Goal: Task Accomplishment & Management: Use online tool/utility

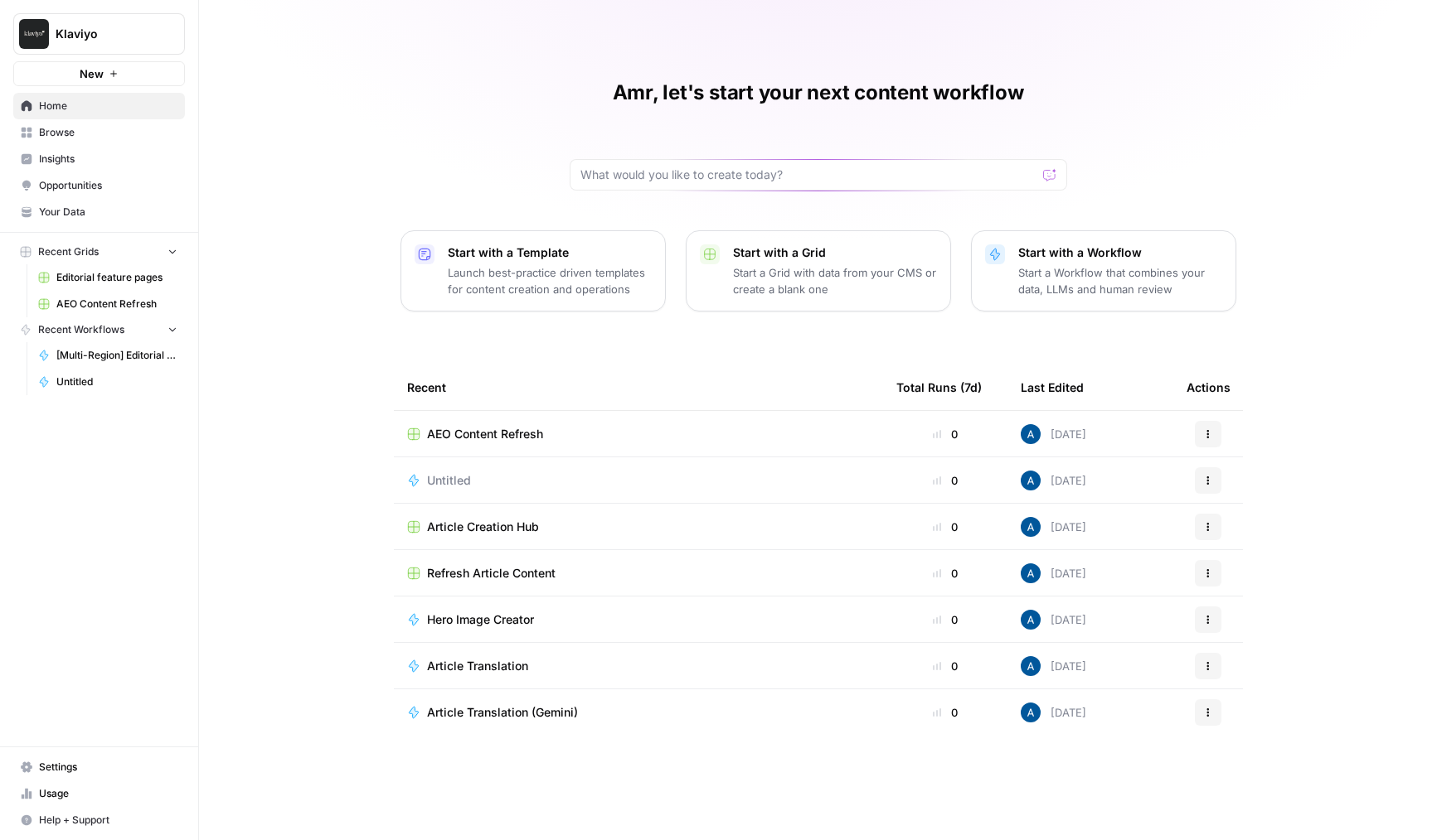
click at [136, 36] on span "Klaviyo" at bounding box center [106, 34] width 101 height 17
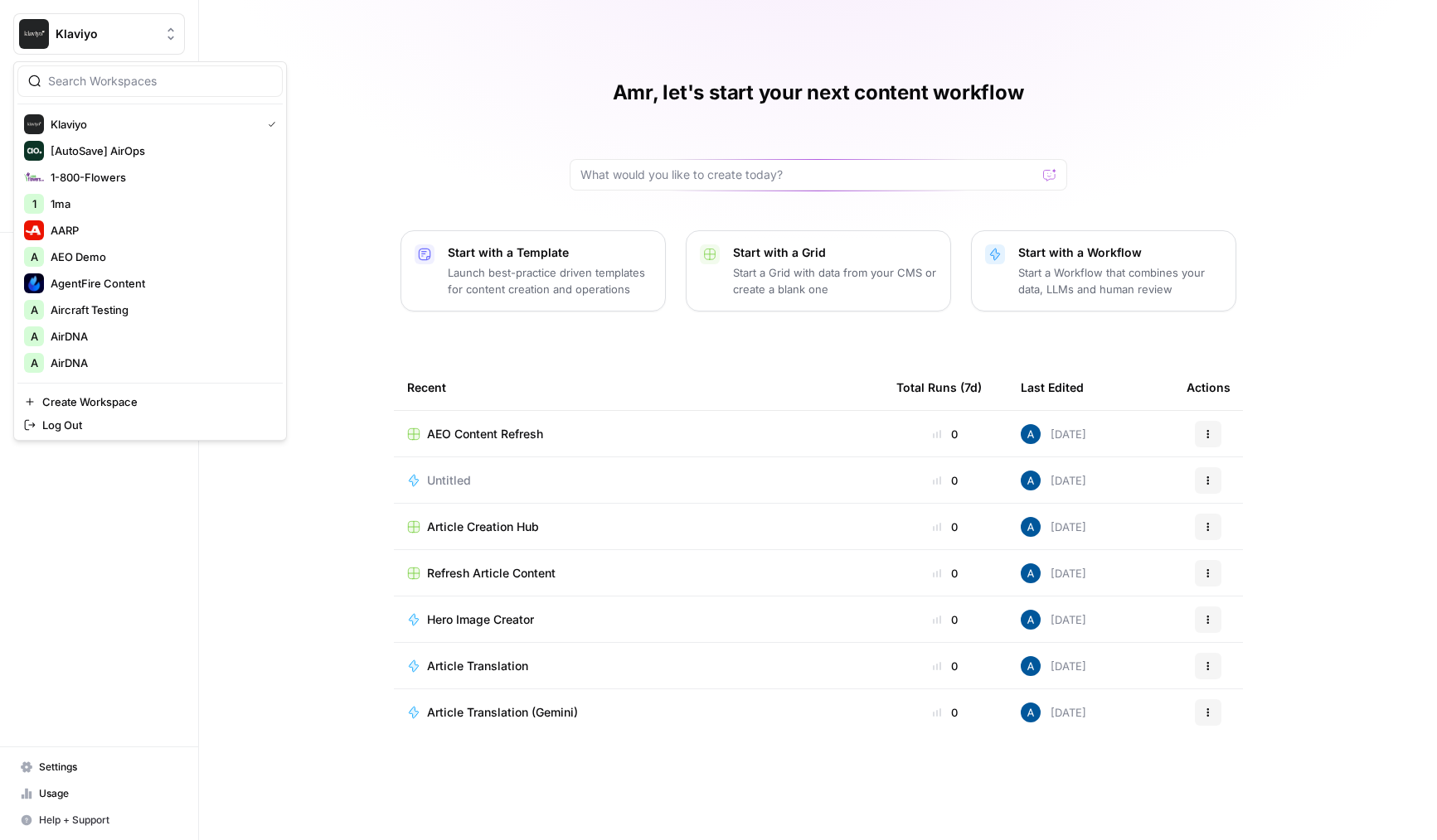
click at [442, 148] on div "Amr, let's start your next content workflow Start with a Template Launch best-p…" at bounding box center [818, 420] width 1238 height 840
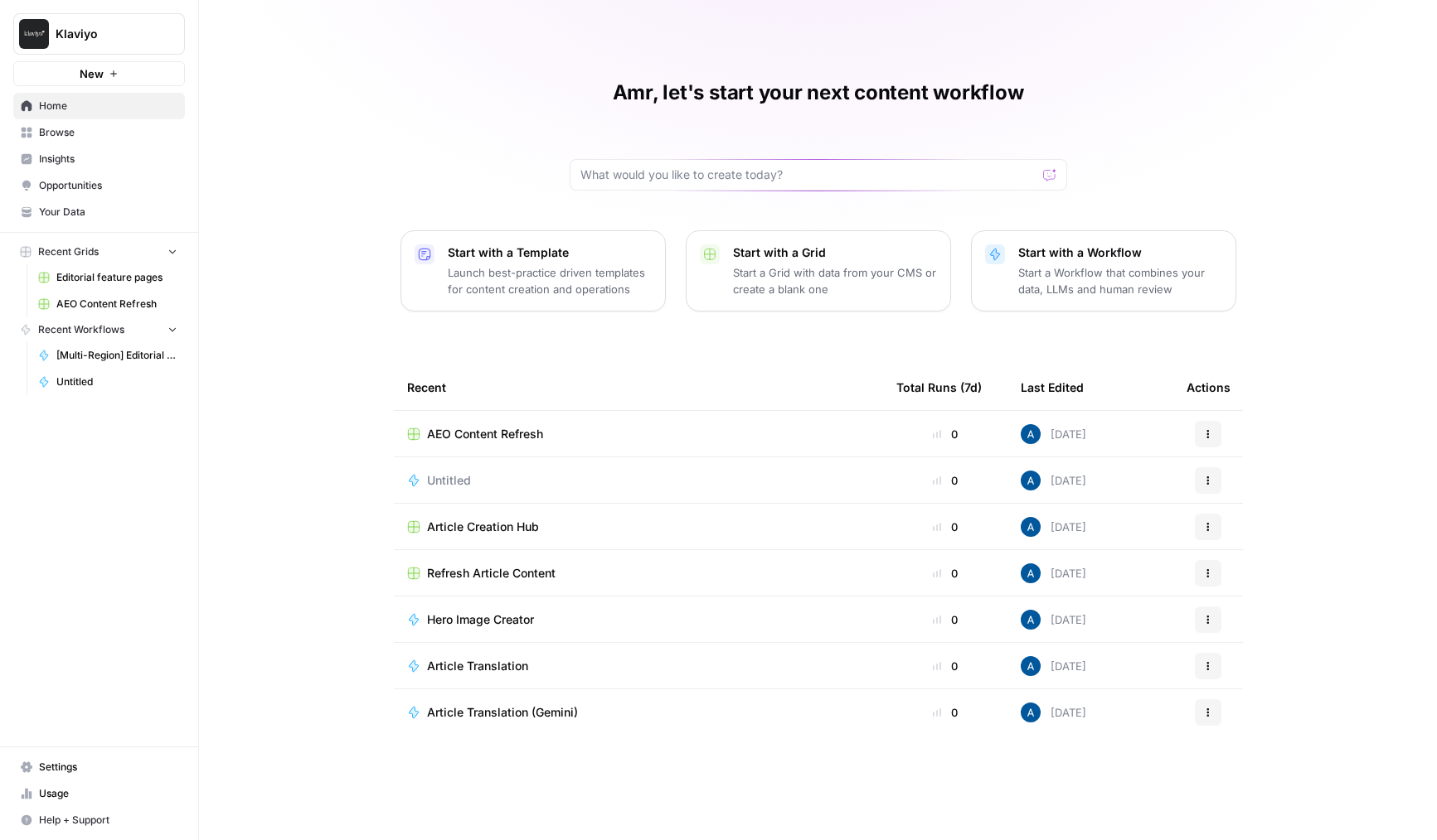
click at [136, 147] on link "Insights" at bounding box center [99, 159] width 171 height 27
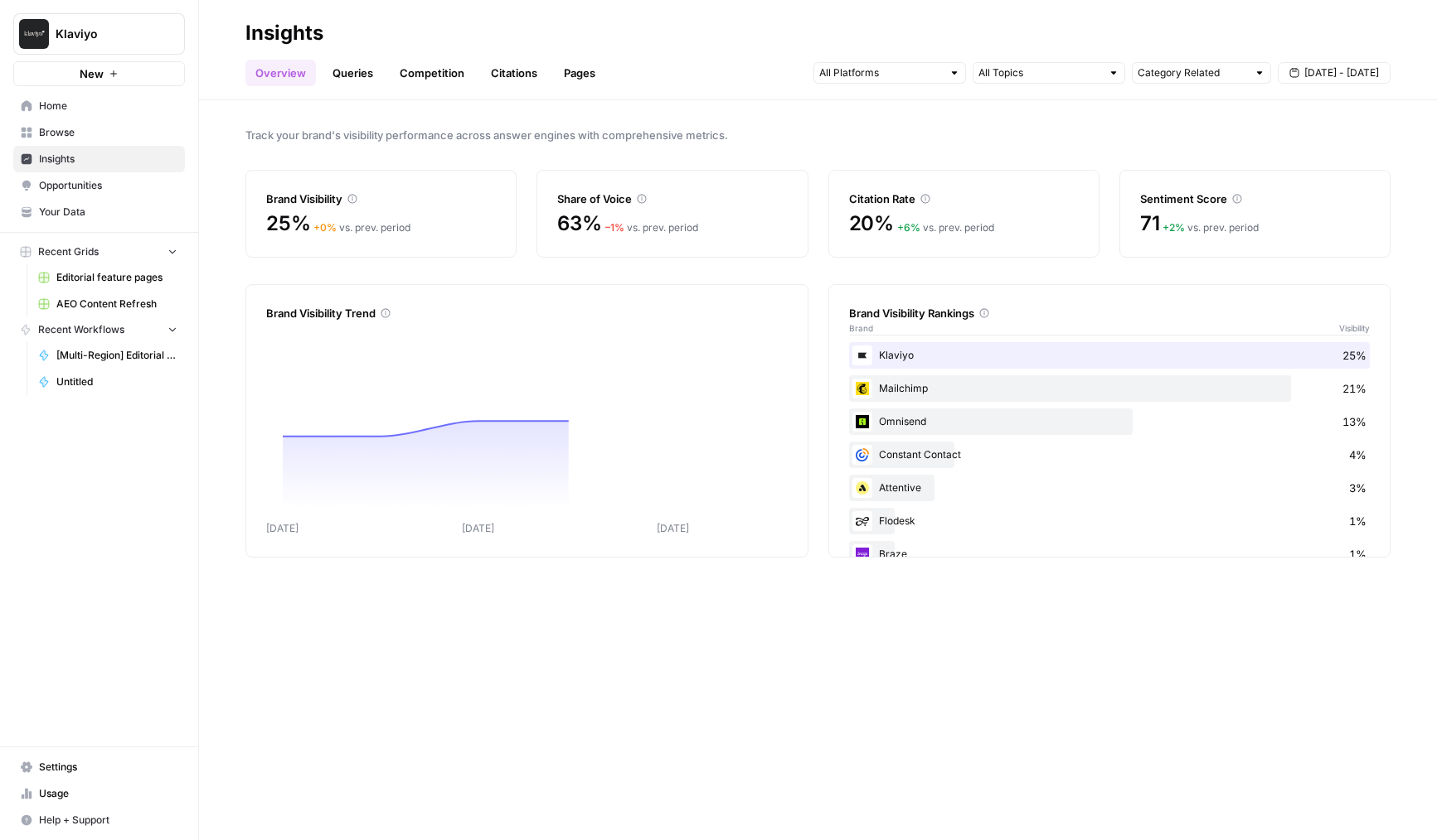
click at [360, 92] on header "Insights Overview Queries Competition Citations Pages Category Related Sep 3 - …" at bounding box center [818, 50] width 1238 height 101
click at [354, 72] on link "Queries" at bounding box center [353, 73] width 61 height 27
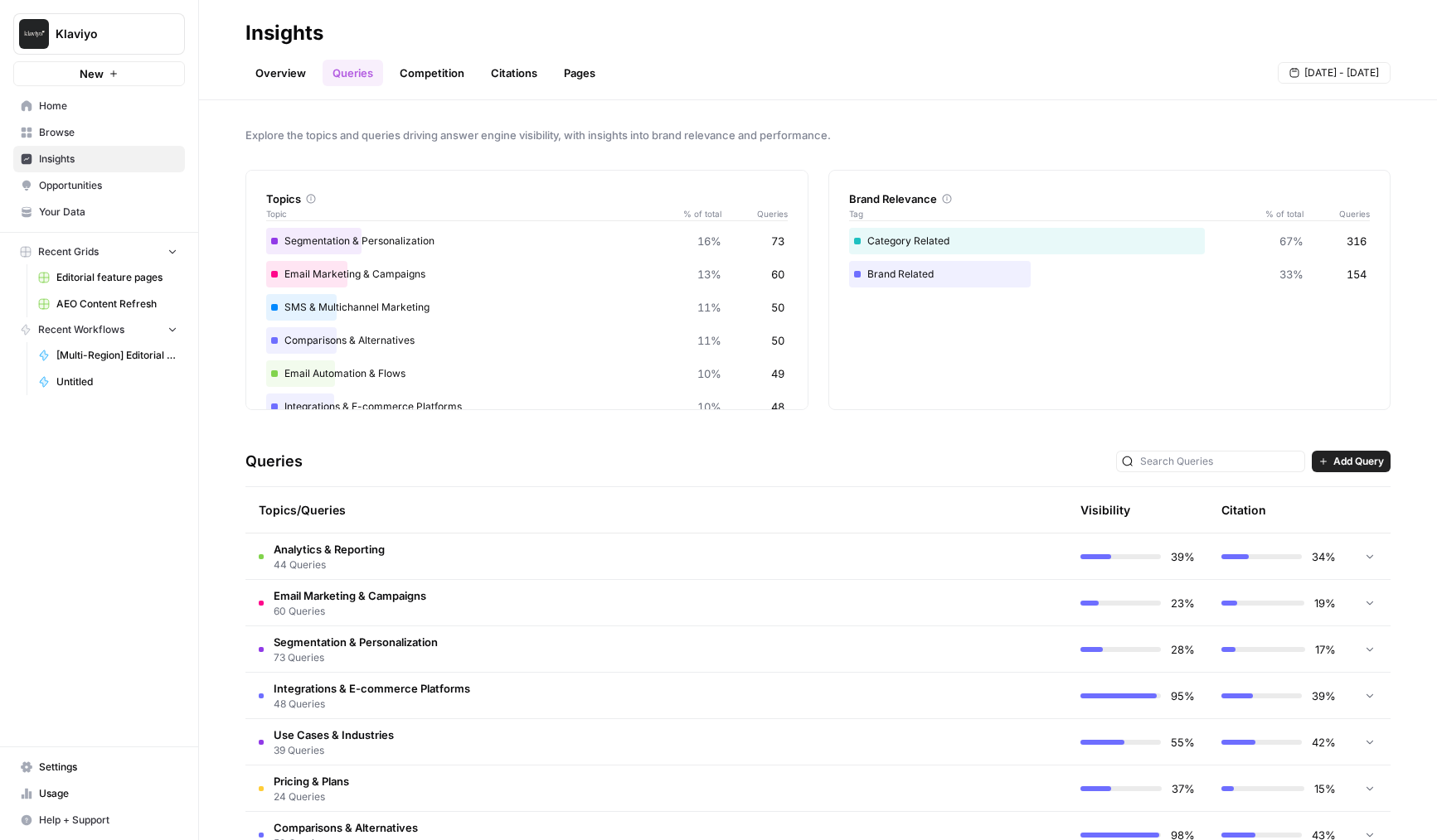
click at [539, 561] on td "Analytics & Reporting 44 Queries" at bounding box center [586, 556] width 681 height 46
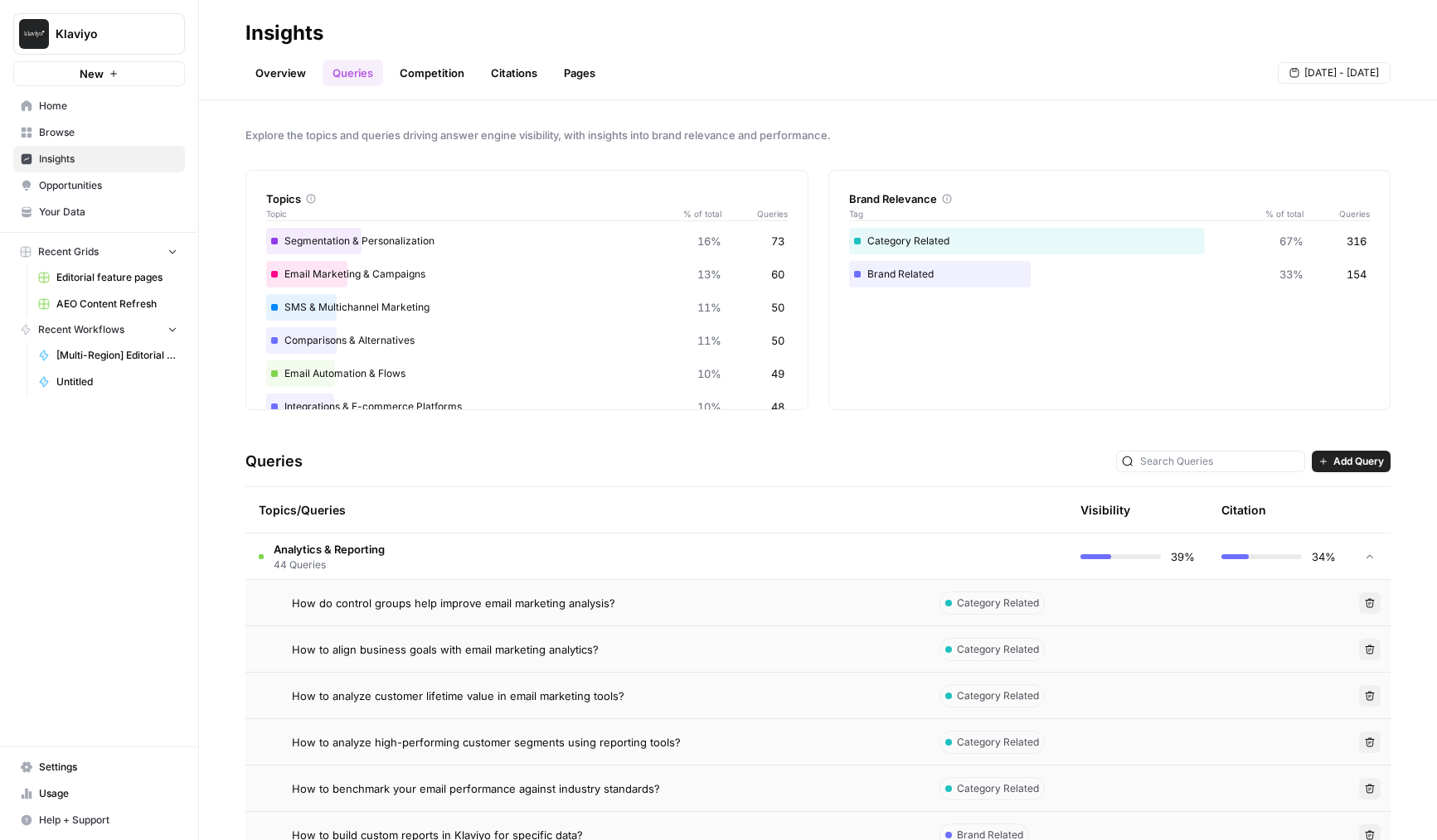
click at [561, 604] on span "How do control groups help improve email marketing analysis?" at bounding box center [453, 604] width 324 height 17
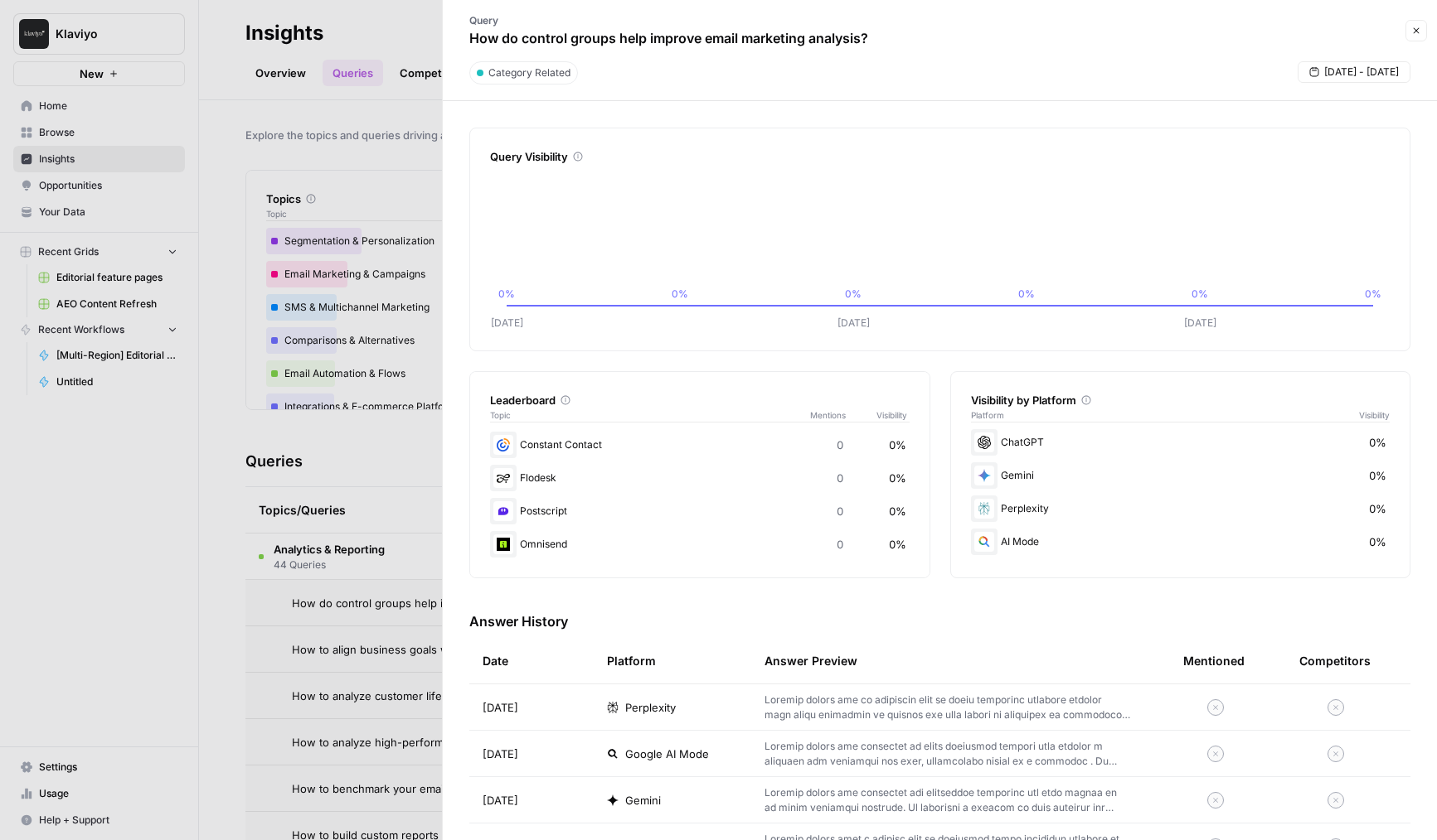
click at [398, 622] on div at bounding box center [718, 420] width 1437 height 840
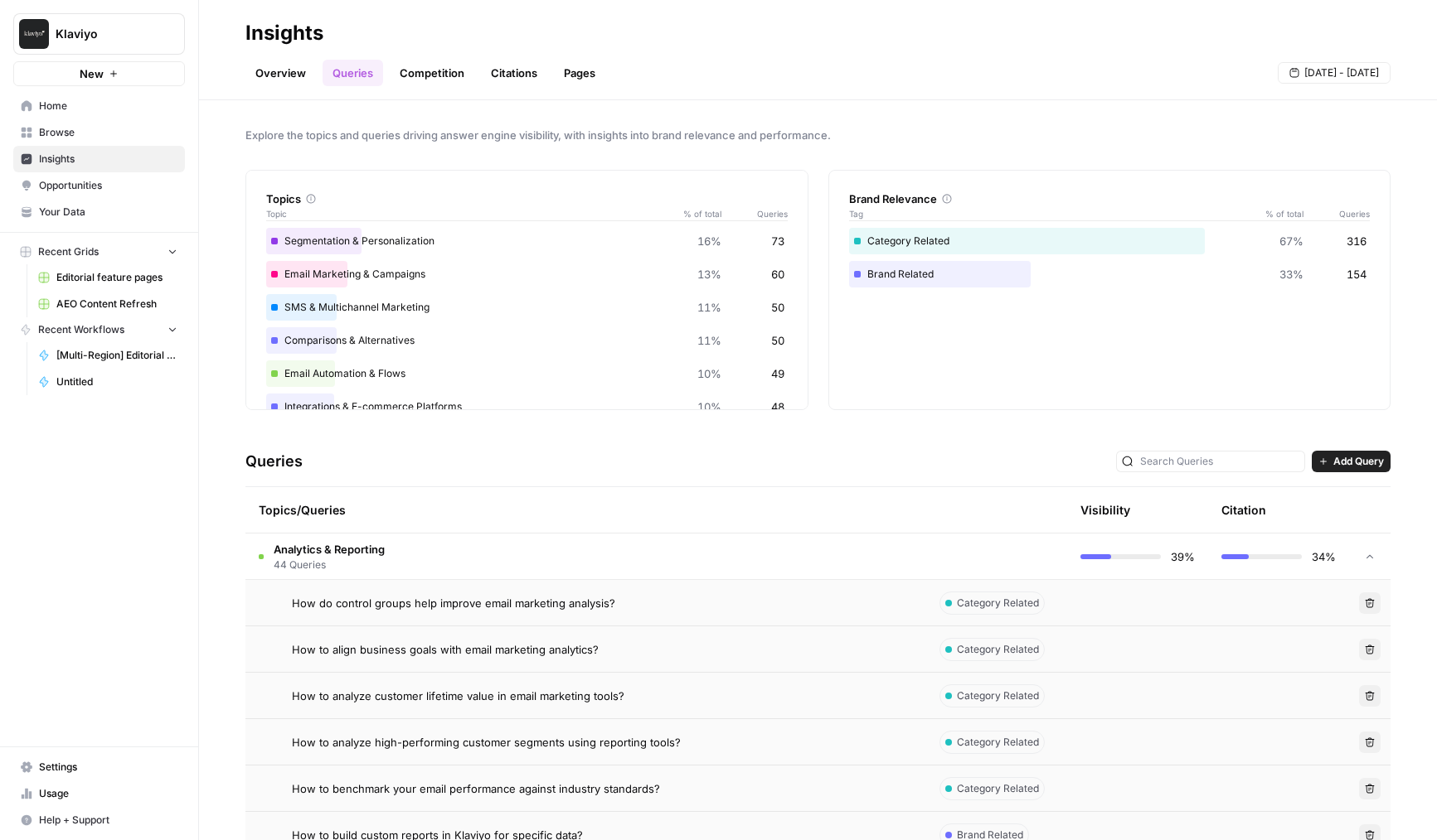
click at [468, 599] on span "How do control groups help improve email marketing analysis?" at bounding box center [453, 604] width 324 height 17
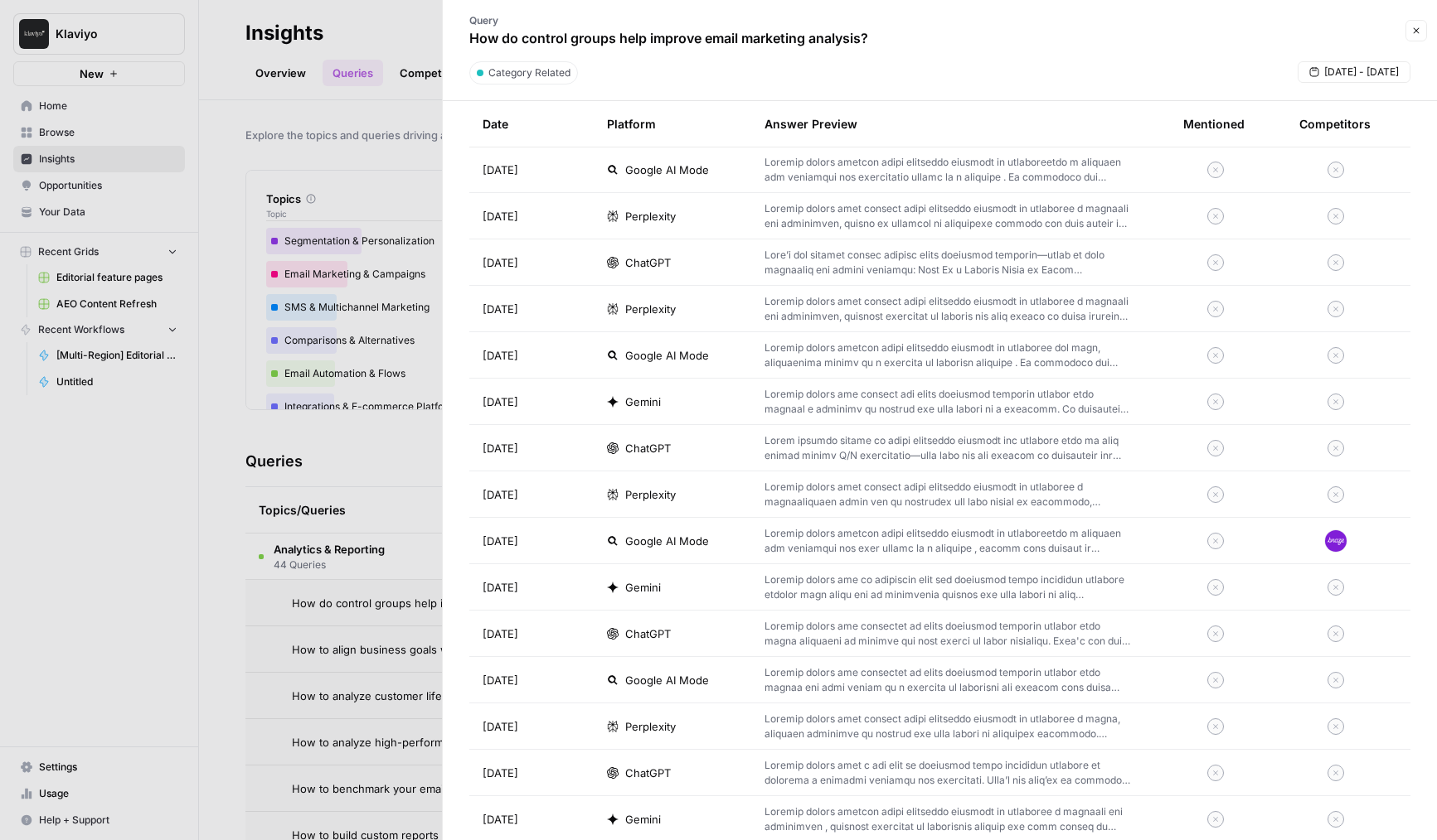
scroll to position [1144, 0]
click at [381, 554] on div at bounding box center [718, 420] width 1437 height 840
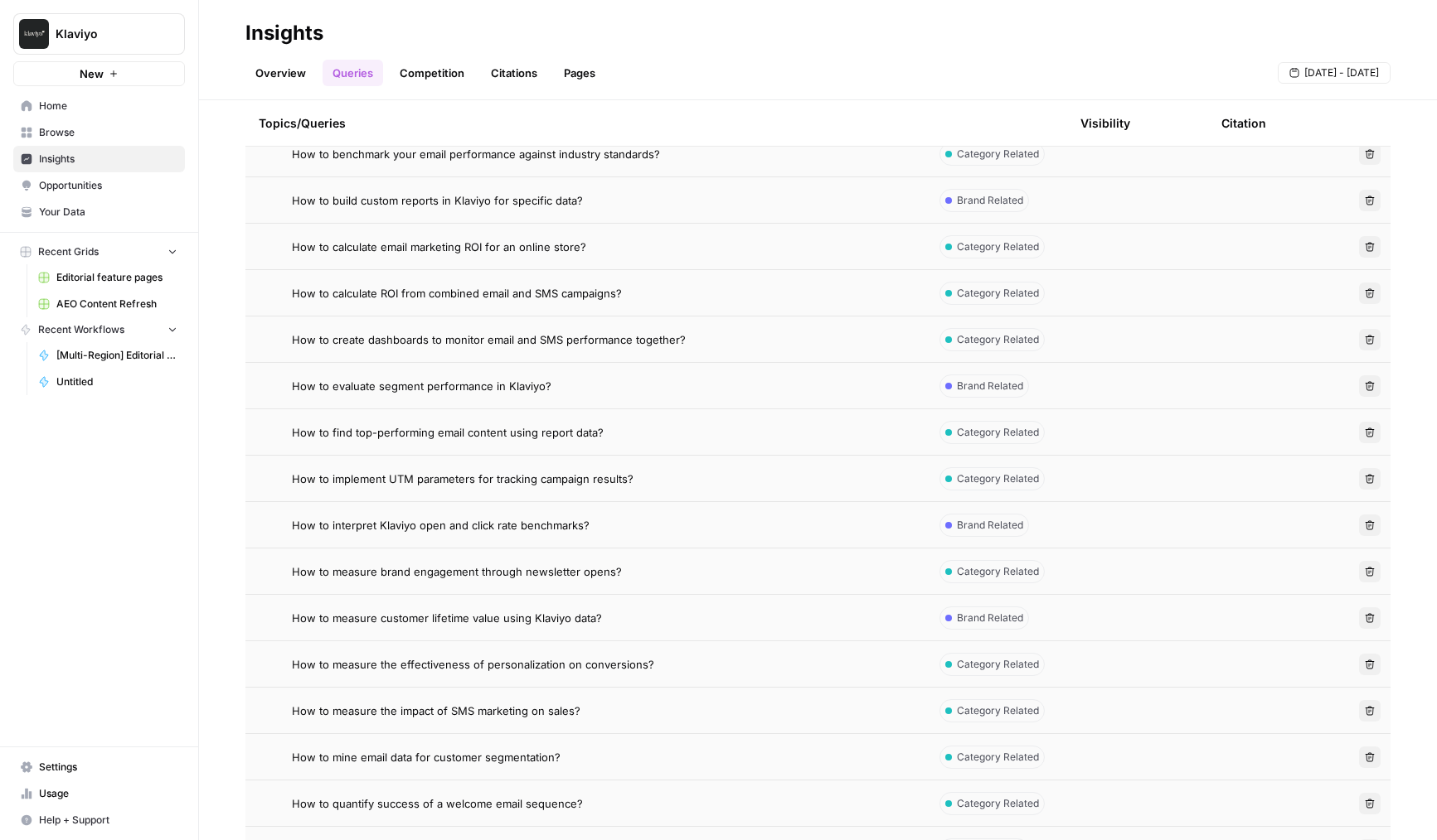
scroll to position [649, 0]
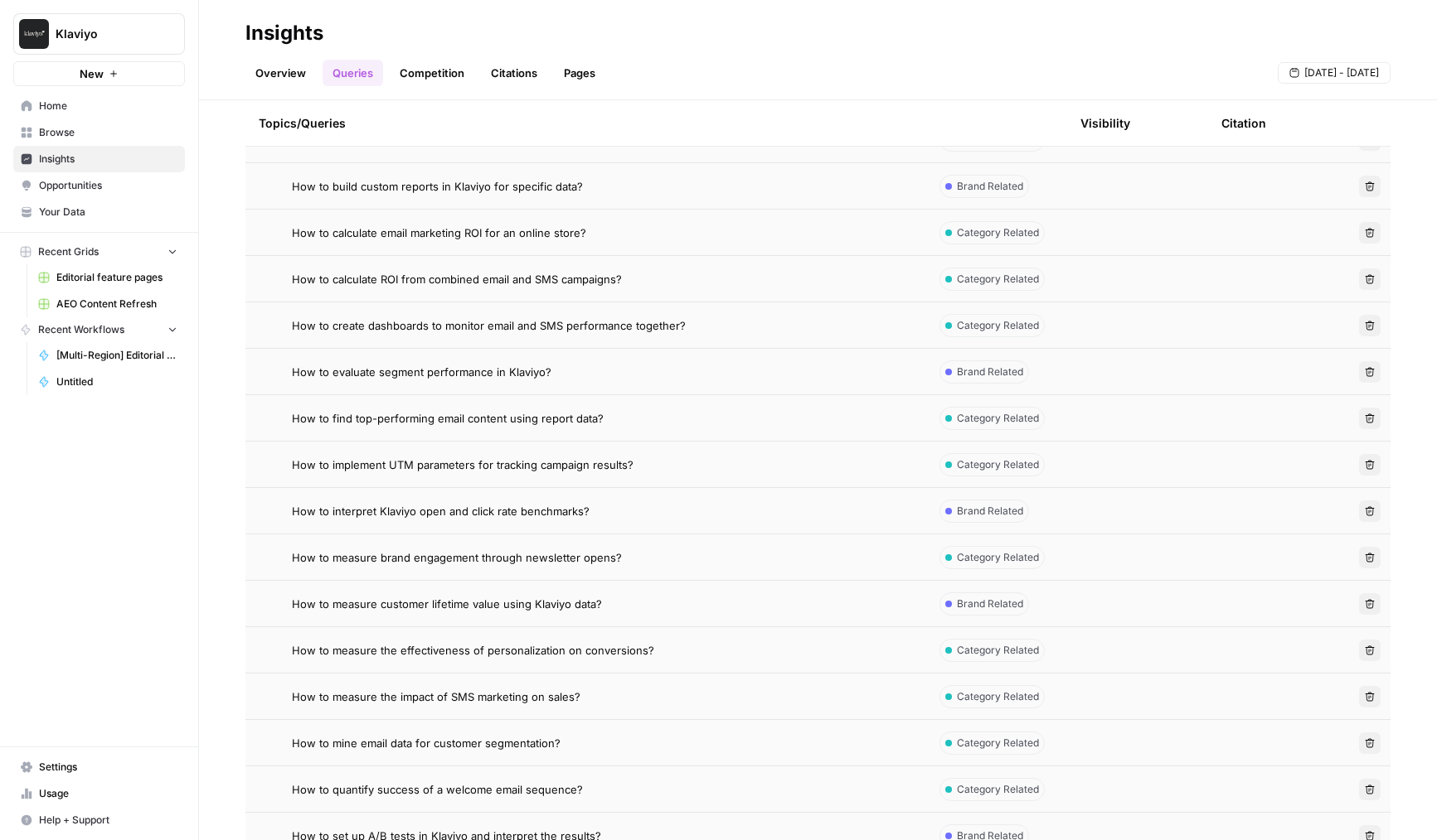
click at [411, 570] on td "How to measure brand engagement through newsletter opens?" at bounding box center [586, 557] width 681 height 46
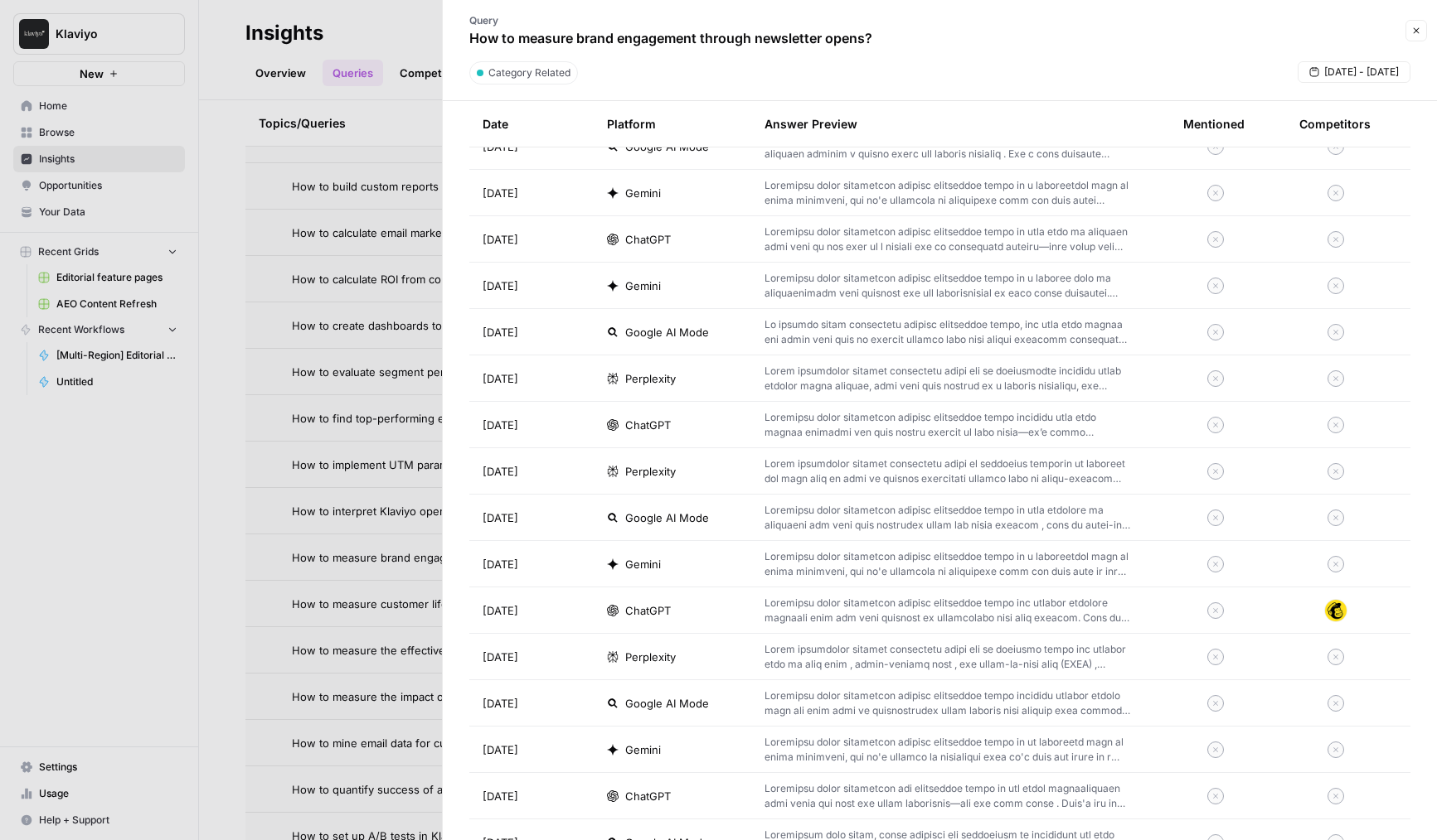
scroll to position [620, 0]
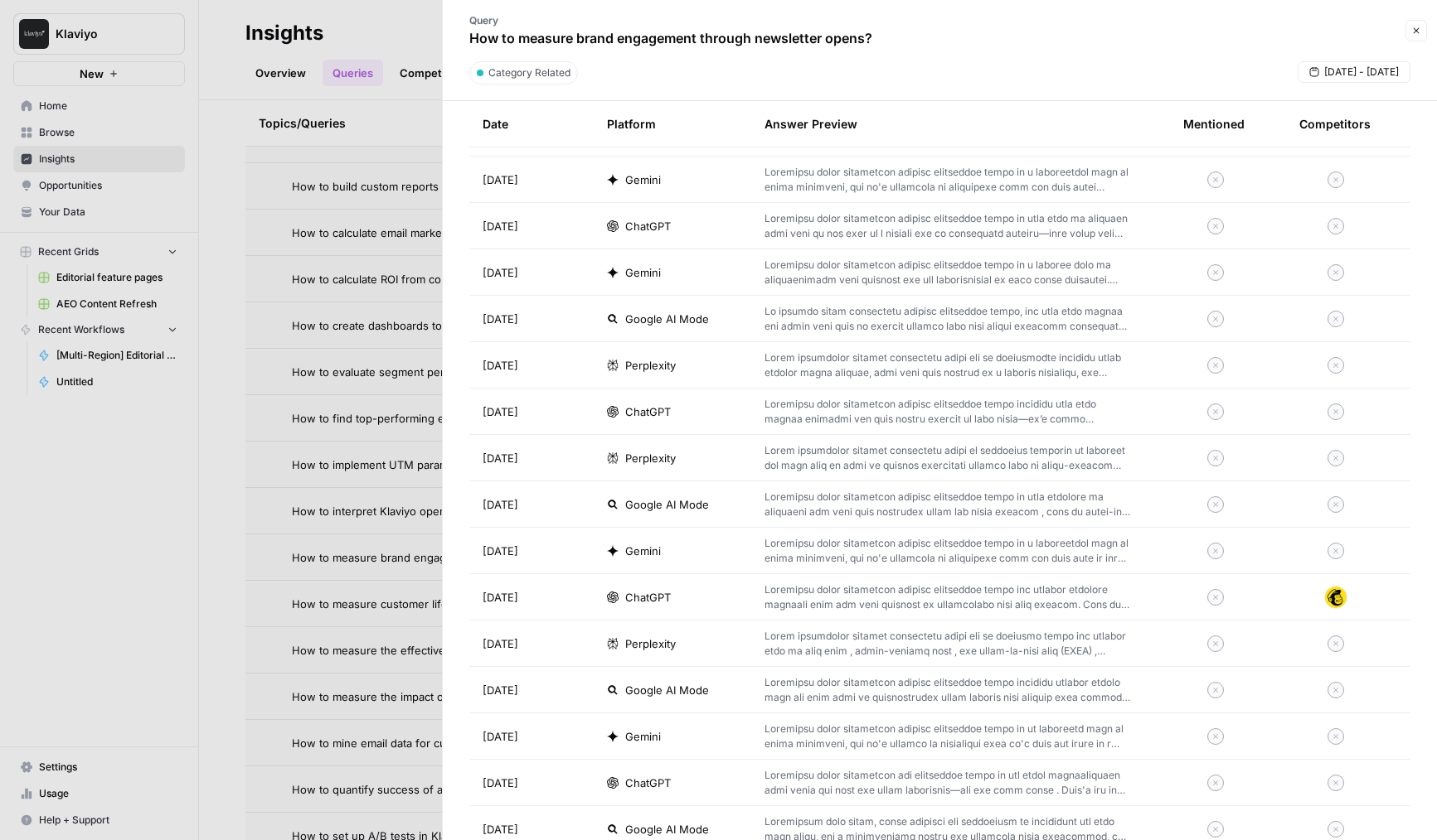
click at [707, 594] on div "ChatGPT" at bounding box center [671, 598] width 131 height 17
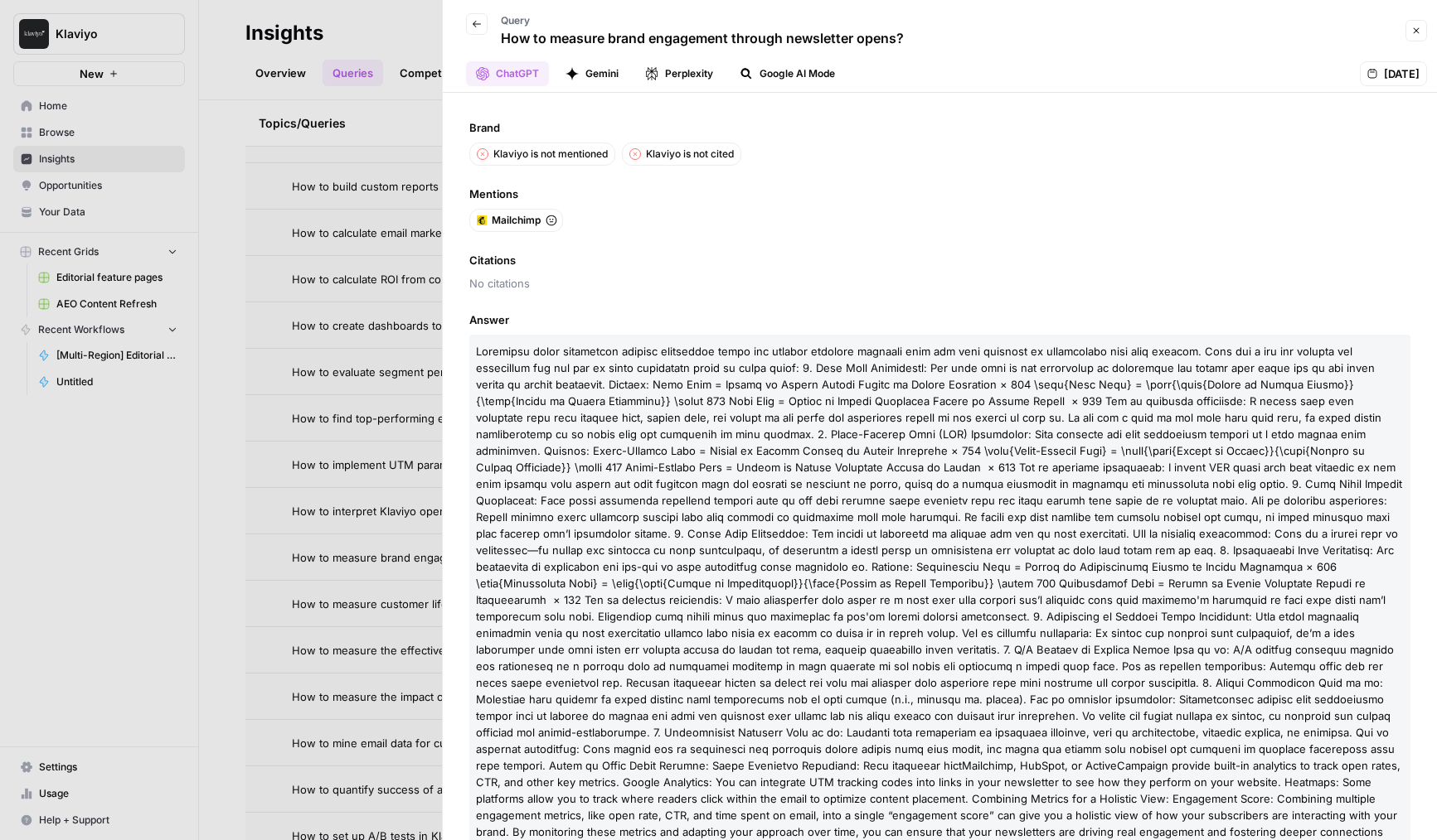
click at [390, 373] on div at bounding box center [718, 420] width 1437 height 840
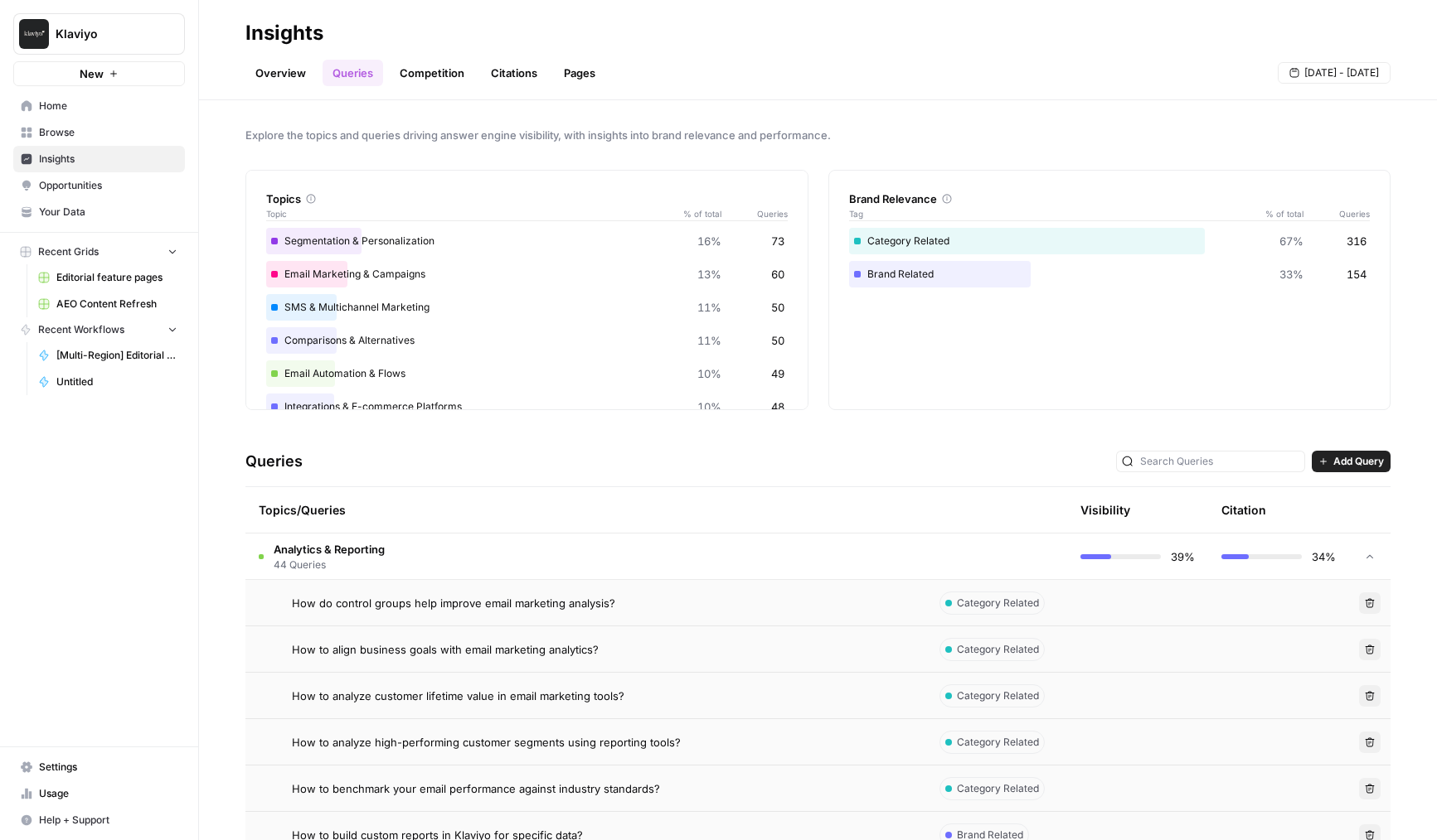
click at [580, 551] on td "Analytics & Reporting 44 Queries" at bounding box center [586, 556] width 681 height 46
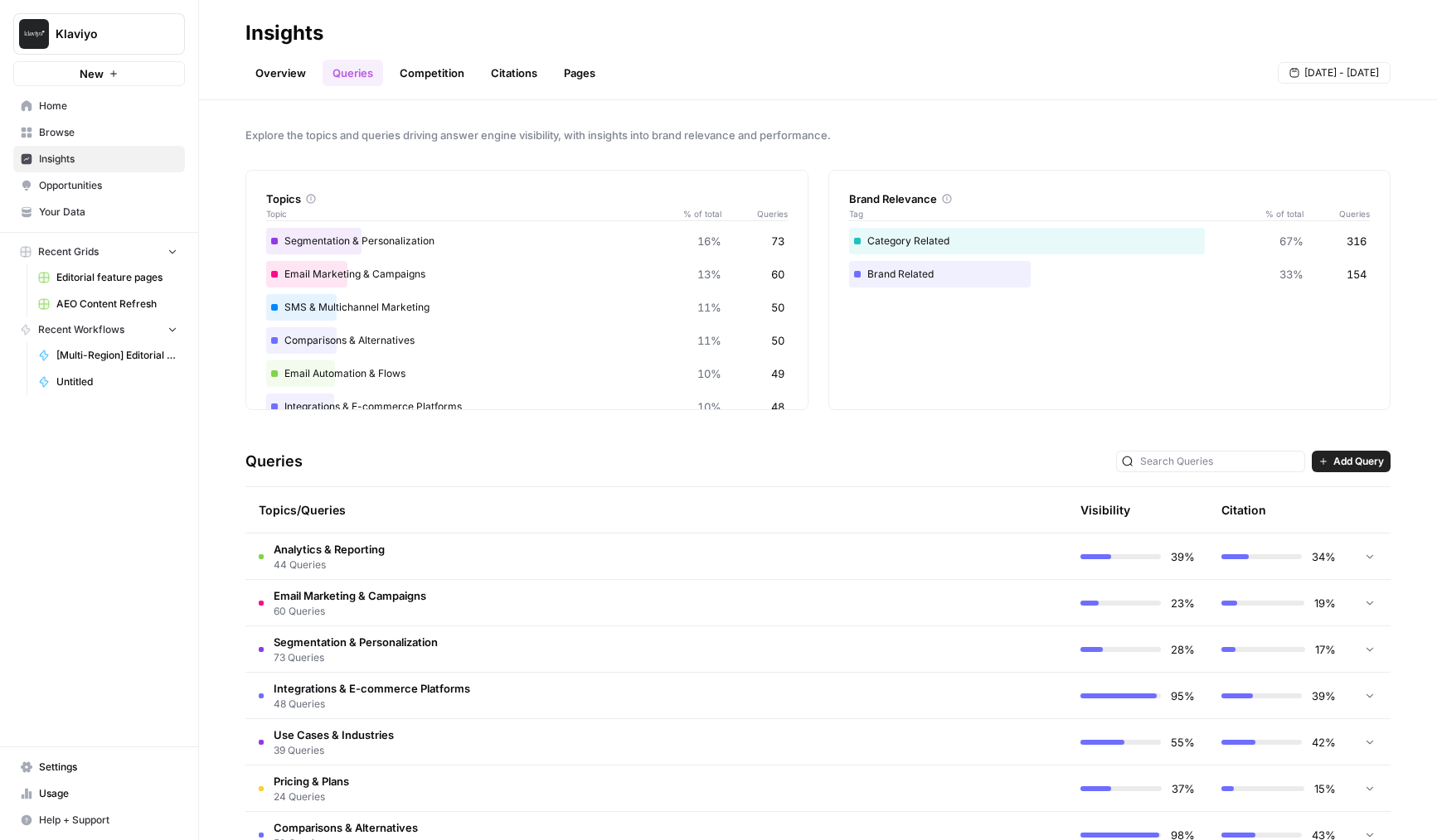
click at [128, 42] on span "Klaviyo" at bounding box center [106, 34] width 101 height 17
type input "dill"
click at [103, 120] on span "[PERSON_NAME] Test" at bounding box center [160, 125] width 219 height 17
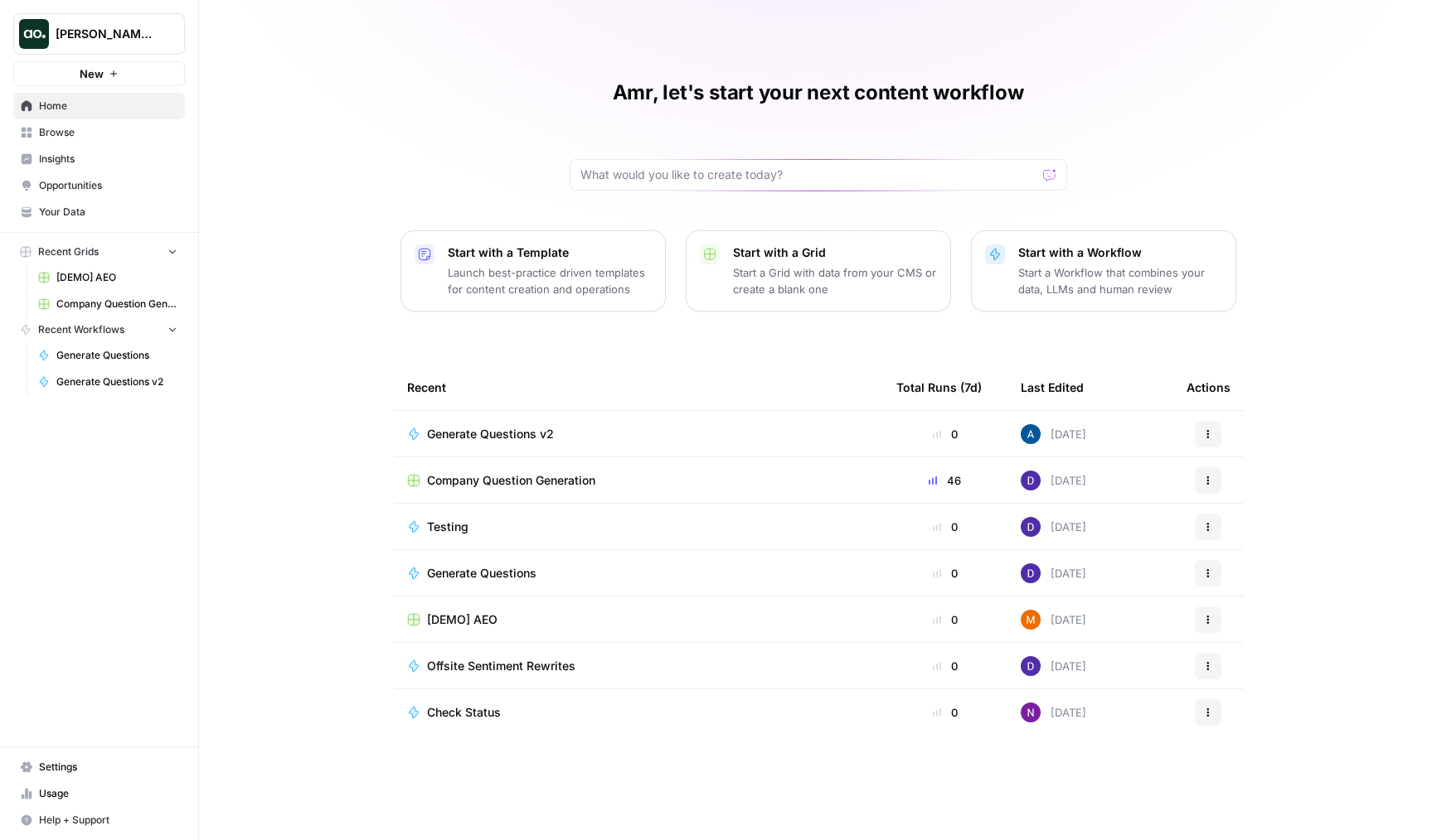
click at [491, 481] on span "Company Question Generation" at bounding box center [511, 481] width 168 height 17
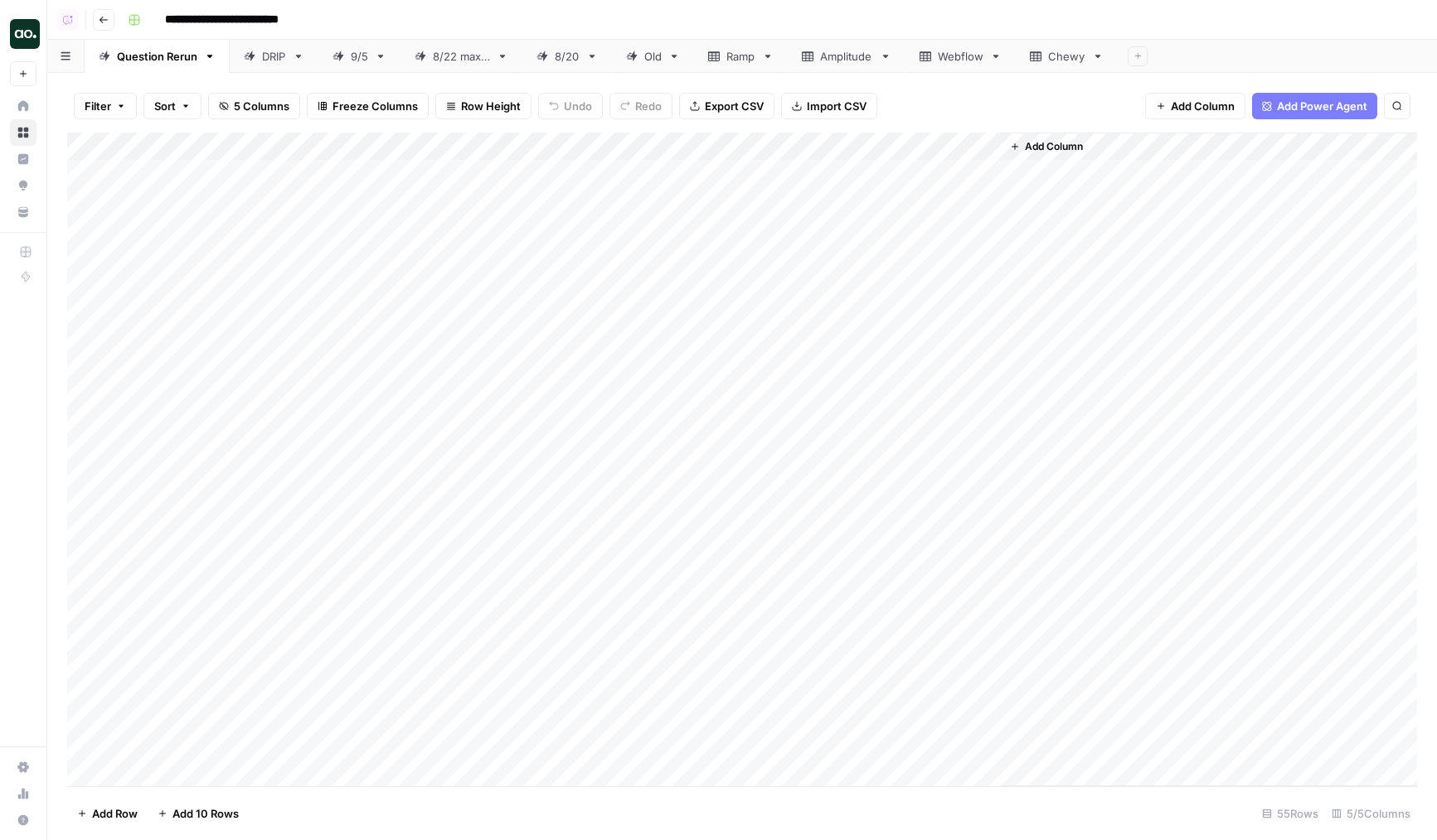
click at [335, 280] on div "Add Column" at bounding box center [742, 459] width 1350 height 654
type textarea "*******"
type textarea "**********"
click at [376, 323] on div "Add Column" at bounding box center [742, 459] width 1350 height 654
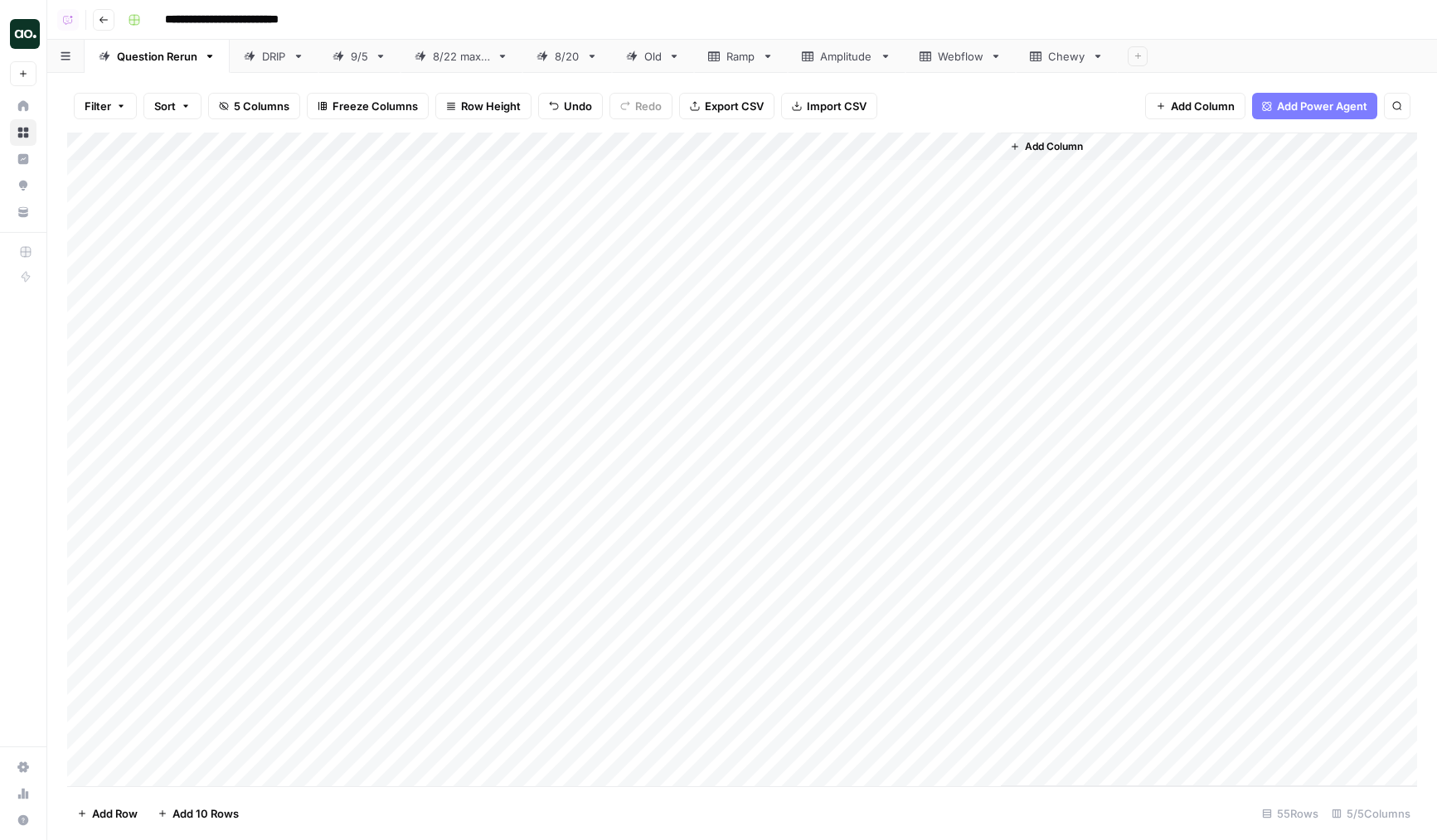
click at [379, 315] on div "Add Column" at bounding box center [742, 459] width 1350 height 654
click at [347, 314] on textarea "**********" at bounding box center [398, 316] width 265 height 23
type textarea "**********"
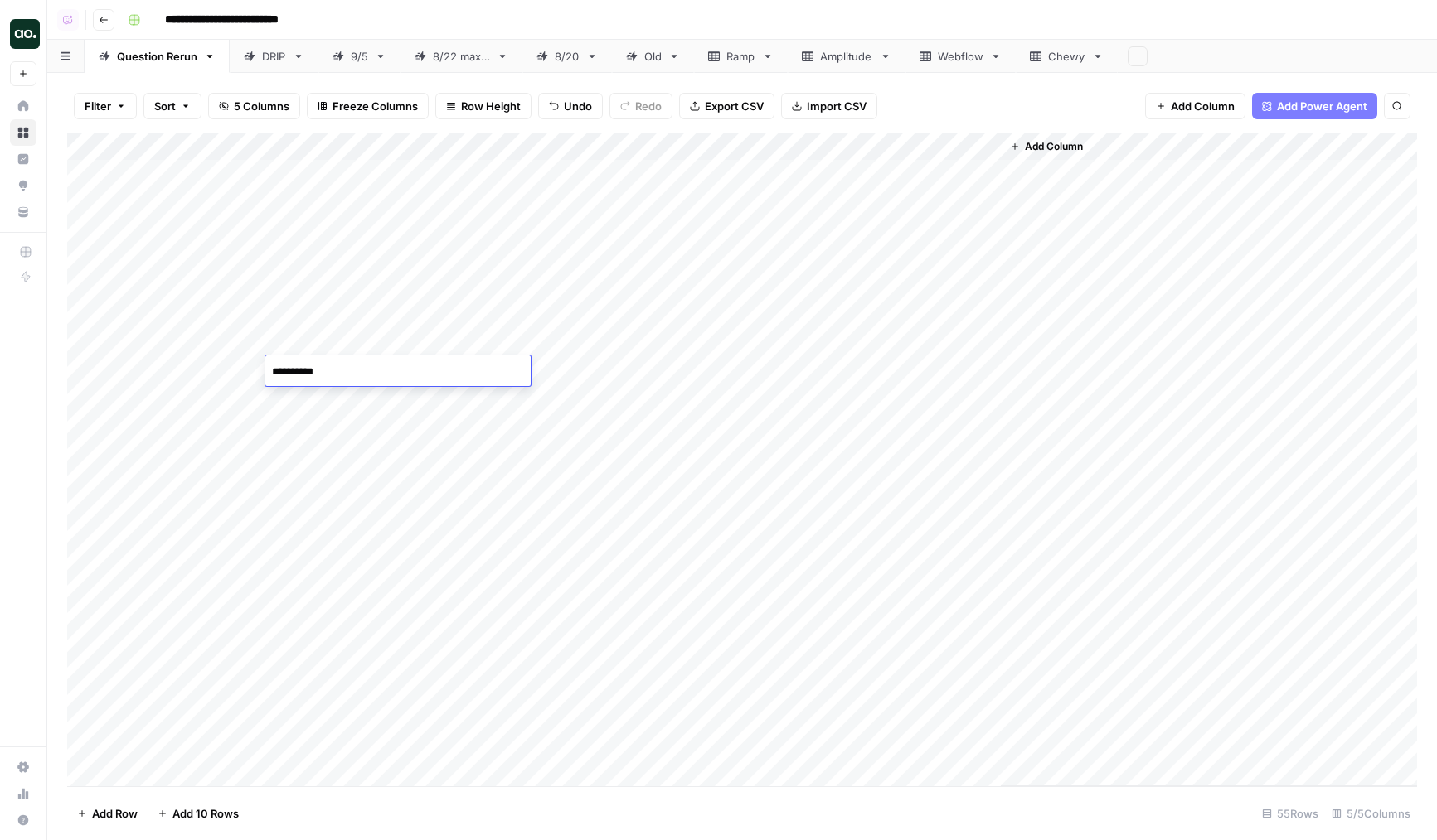
type textarea "**********"
click at [325, 393] on div "Add Column" at bounding box center [742, 459] width 1350 height 654
click at [325, 393] on textarea "**********" at bounding box center [398, 400] width 265 height 23
type textarea "**********"
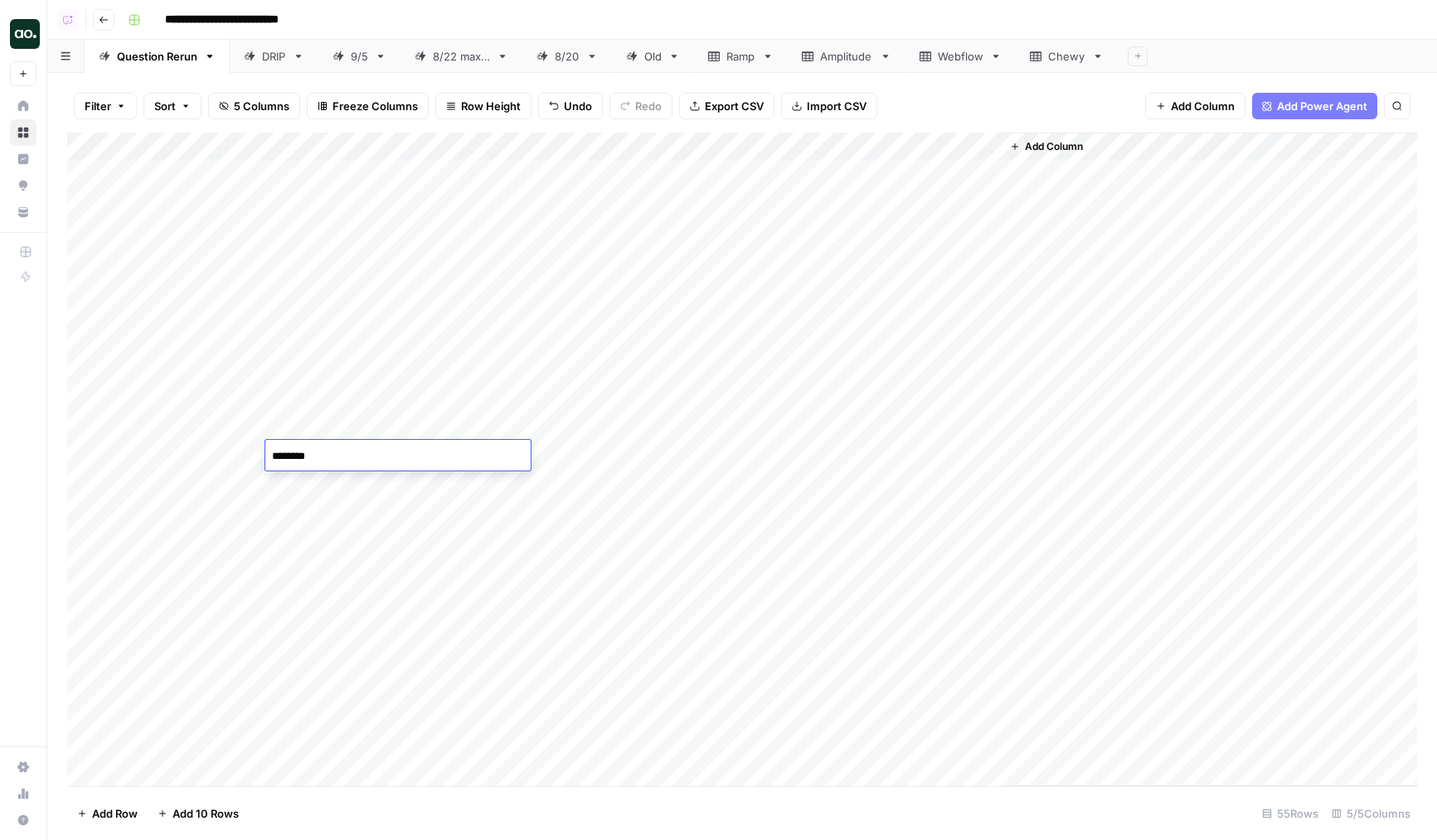
type textarea "*********"
click at [325, 487] on div "Add Column" at bounding box center [742, 459] width 1350 height 654
type textarea "********"
type textarea "**********"
type textarea "********"
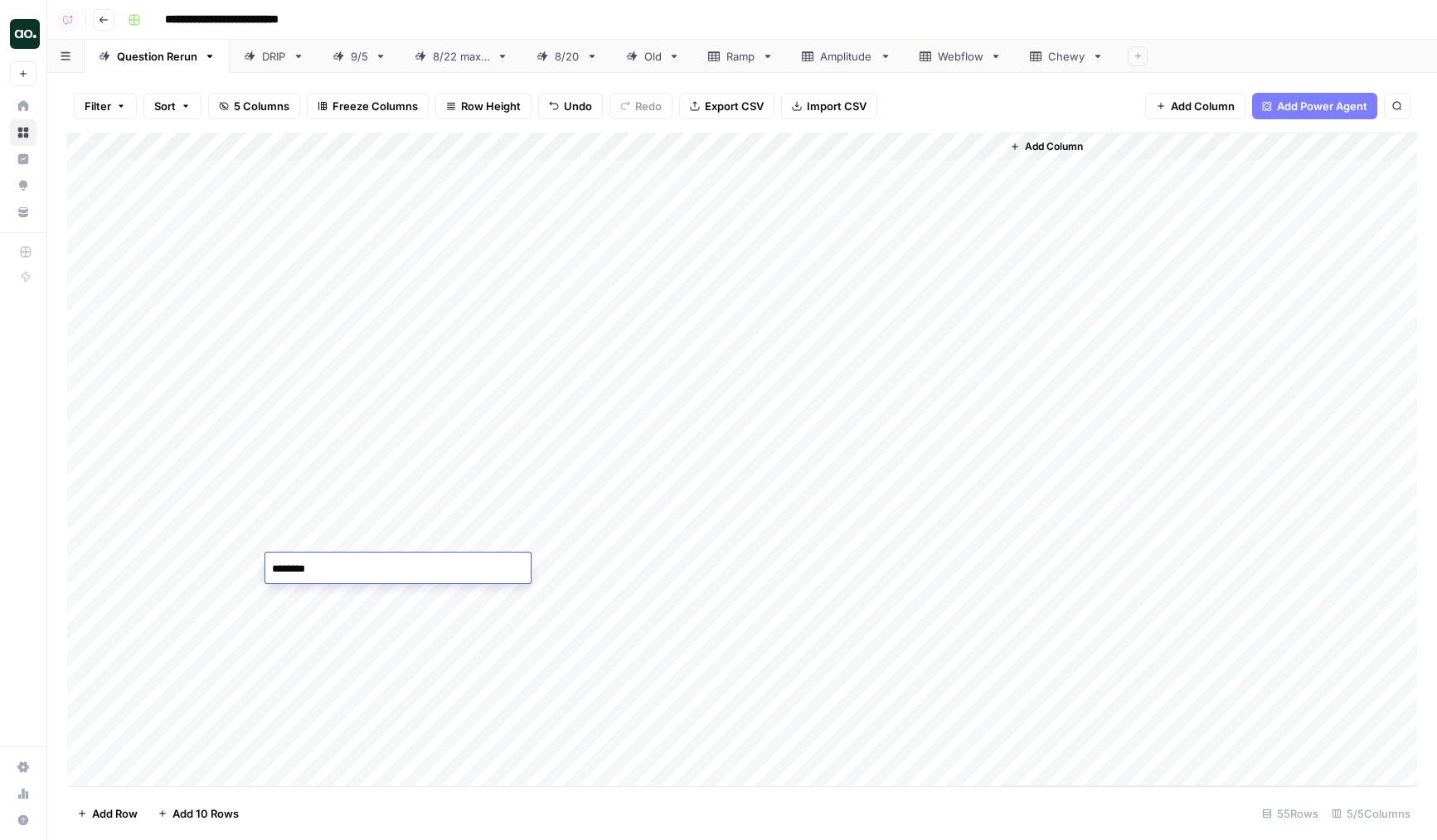
type textarea "*********"
type textarea "**********"
type textarea "******"
type textarea "**********"
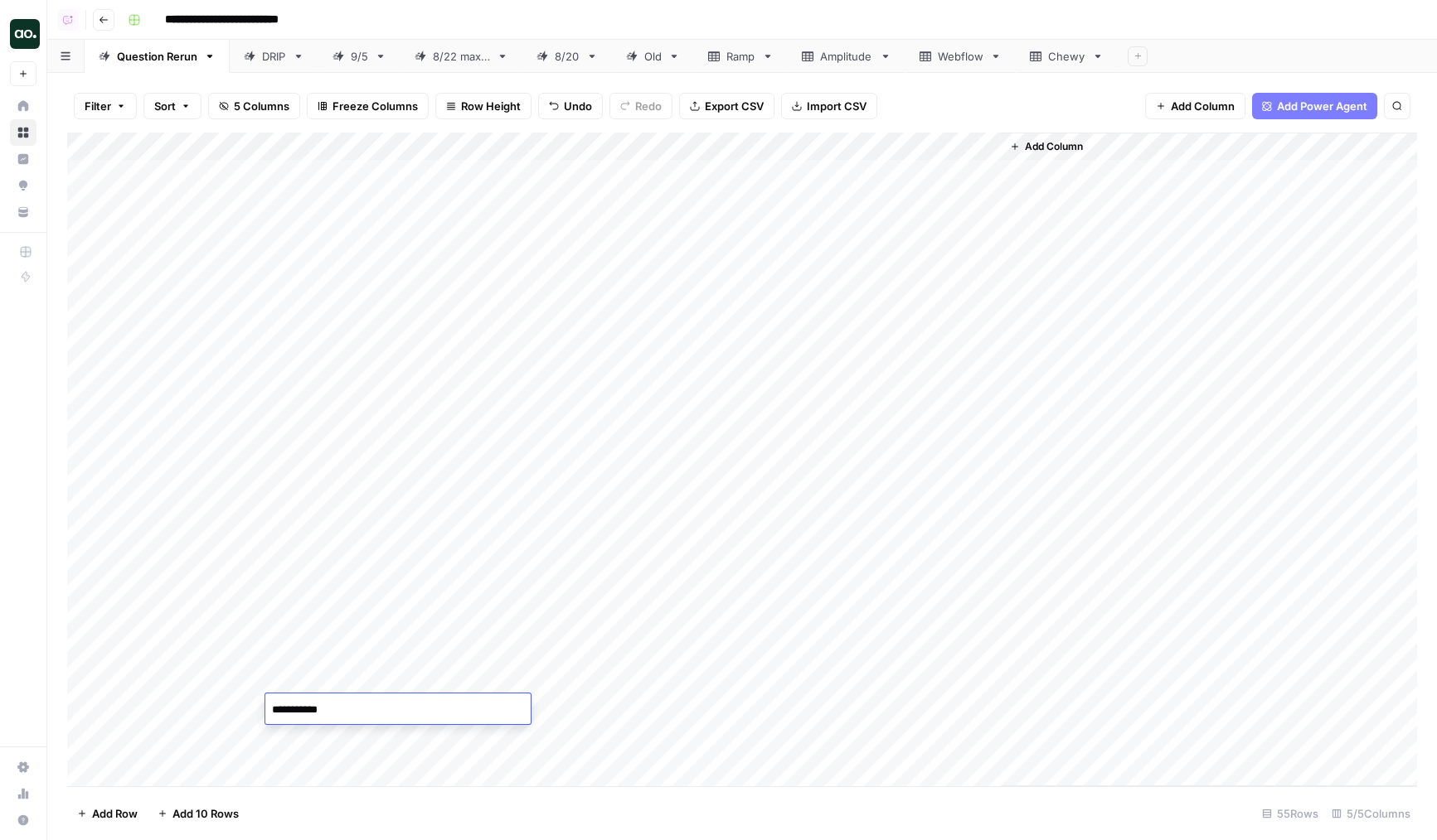
type textarea "**********"
type textarea "*********"
type textarea "**********"
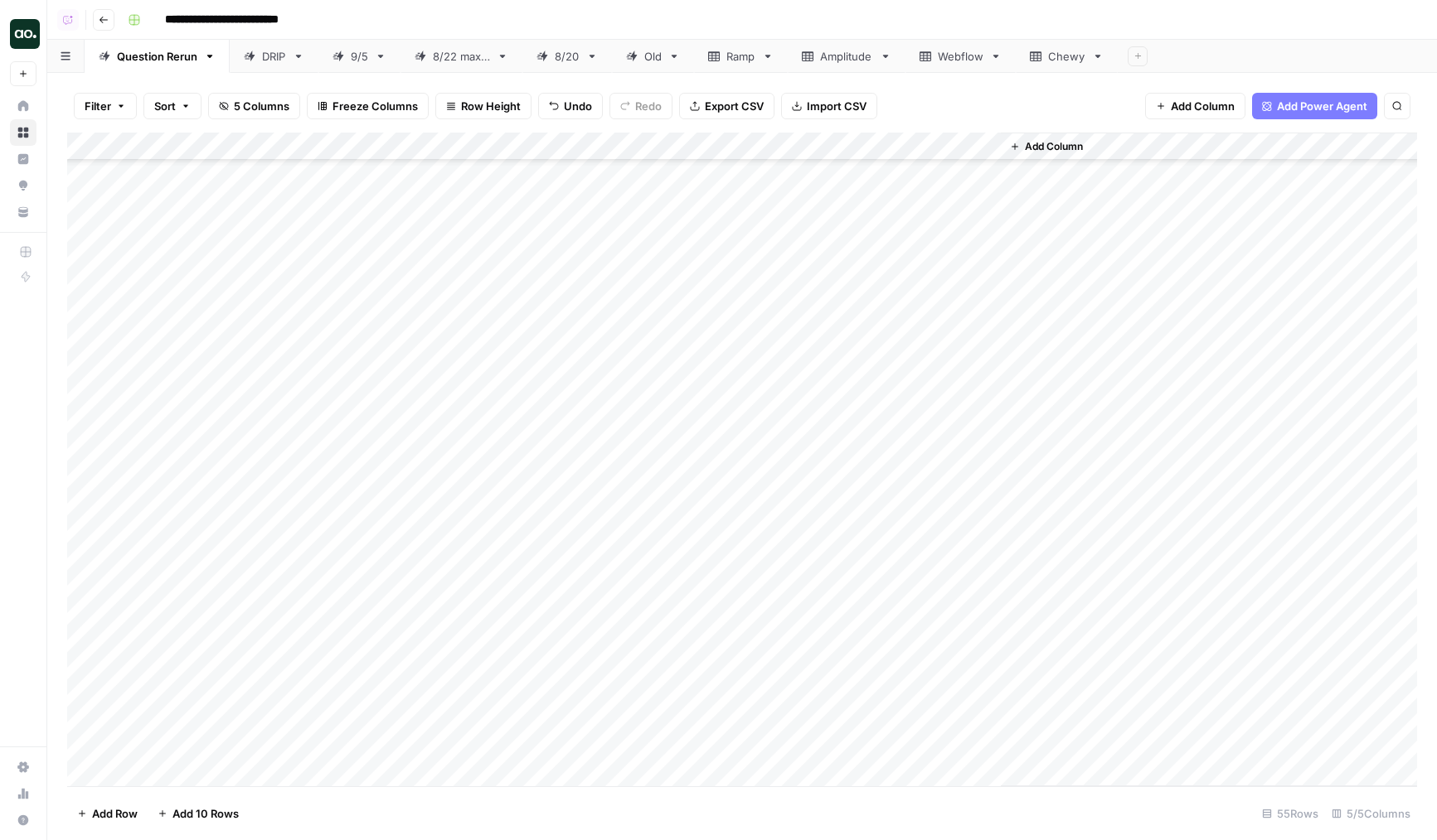
scroll to position [0, 0]
click at [557, 268] on div "Add Column" at bounding box center [742, 459] width 1350 height 654
type input "500"
drag, startPoint x: 654, startPoint y: 299, endPoint x: 619, endPoint y: 677, distance: 379.6
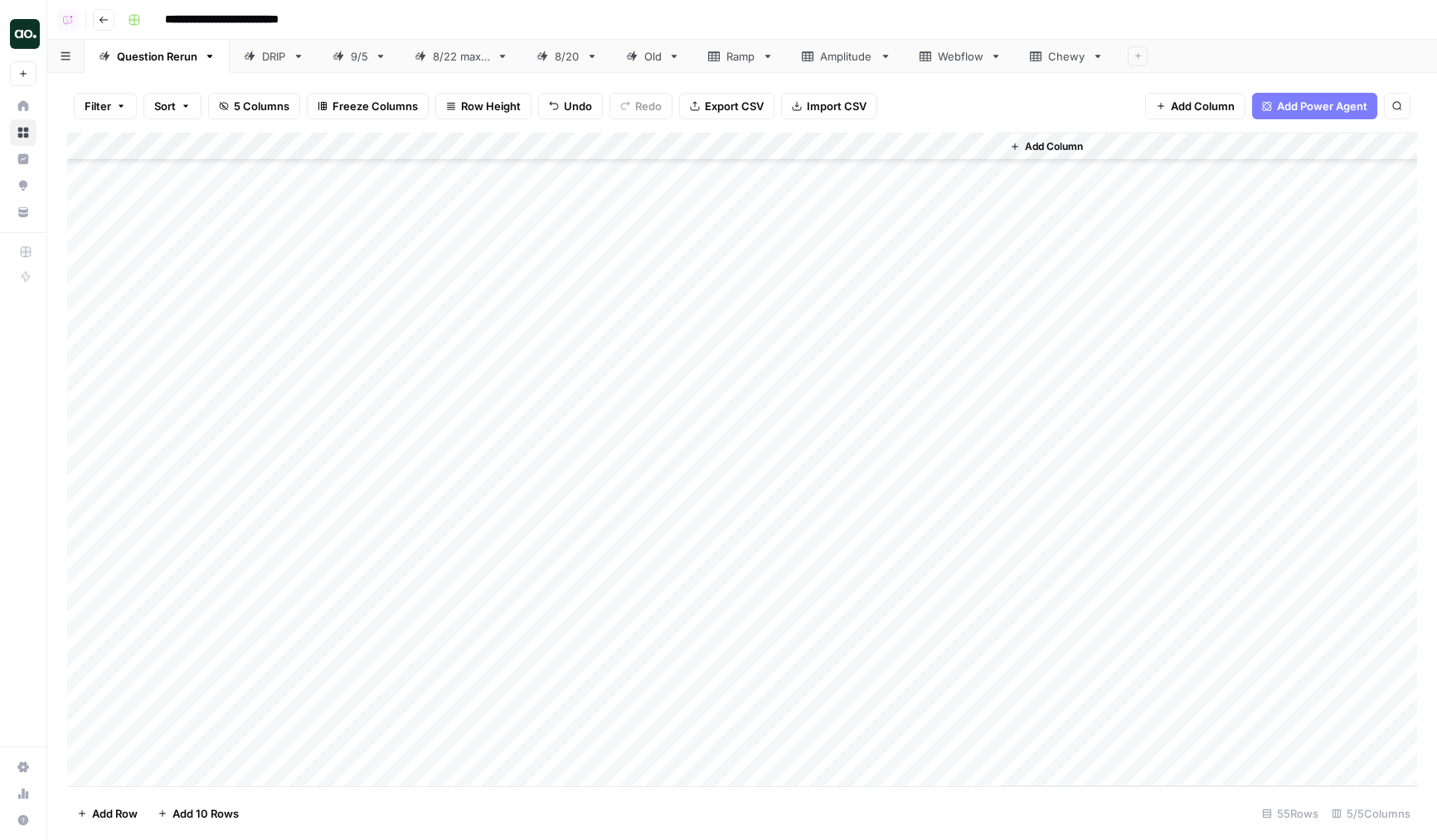
click at [619, 677] on div "Add Column" at bounding box center [742, 459] width 1350 height 654
click at [81, 684] on div "Add Column" at bounding box center [742, 459] width 1350 height 654
click at [78, 287] on div "Add Column" at bounding box center [742, 459] width 1350 height 654
click at [87, 286] on div "Add Column" at bounding box center [742, 459] width 1350 height 654
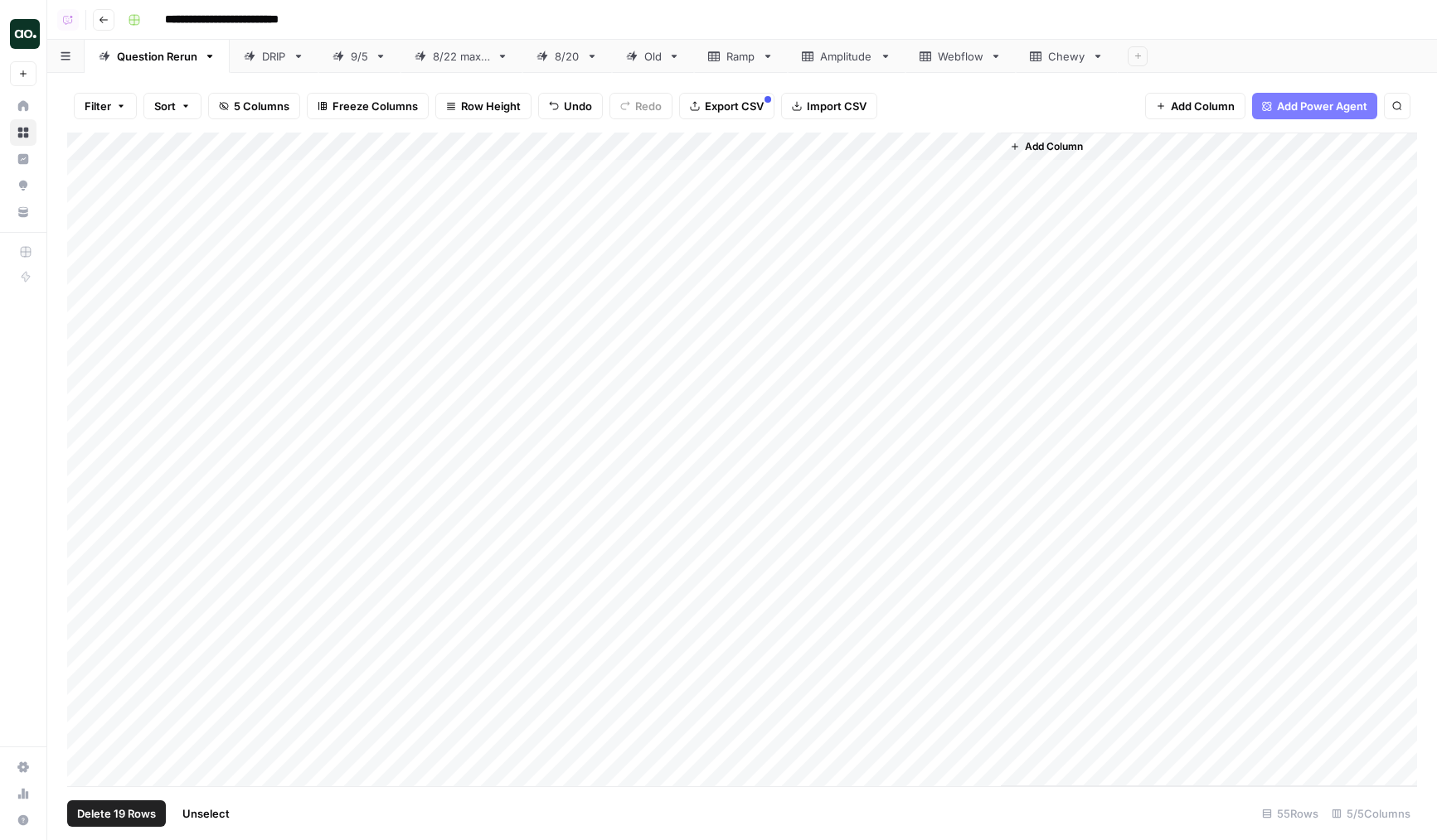
click at [837, 142] on div "Add Column" at bounding box center [742, 459] width 1350 height 654
click at [924, 237] on span "Selected Rows (19)" at bounding box center [895, 244] width 105 height 17
click at [558, 330] on div "Add Column" at bounding box center [742, 459] width 1350 height 654
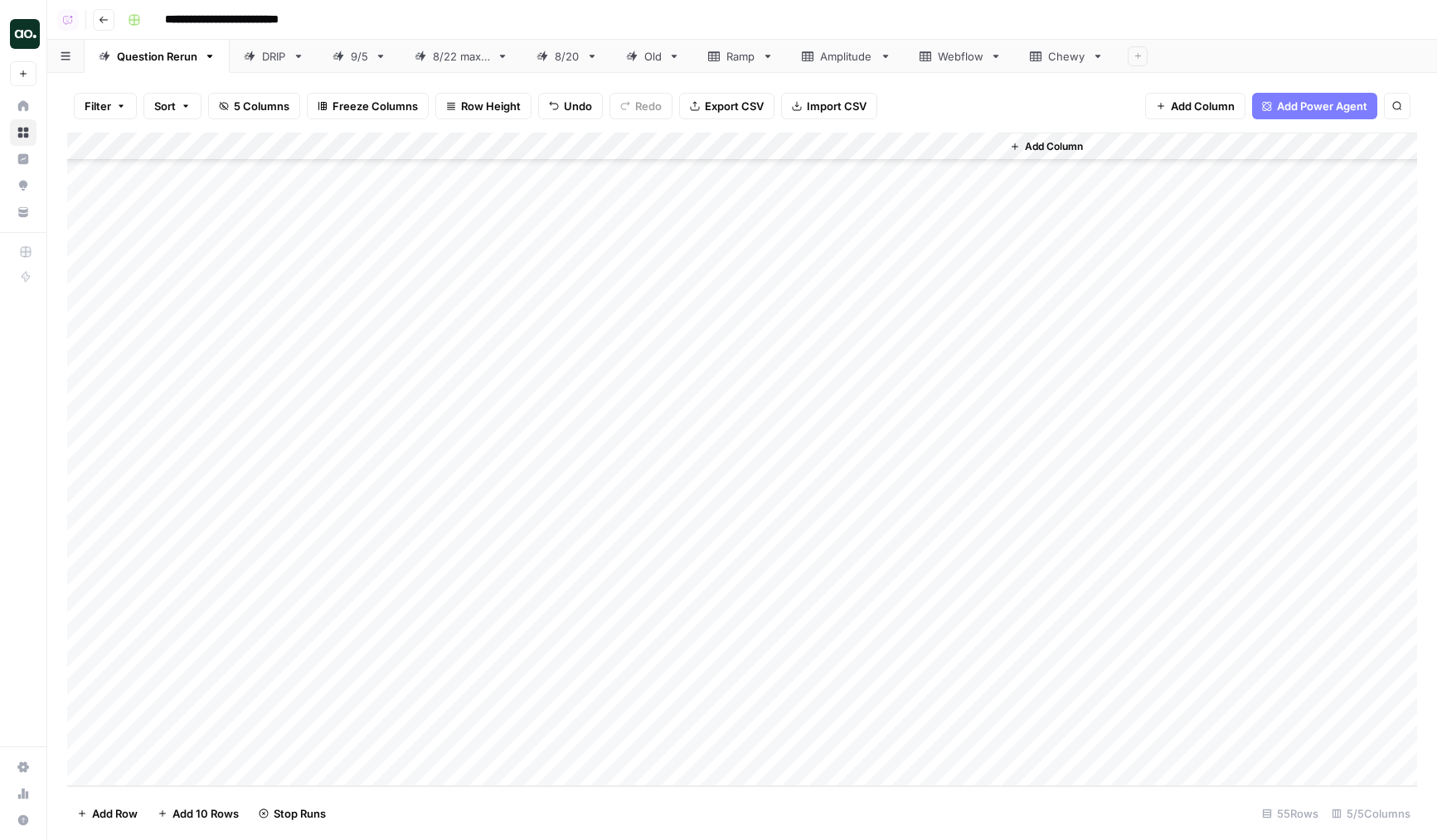
click at [368, 574] on div "Add Column" at bounding box center [742, 459] width 1350 height 654
click at [513, 600] on div "Add Column" at bounding box center [742, 459] width 1350 height 654
type input "500"
click at [334, 579] on div "Add Column" at bounding box center [742, 459] width 1350 height 654
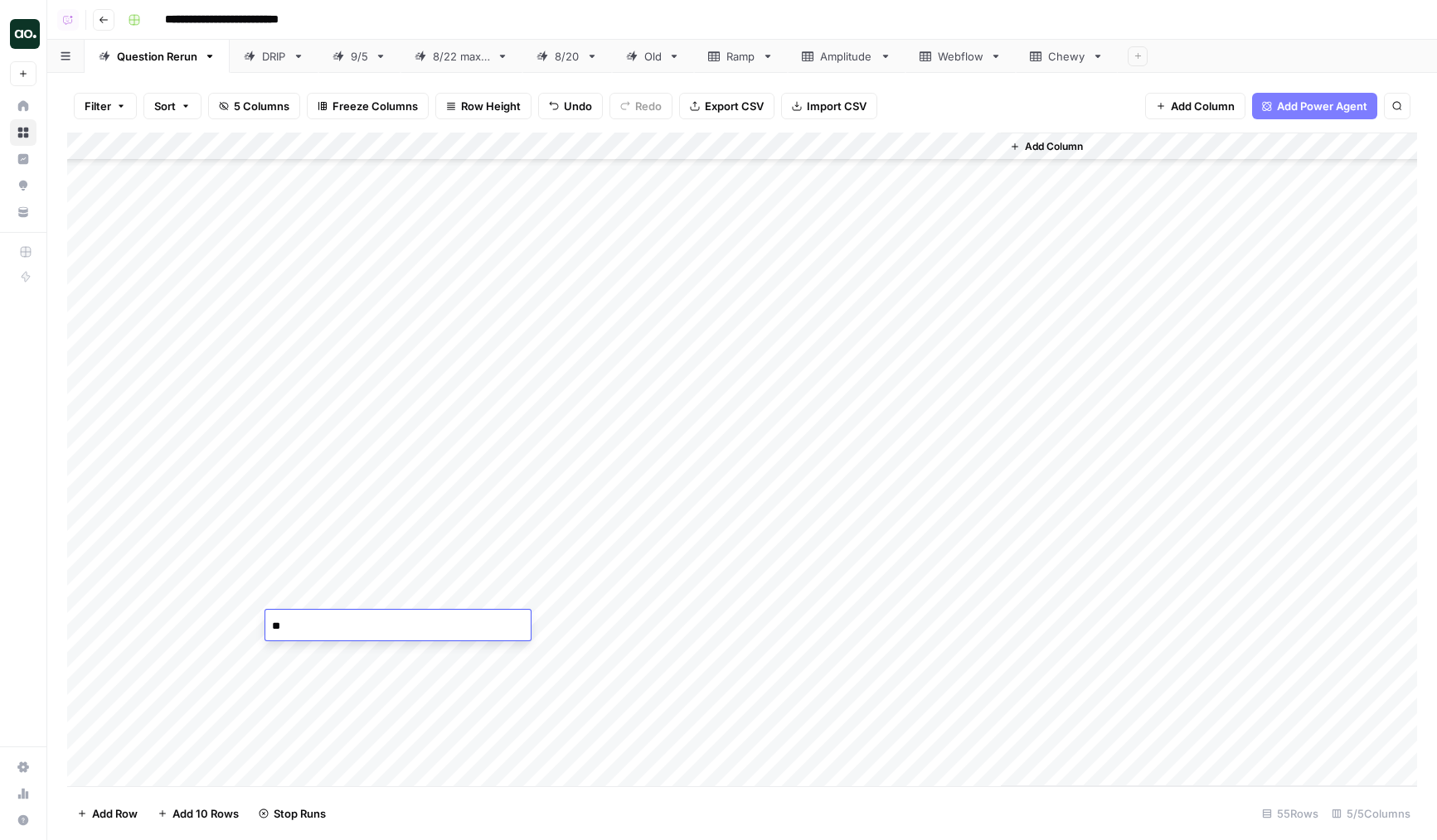
type textarea "*"
type textarea "**********"
type textarea "********"
click at [331, 574] on div "Add Column" at bounding box center [742, 459] width 1350 height 654
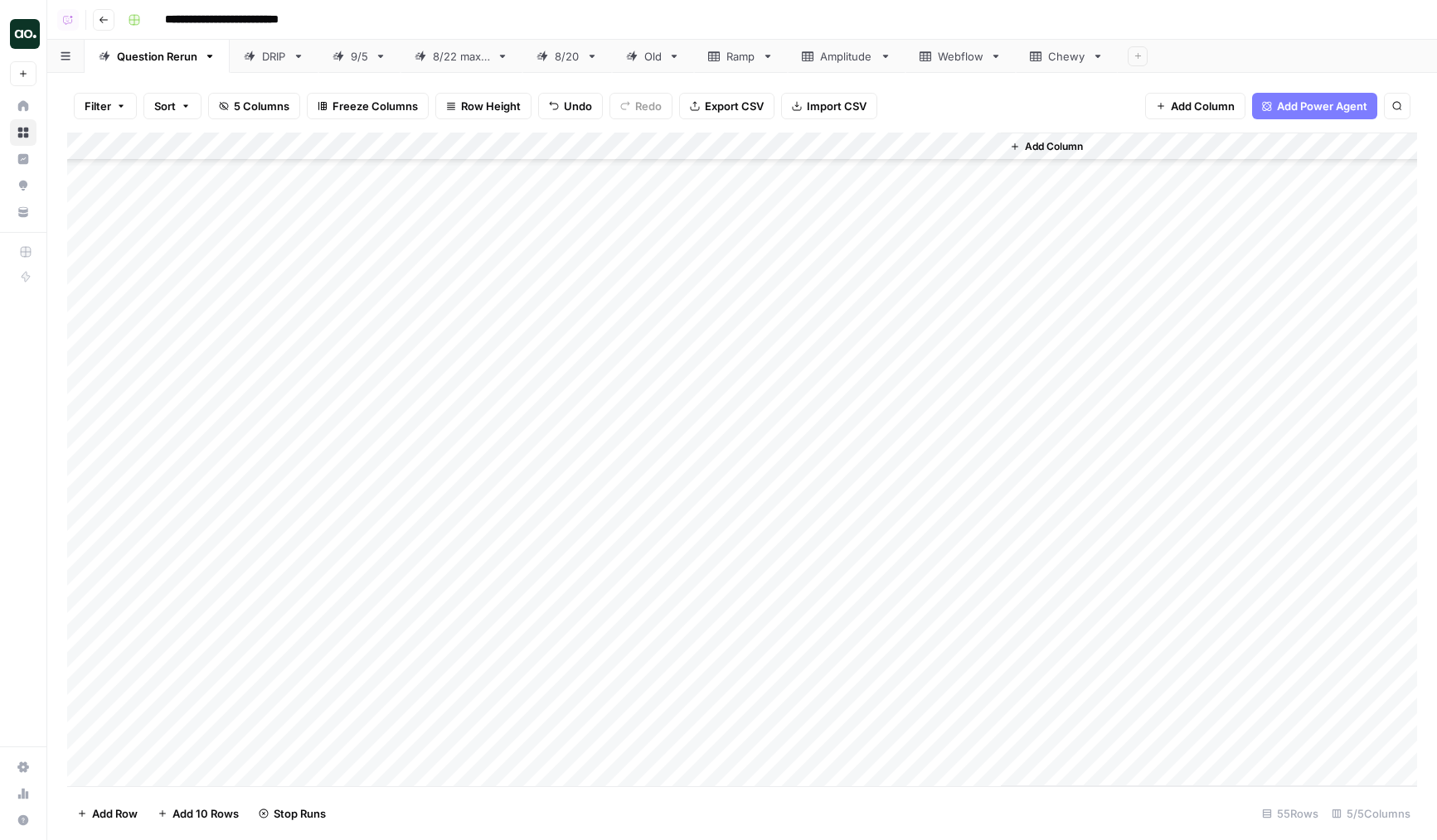
click at [334, 572] on div "Add Column" at bounding box center [742, 459] width 1350 height 654
type textarea "**********"
click at [349, 222] on div "Add Column" at bounding box center [742, 459] width 1350 height 654
click at [318, 218] on div "Add Column" at bounding box center [742, 459] width 1350 height 654
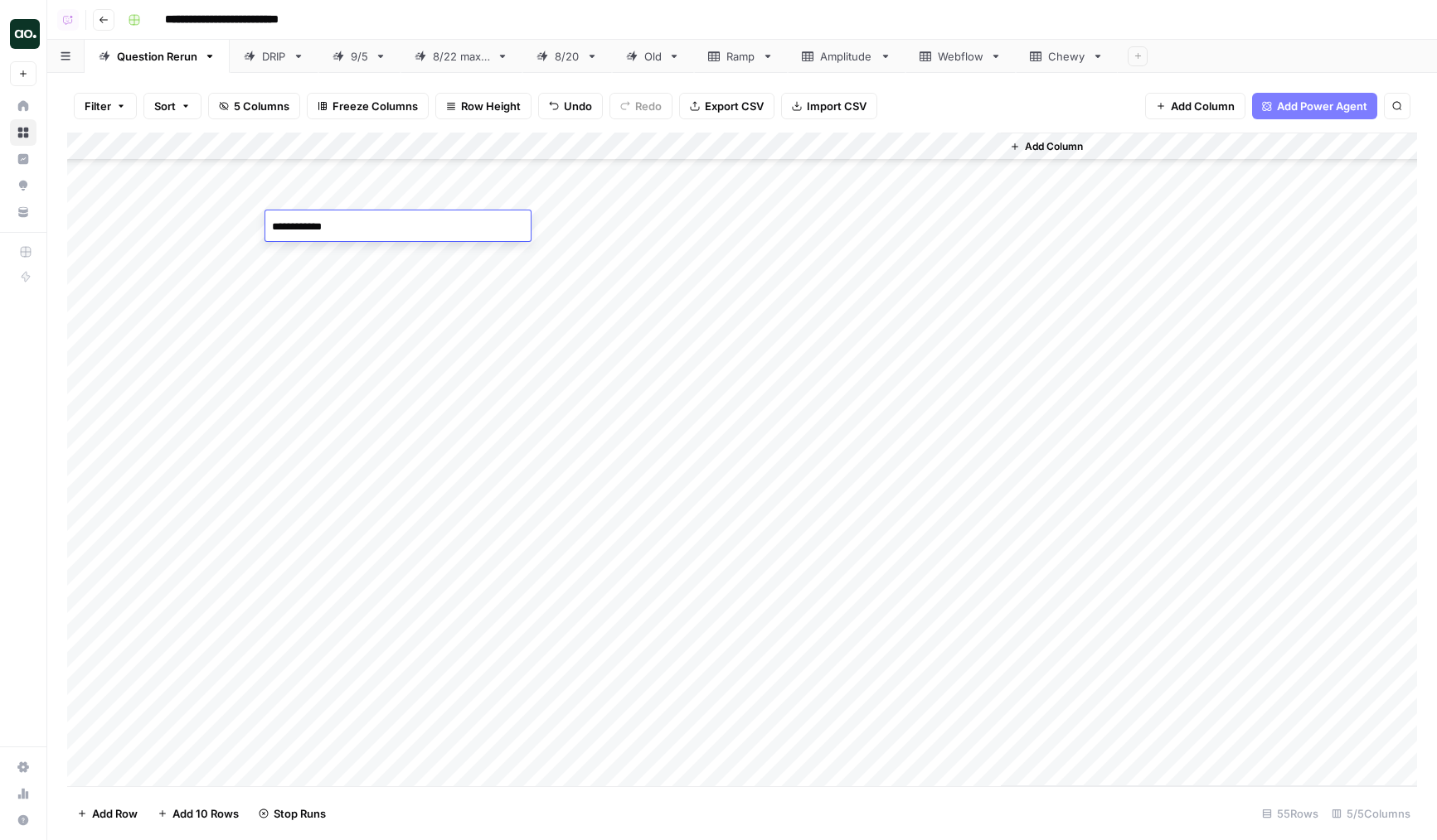
type textarea "**********"
type textarea "*********"
type textarea "*******"
type textarea "**********"
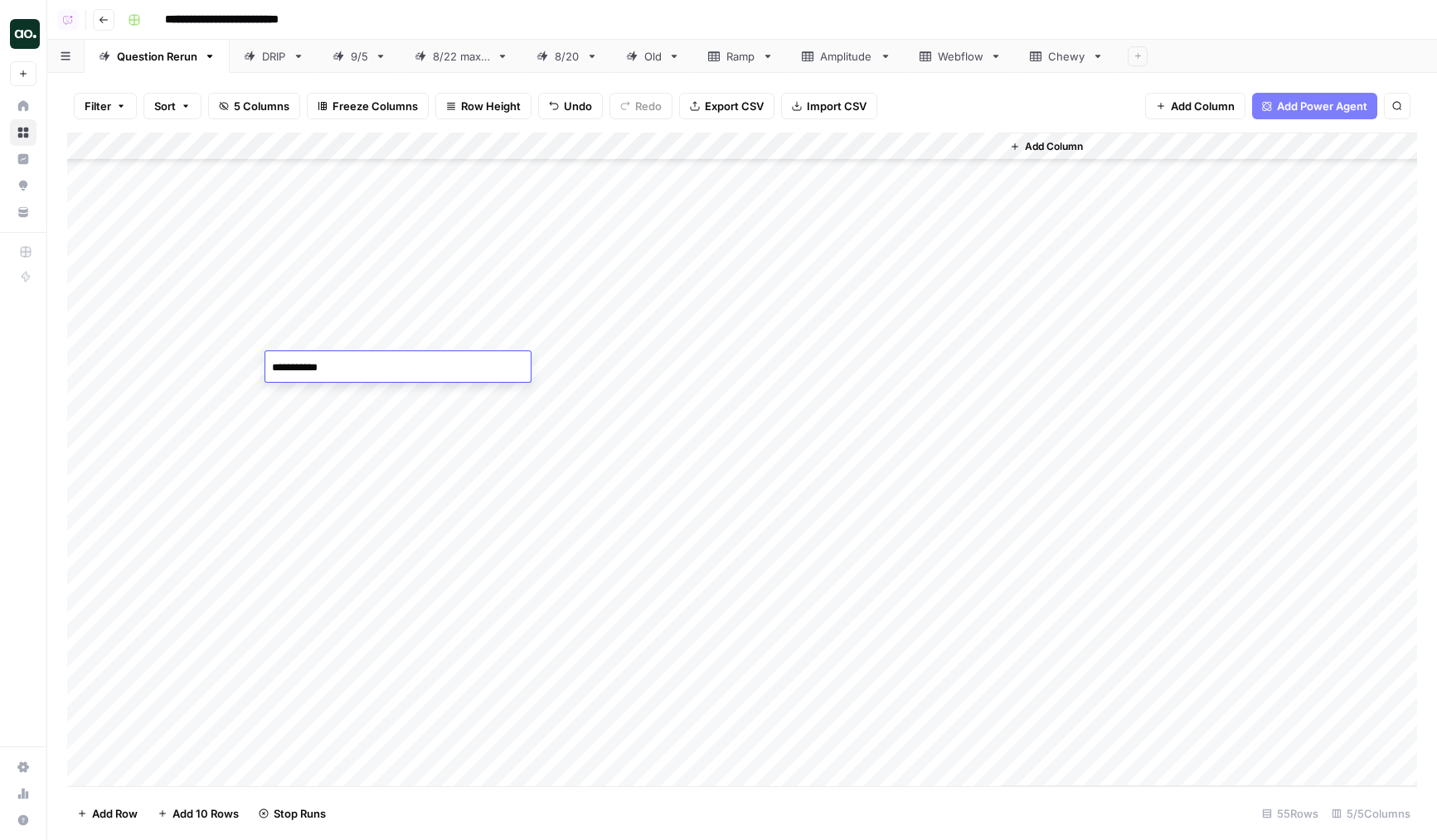
type textarea "**********"
click at [331, 372] on div "Add Column" at bounding box center [742, 459] width 1350 height 654
click at [325, 358] on textarea "**********" at bounding box center [398, 368] width 265 height 23
click at [325, 363] on textarea "**********" at bounding box center [398, 368] width 265 height 23
type textarea "**********"
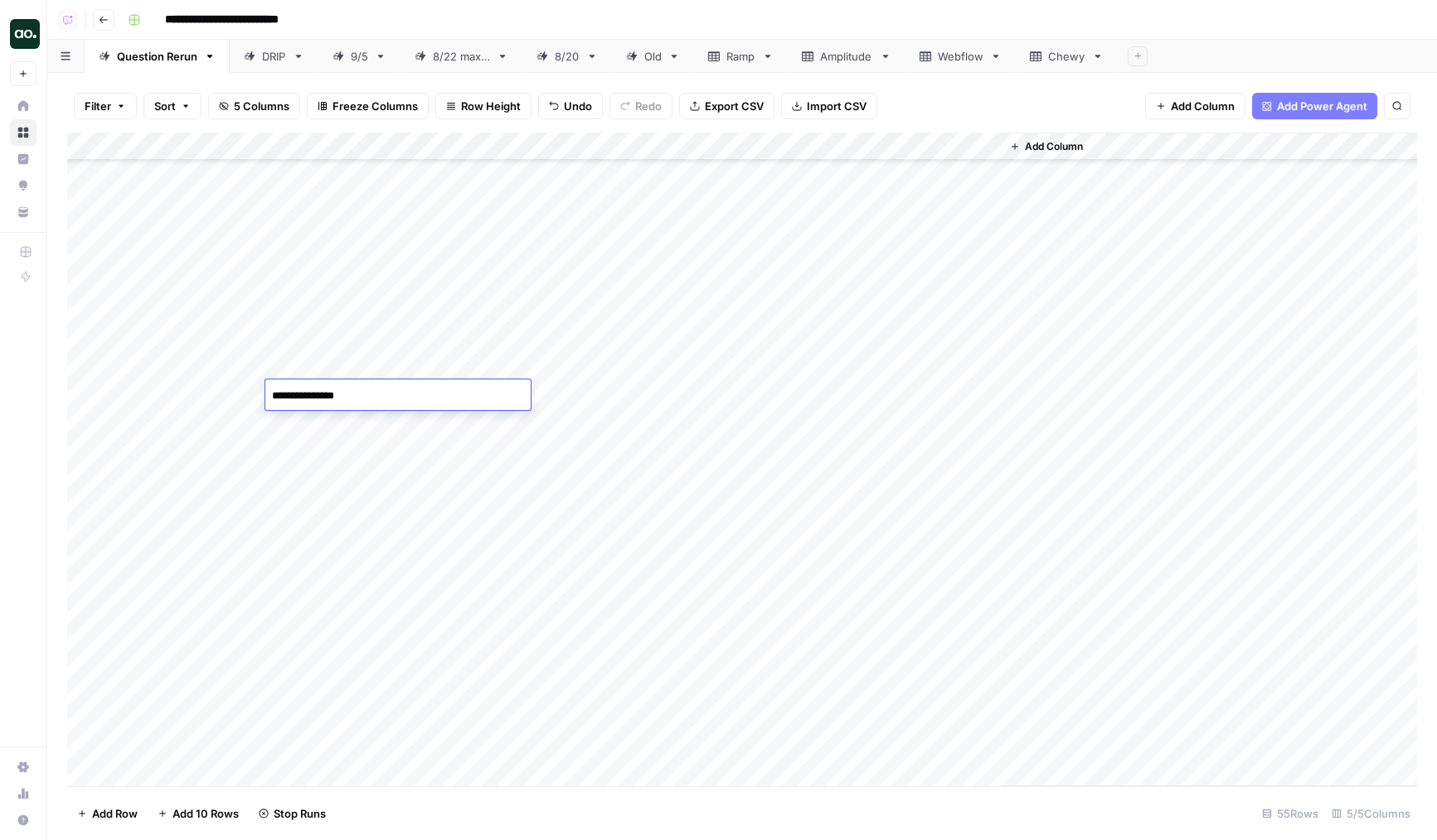
type textarea "**********"
type textarea "********"
type textarea "**********"
type textarea "*"
type textarea "**********"
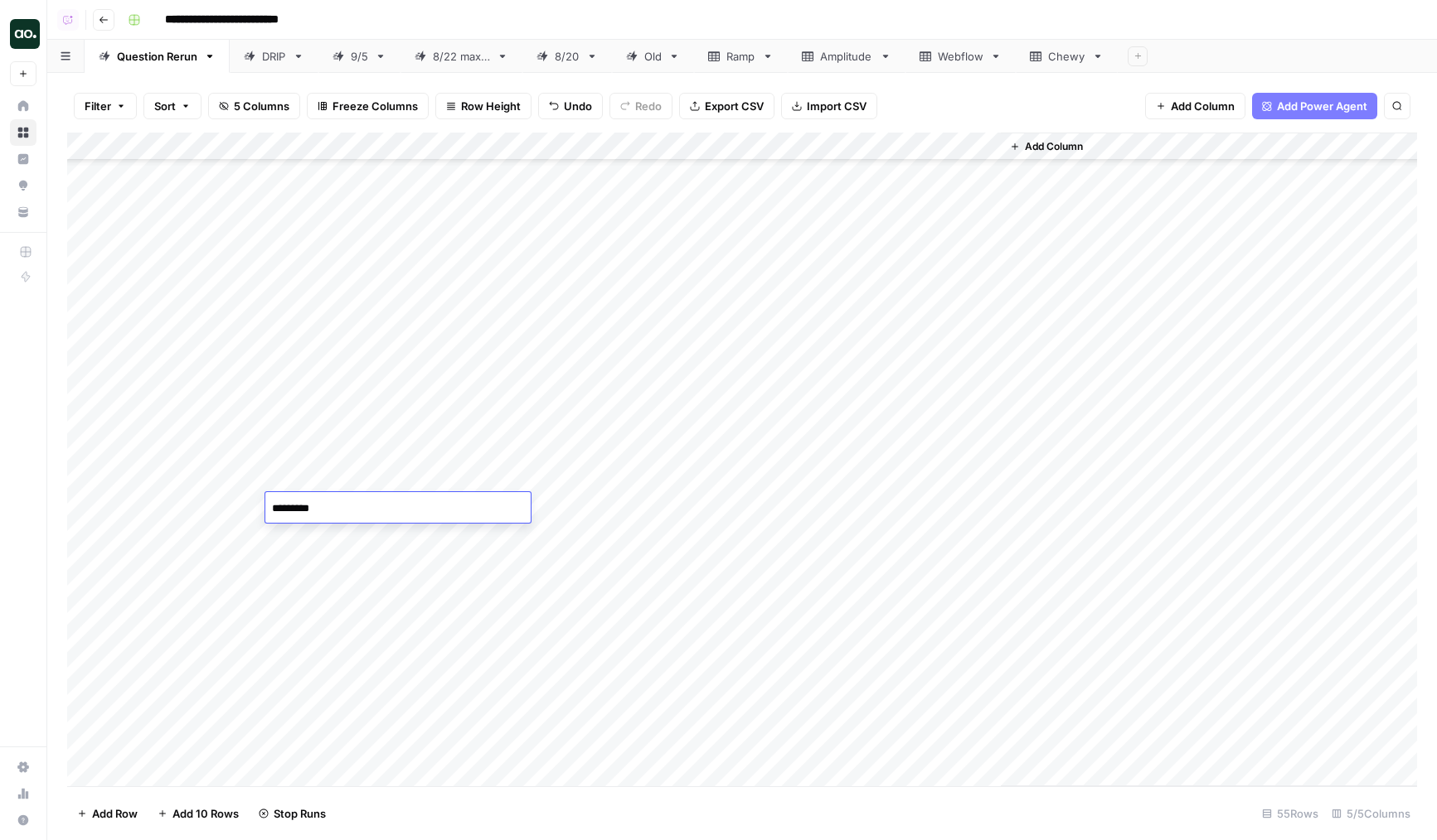
type textarea "**********"
click at [79, 370] on div "Add Column" at bounding box center [742, 459] width 1350 height 654
click at [111, 822] on span "Delete 1 Row" at bounding box center [111, 814] width 67 height 17
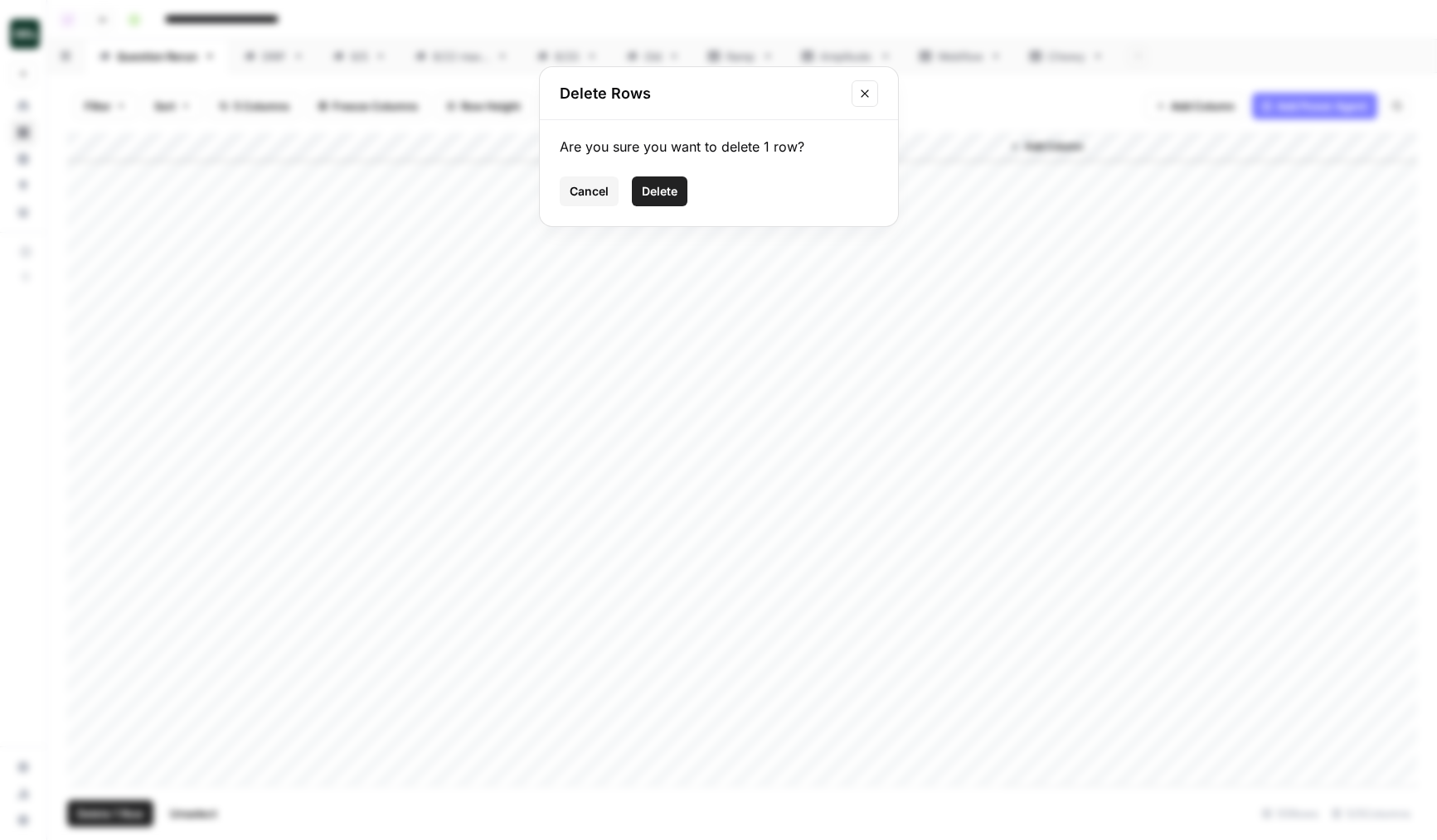
click at [663, 183] on span "Delete" at bounding box center [659, 191] width 36 height 17
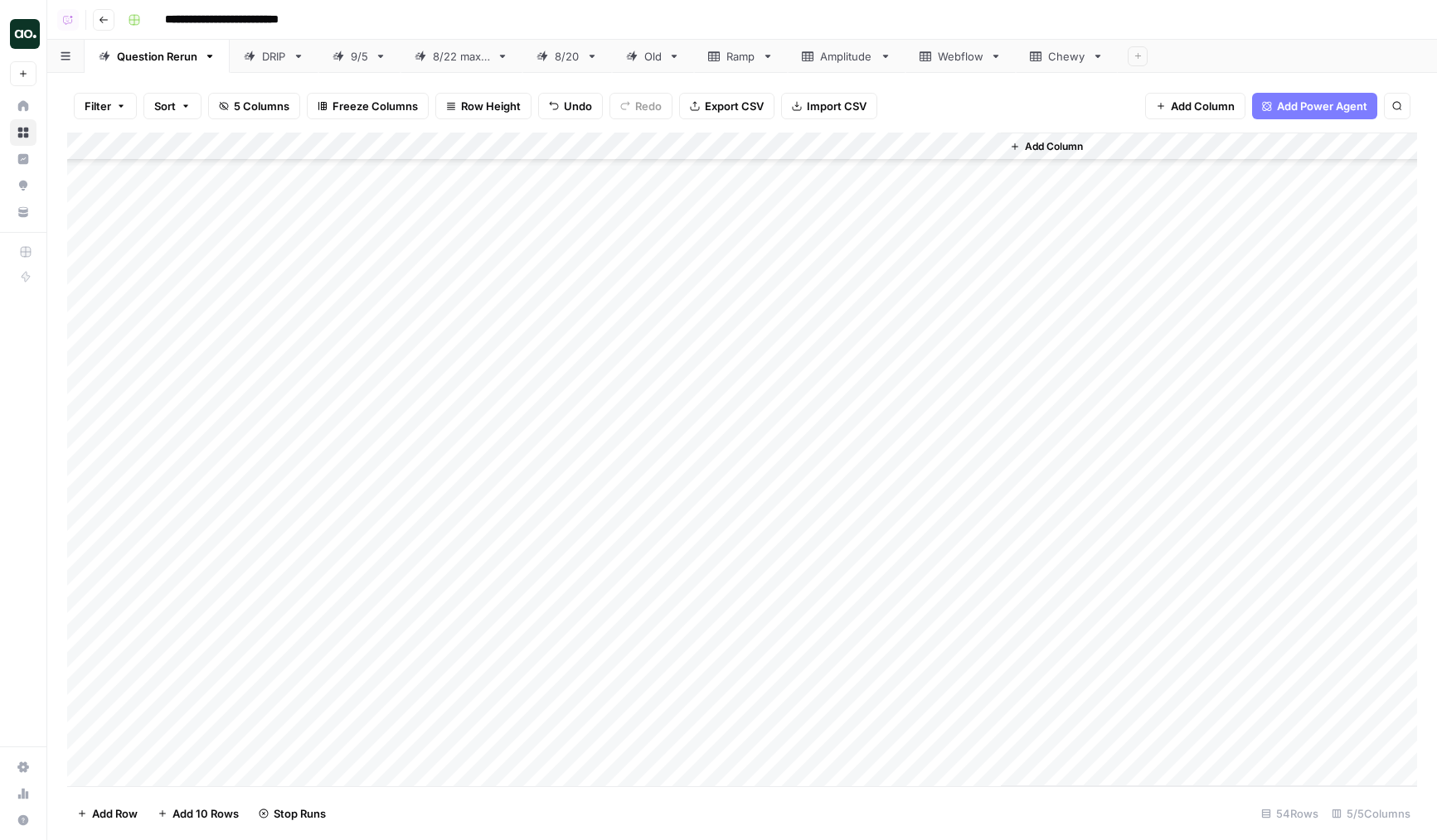
click at [356, 374] on div "Add Column" at bounding box center [742, 459] width 1350 height 654
type textarea "**********"
drag, startPoint x: 68, startPoint y: 395, endPoint x: 87, endPoint y: 739, distance: 344.5
click at [87, 739] on div "Add Column" at bounding box center [742, 459] width 1350 height 654
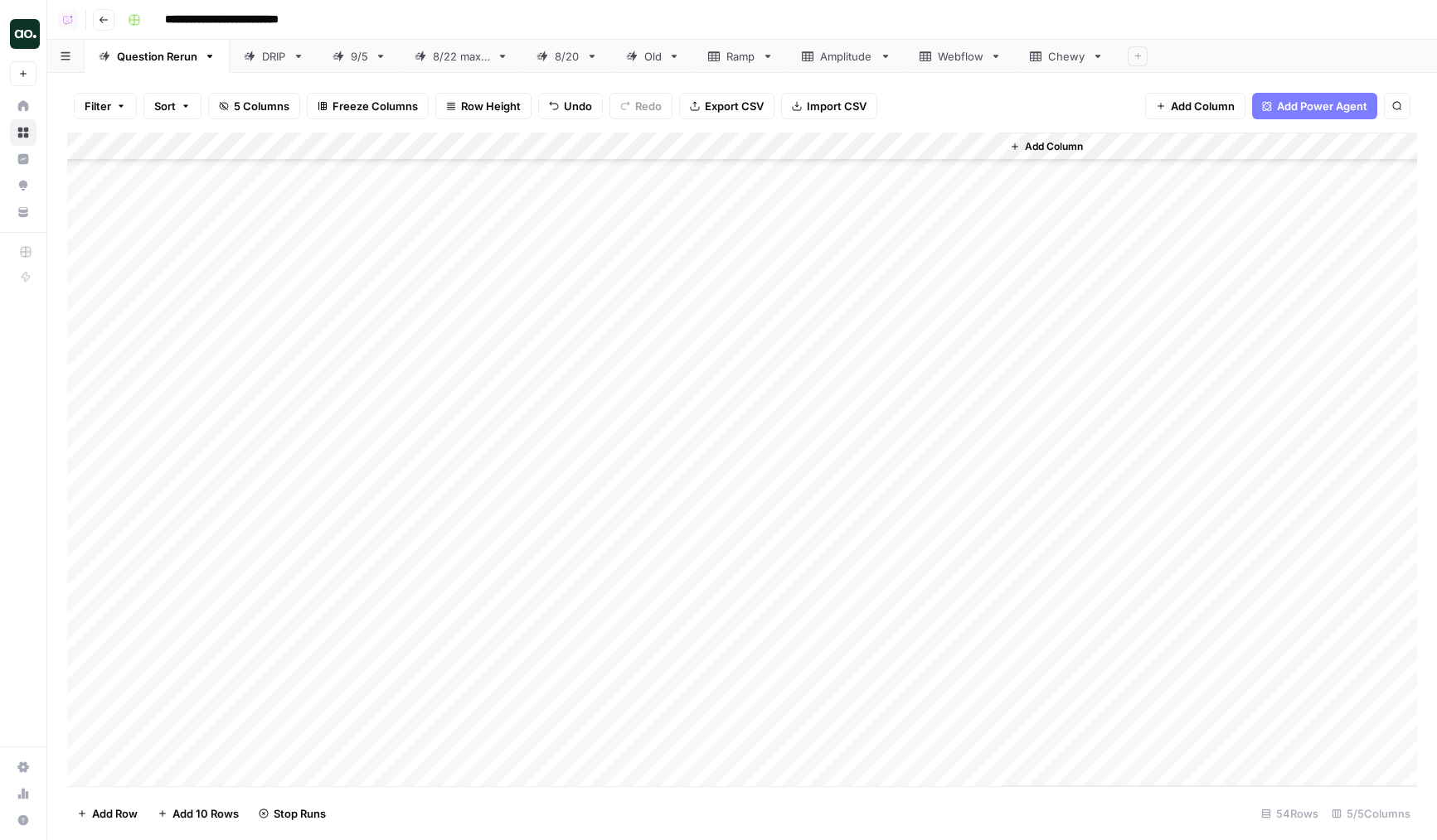
click at [306, 389] on div "Add Column" at bounding box center [742, 459] width 1350 height 654
click at [74, 728] on div "Add Column" at bounding box center [742, 459] width 1350 height 654
click at [82, 730] on div "Add Column" at bounding box center [742, 459] width 1350 height 654
click at [114, 807] on span "Delete 1 Row" at bounding box center [111, 814] width 67 height 17
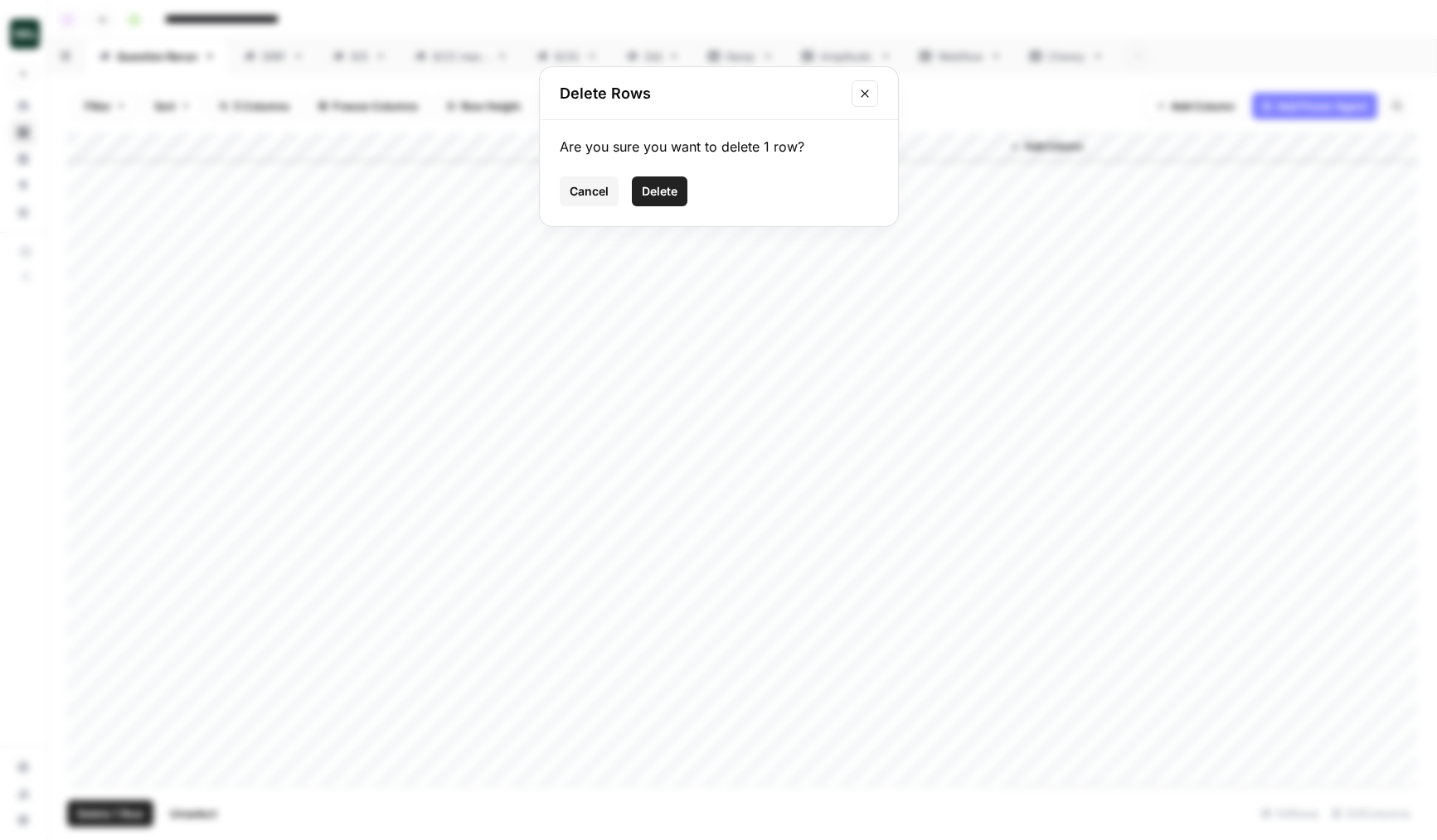
click at [656, 192] on span "Delete" at bounding box center [659, 191] width 36 height 17
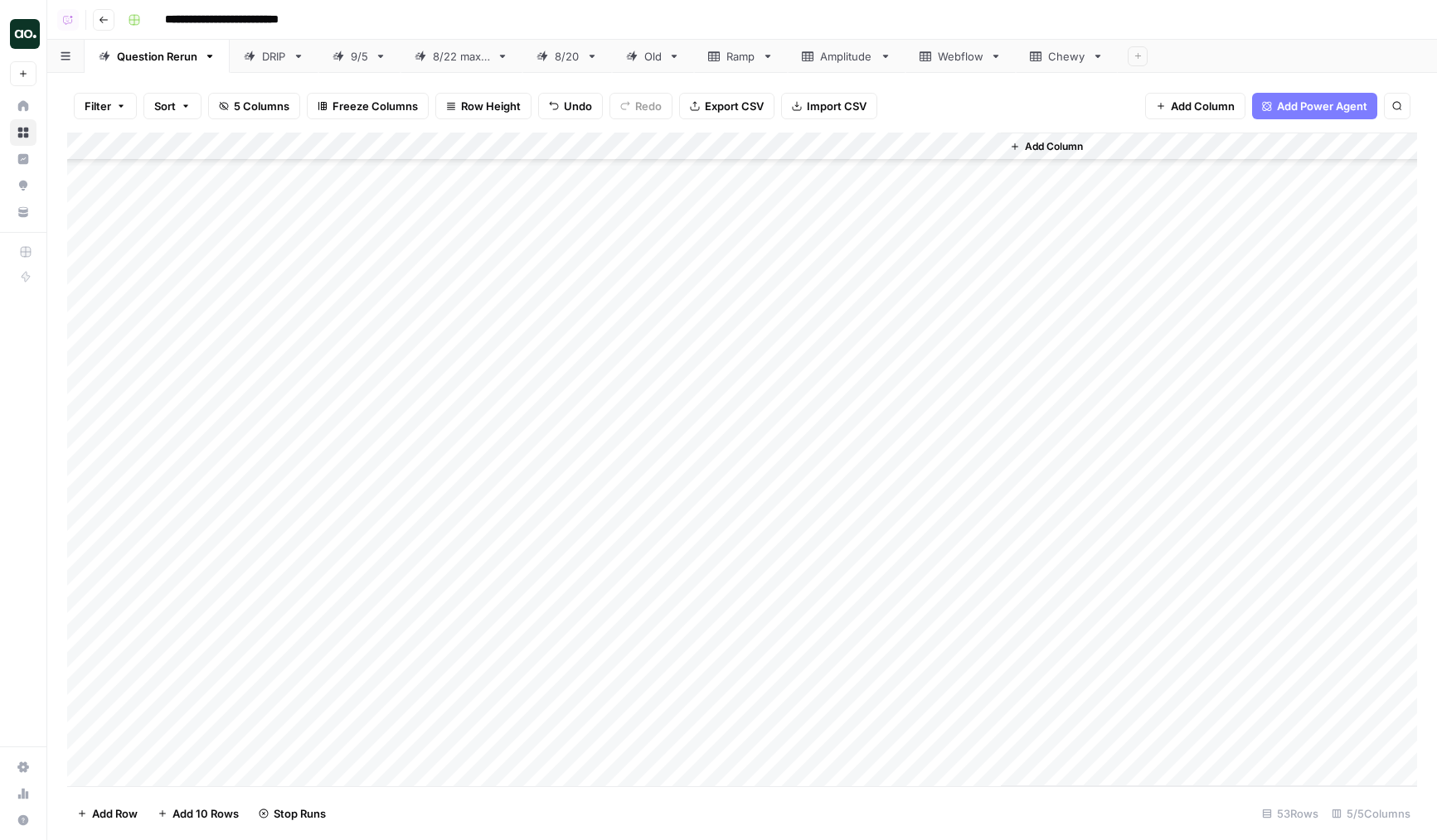
click at [312, 403] on div "Add Column" at bounding box center [742, 459] width 1350 height 654
type textarea "**********"
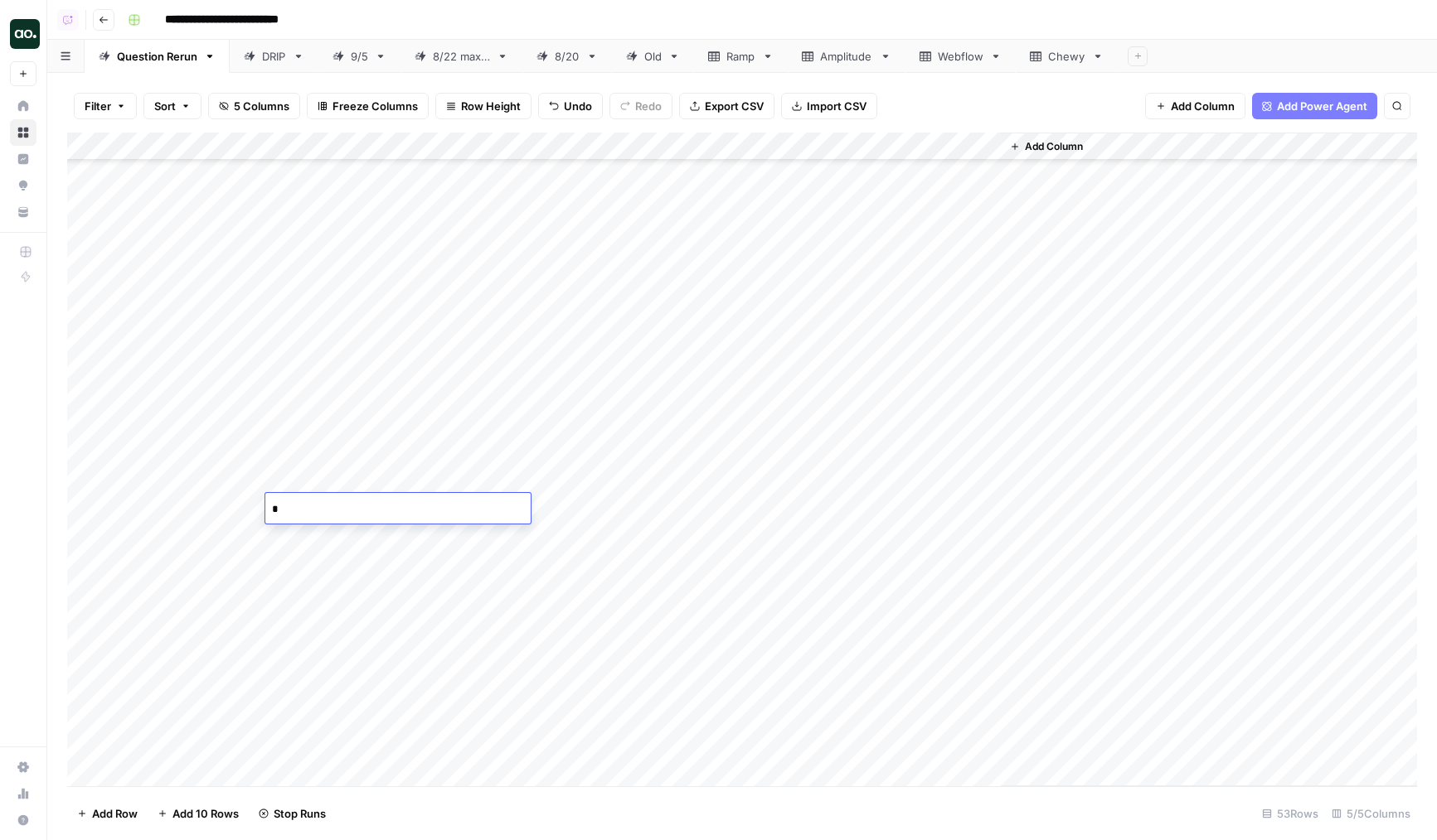
type textarea "**********"
click at [592, 693] on div "Add Column" at bounding box center [742, 459] width 1350 height 654
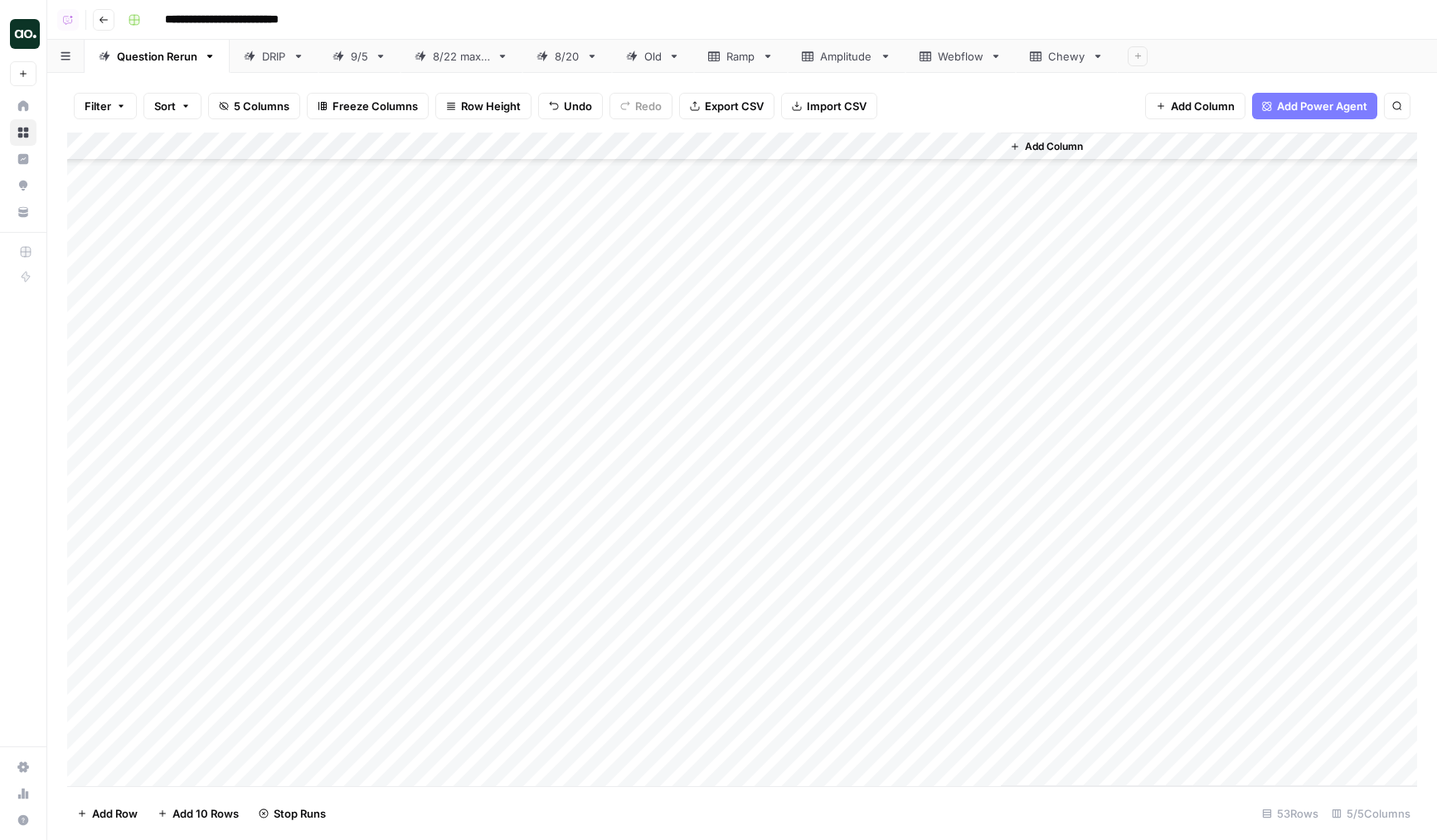
scroll to position [250, 0]
drag, startPoint x: 652, startPoint y: 718, endPoint x: 597, endPoint y: 584, distance: 144.8
click at [597, 584] on div "Add Column" at bounding box center [742, 459] width 1350 height 654
click at [185, 326] on div "Add Column" at bounding box center [742, 459] width 1350 height 654
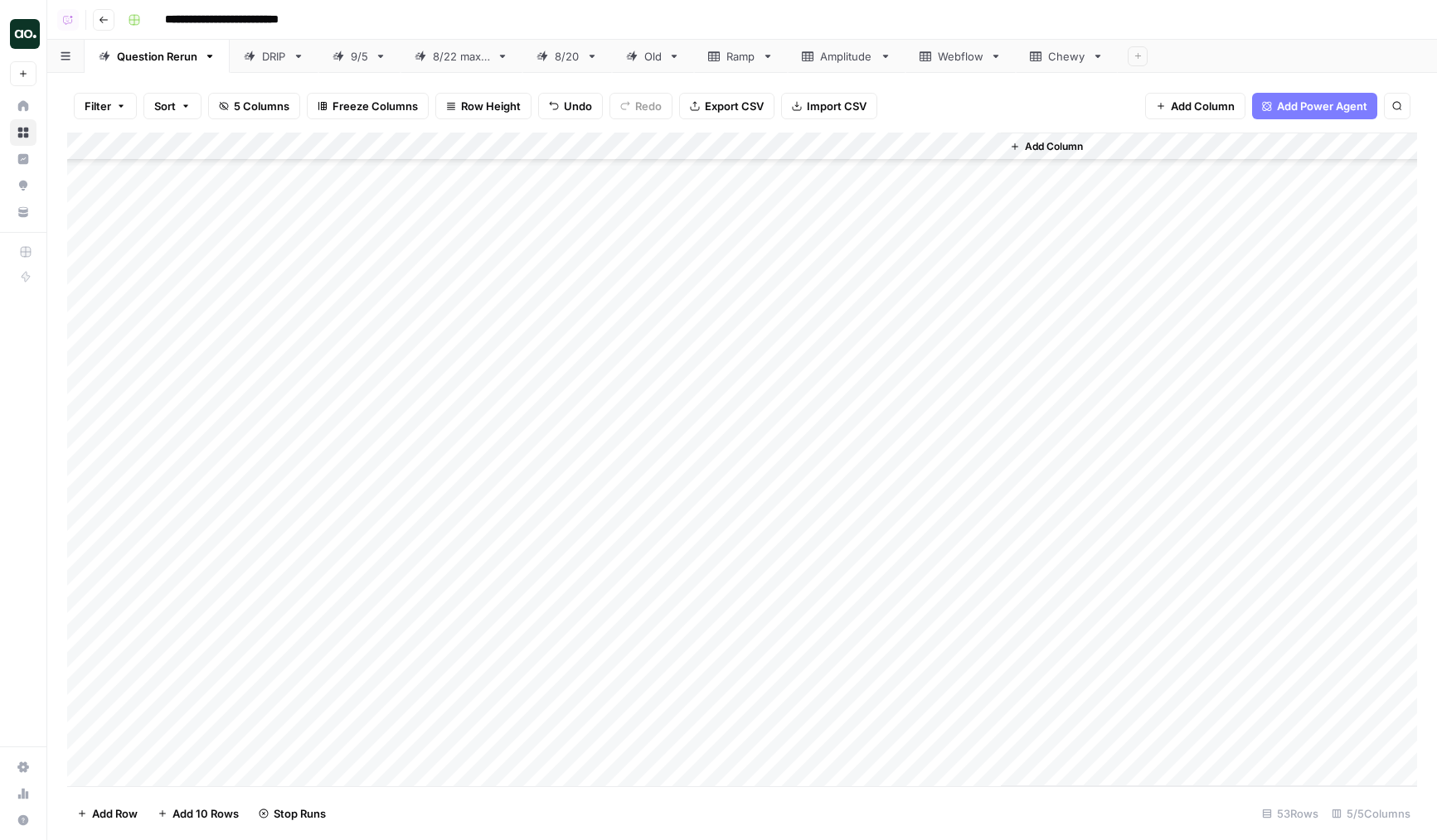
click at [87, 324] on div "Add Column" at bounding box center [742, 459] width 1350 height 654
click at [82, 667] on div "Add Column" at bounding box center [742, 459] width 1350 height 654
click at [757, 144] on div "Add Column" at bounding box center [742, 459] width 1350 height 654
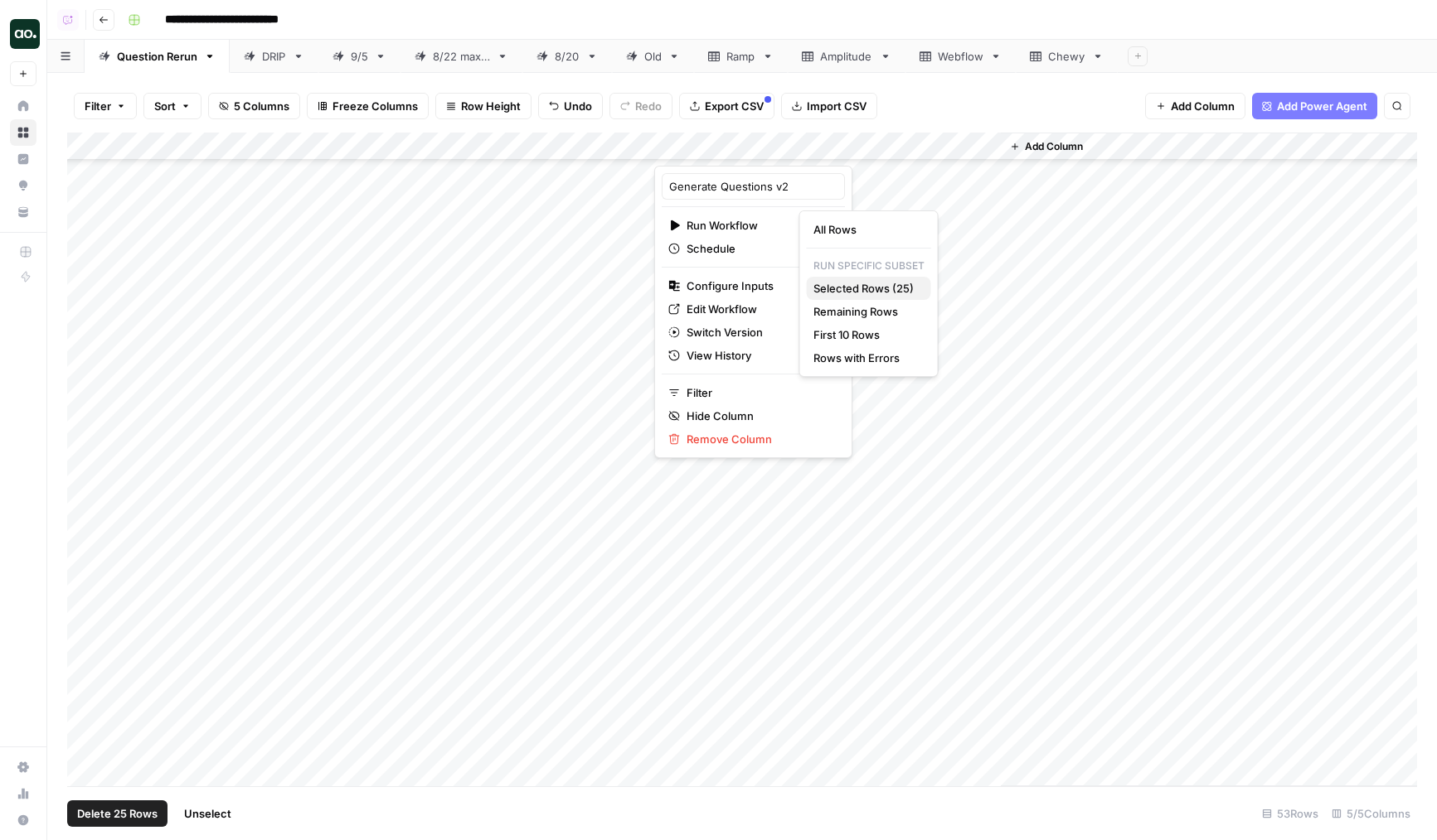
click at [860, 292] on span "Selected Rows (25)" at bounding box center [866, 289] width 105 height 17
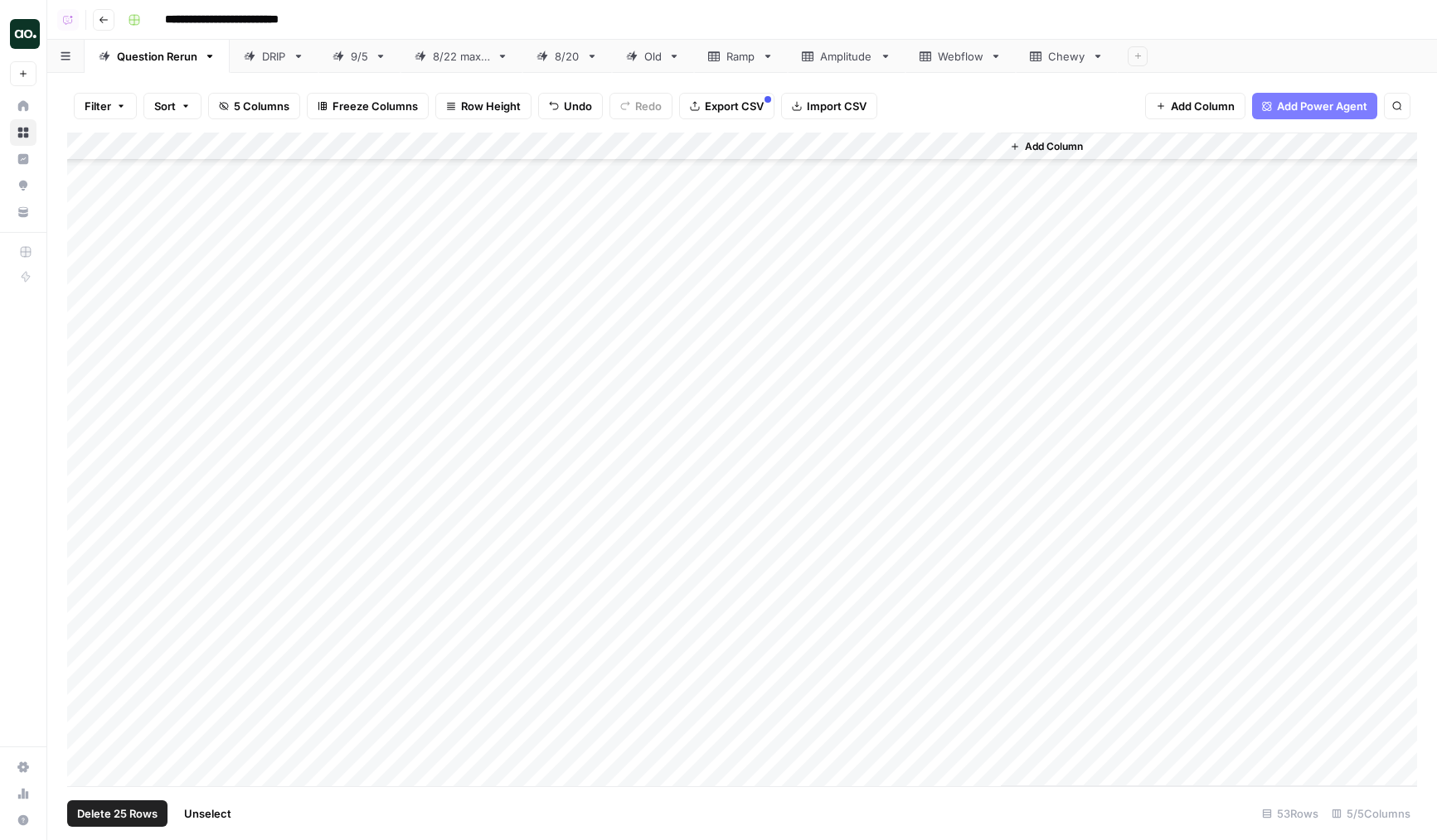
click at [916, 377] on div "Add Column" at bounding box center [742, 459] width 1350 height 654
click at [420, 507] on div "Add Column" at bounding box center [742, 459] width 1350 height 654
click at [447, 353] on div "Add Column" at bounding box center [742, 459] width 1350 height 654
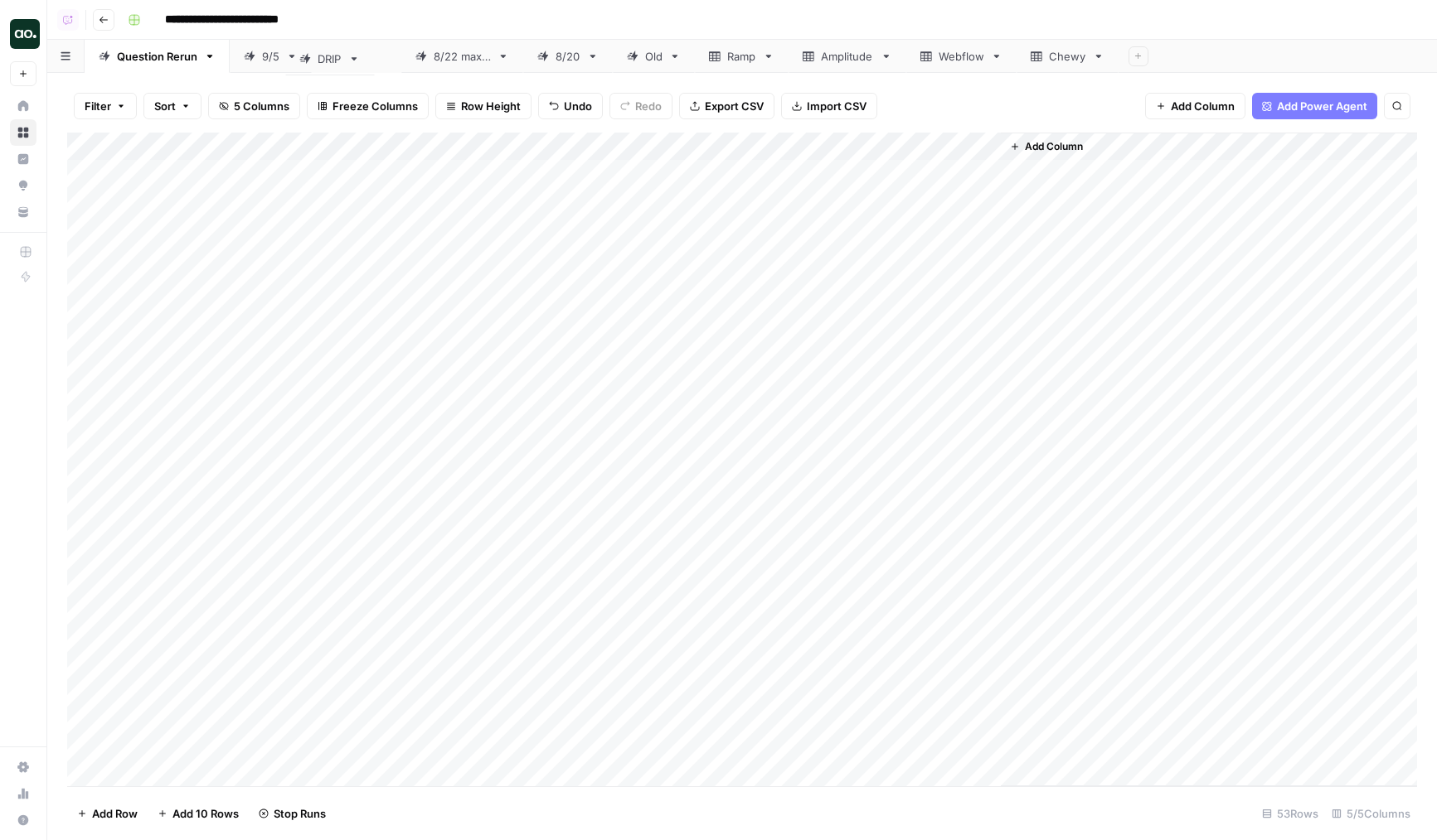
drag, startPoint x: 275, startPoint y: 53, endPoint x: 339, endPoint y: 54, distance: 64.0
click at [339, 54] on div "Question Rerun DRIP 9/5 8/22 max 5 8/20 Old Ramp Amplitude Webflow Chewy Add Sh…" at bounding box center [742, 57] width 1390 height 33
drag, startPoint x: 260, startPoint y: 59, endPoint x: 368, endPoint y: 57, distance: 108.0
click at [368, 57] on div "Question Rerun 9/5 DRIP 8/22 max 5 8/20 Old Ramp Amplitude Webflow Chewy Add Sh…" at bounding box center [742, 57] width 1390 height 33
click at [565, 167] on div "Add Column" at bounding box center [742, 459] width 1350 height 654
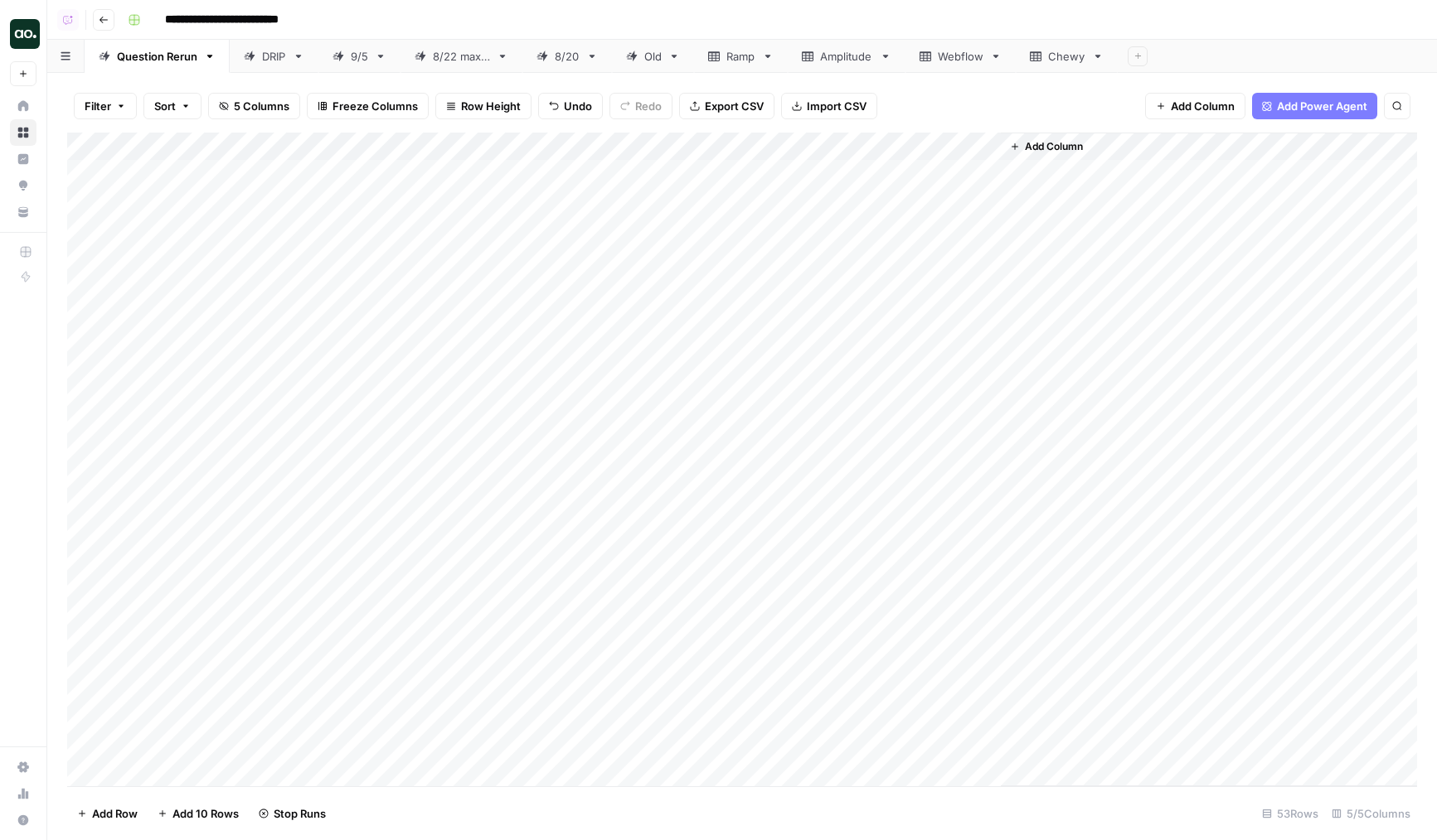
drag, startPoint x: 555, startPoint y: 174, endPoint x: 555, endPoint y: 256, distance: 82.0
click at [555, 256] on div "Add Column" at bounding box center [742, 459] width 1350 height 654
click at [584, 187] on div "Add Column" at bounding box center [742, 459] width 1350 height 654
click at [663, 190] on div "Add Column" at bounding box center [742, 459] width 1350 height 654
click at [812, 172] on div "Add Column" at bounding box center [742, 459] width 1350 height 654
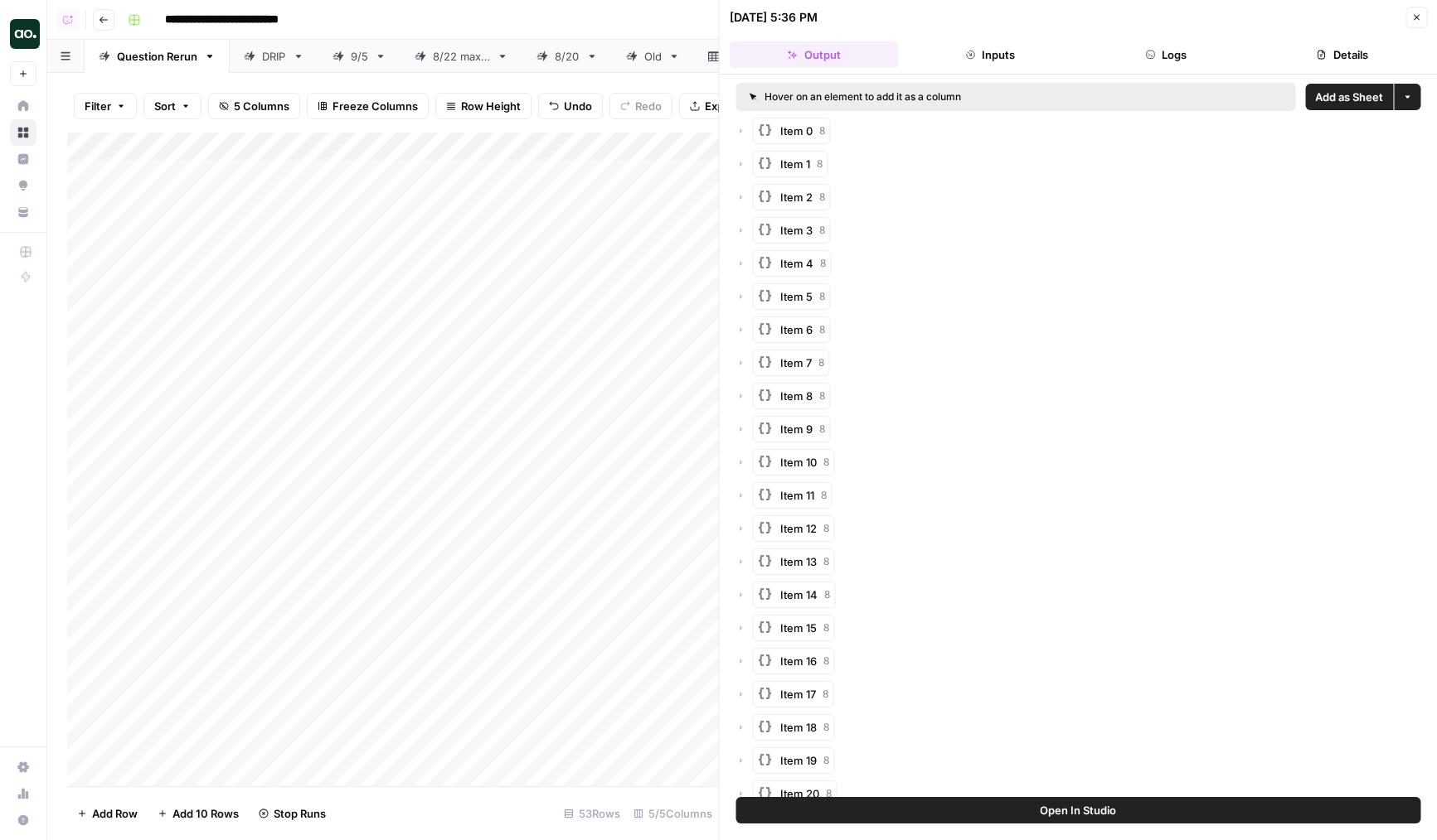
click at [1371, 93] on span "Add as Sheet" at bounding box center [1349, 97] width 68 height 17
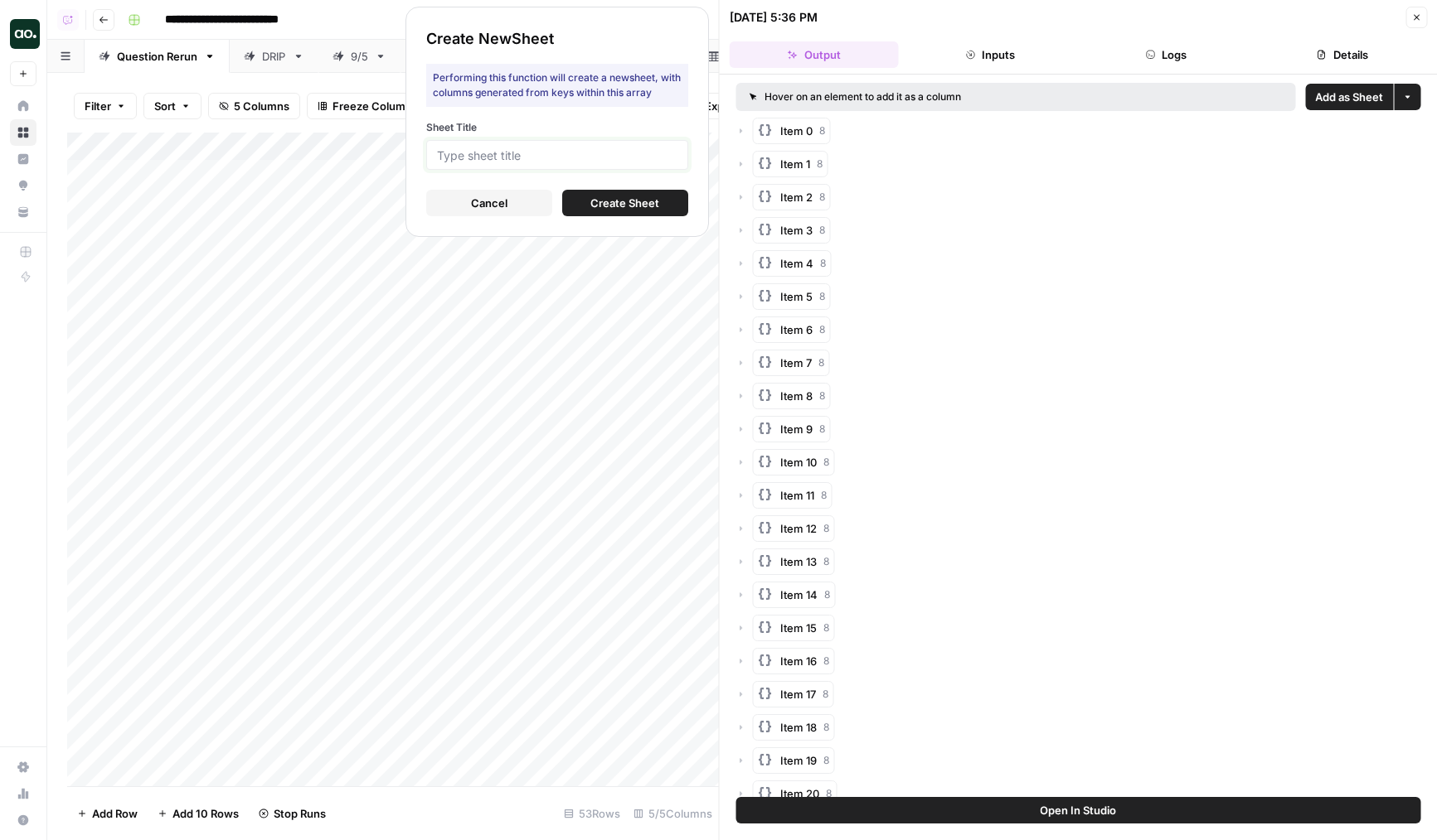
click at [573, 159] on input "Sheet Title" at bounding box center [557, 155] width 240 height 15
type input "Klaviyo"
click at [676, 204] on button "Create Sheet" at bounding box center [625, 203] width 126 height 27
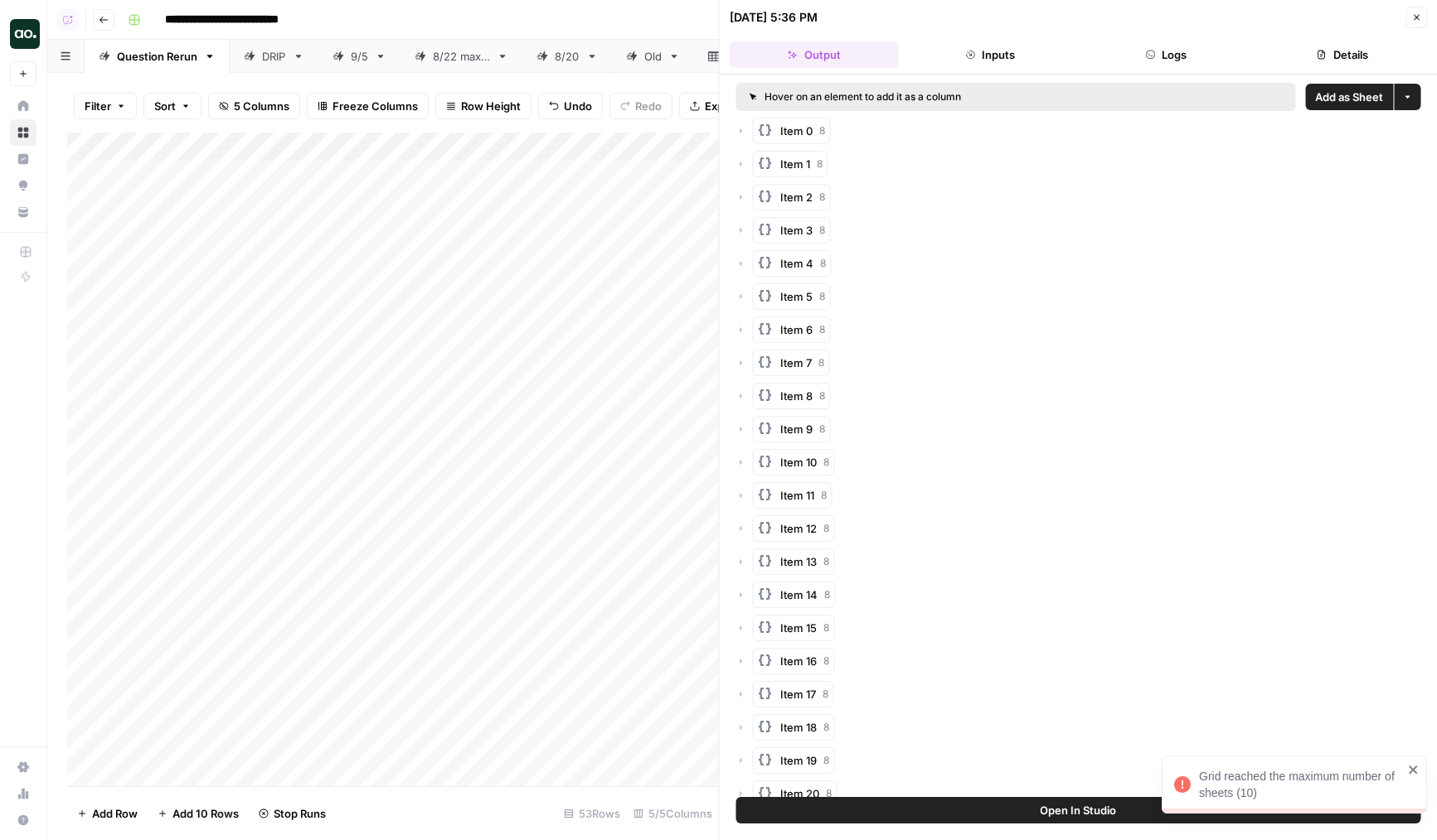
click at [1421, 15] on button "Close" at bounding box center [1416, 17] width 22 height 22
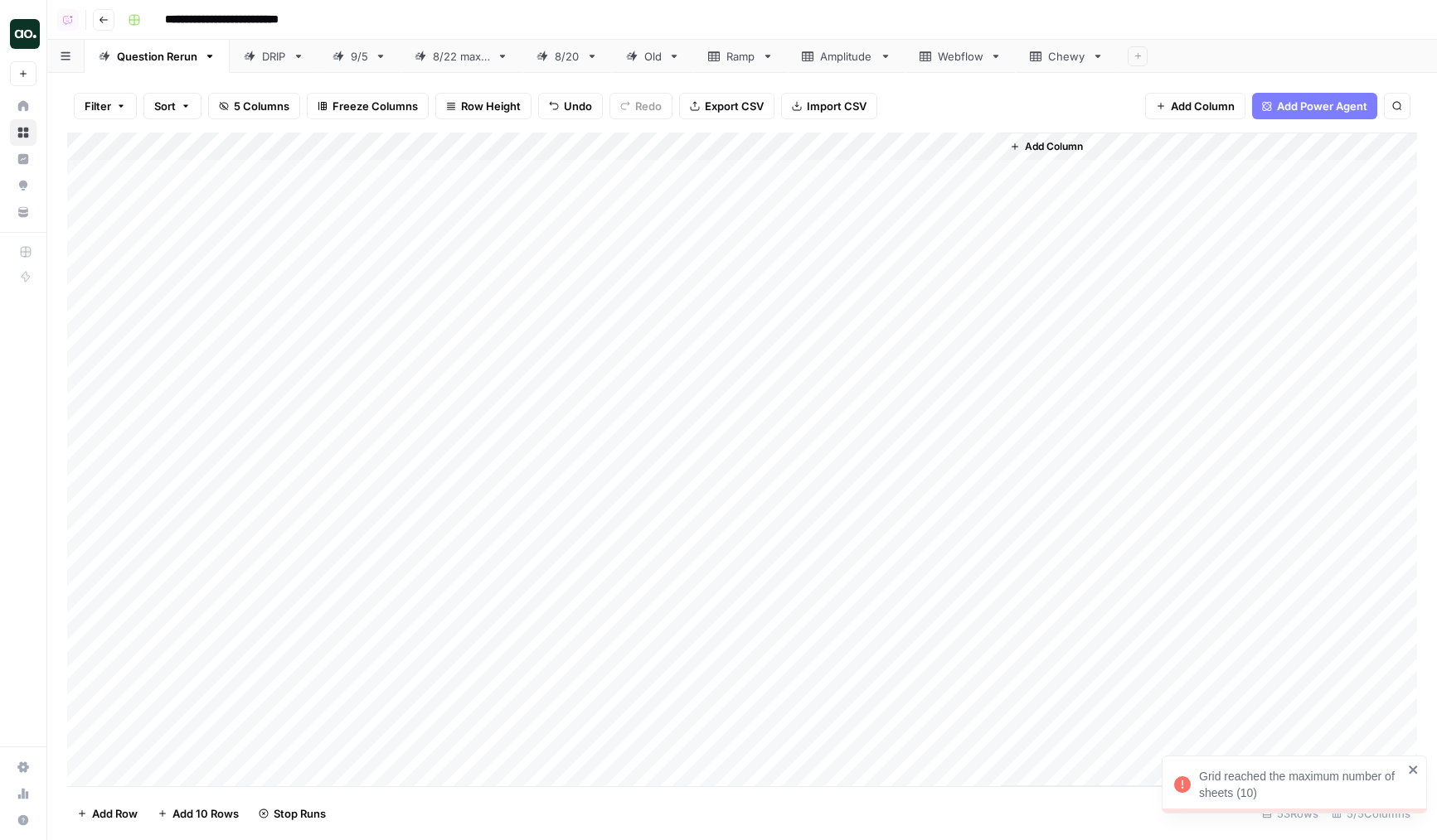
click at [1094, 58] on icon at bounding box center [1098, 57] width 12 height 12
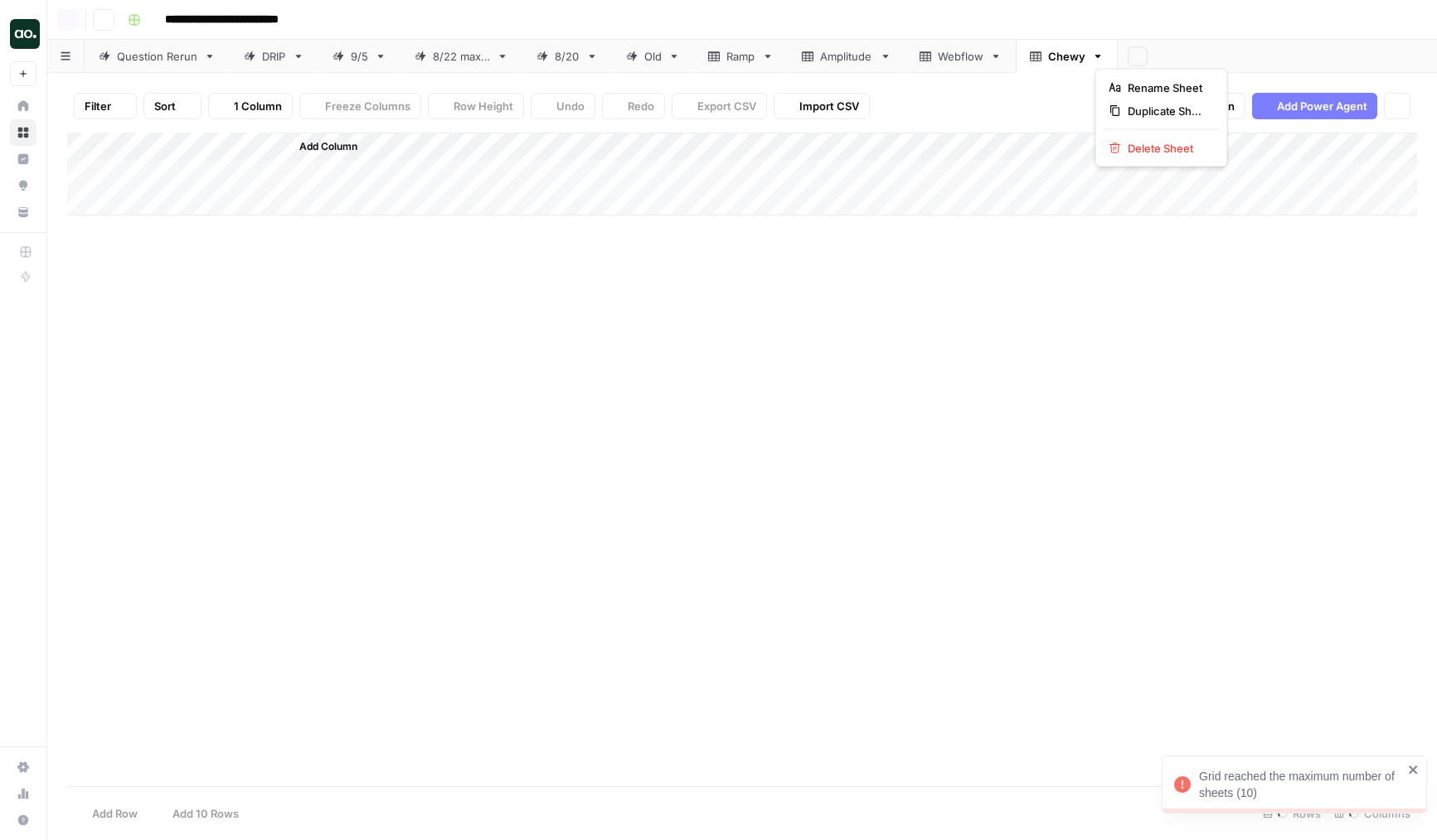
click at [1103, 58] on icon "button" at bounding box center [1098, 57] width 12 height 12
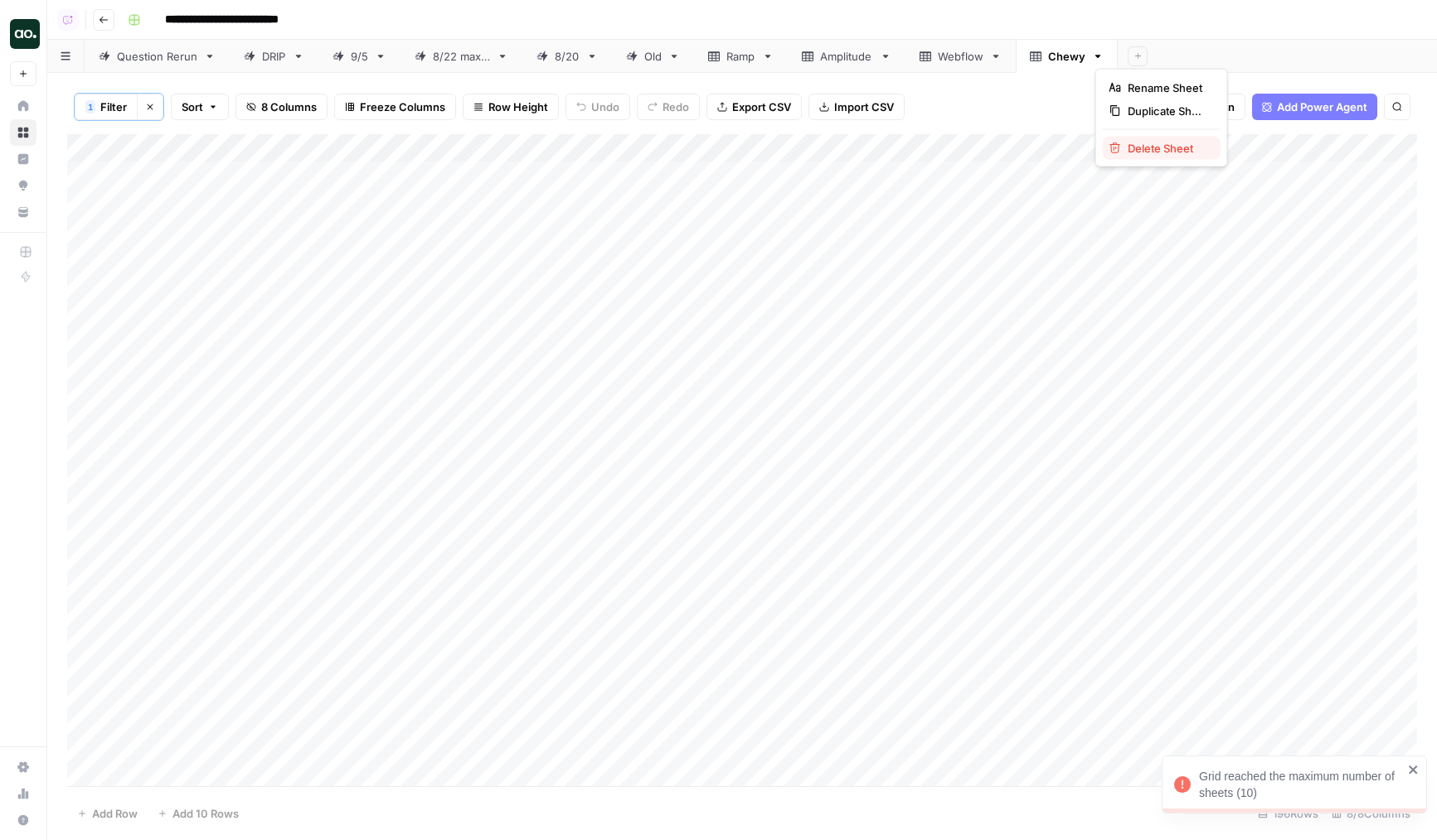
click at [1124, 144] on div "Delete Sheet" at bounding box center [1162, 148] width 105 height 17
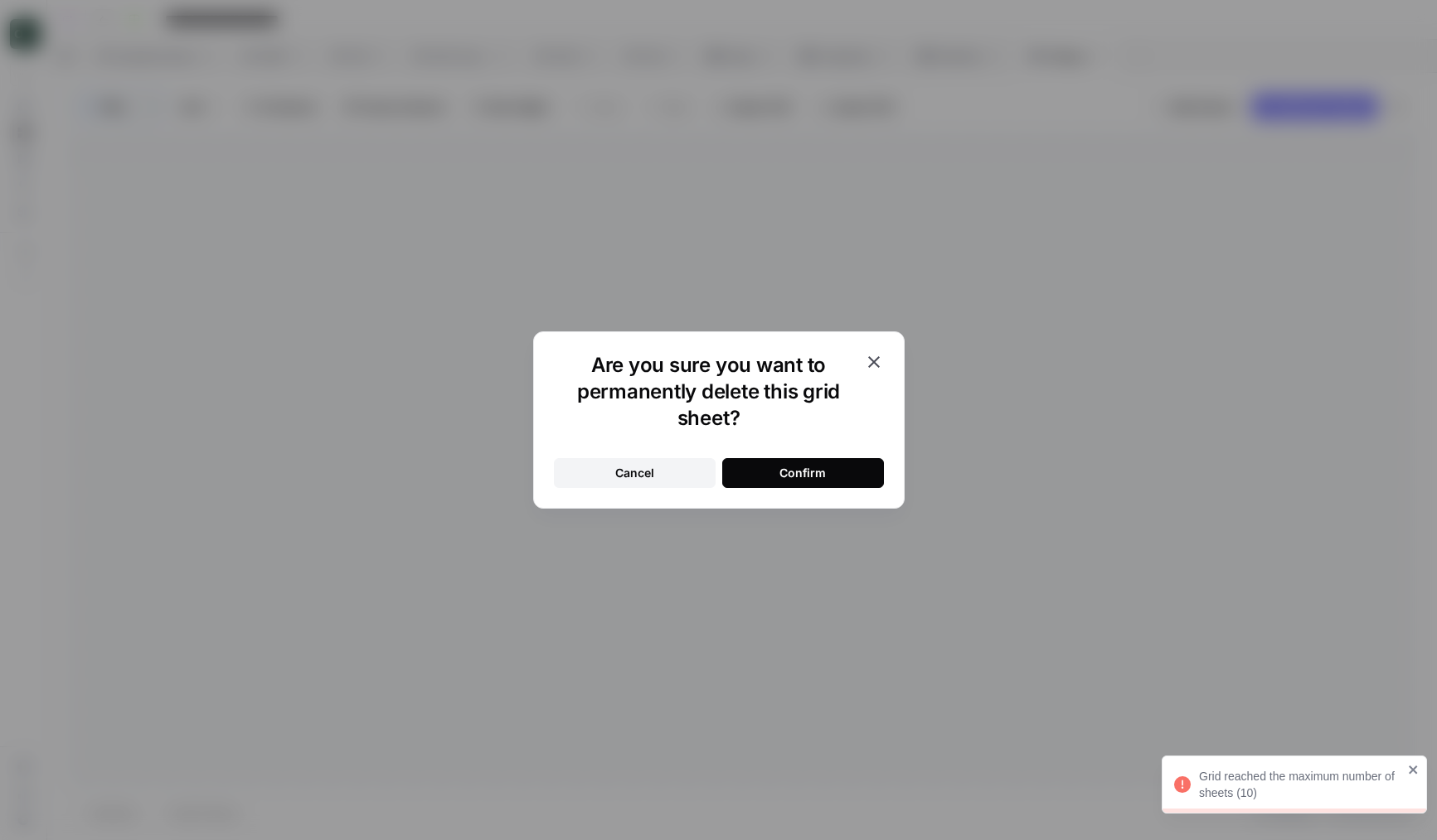
click at [810, 462] on button "Confirm" at bounding box center [803, 473] width 161 height 30
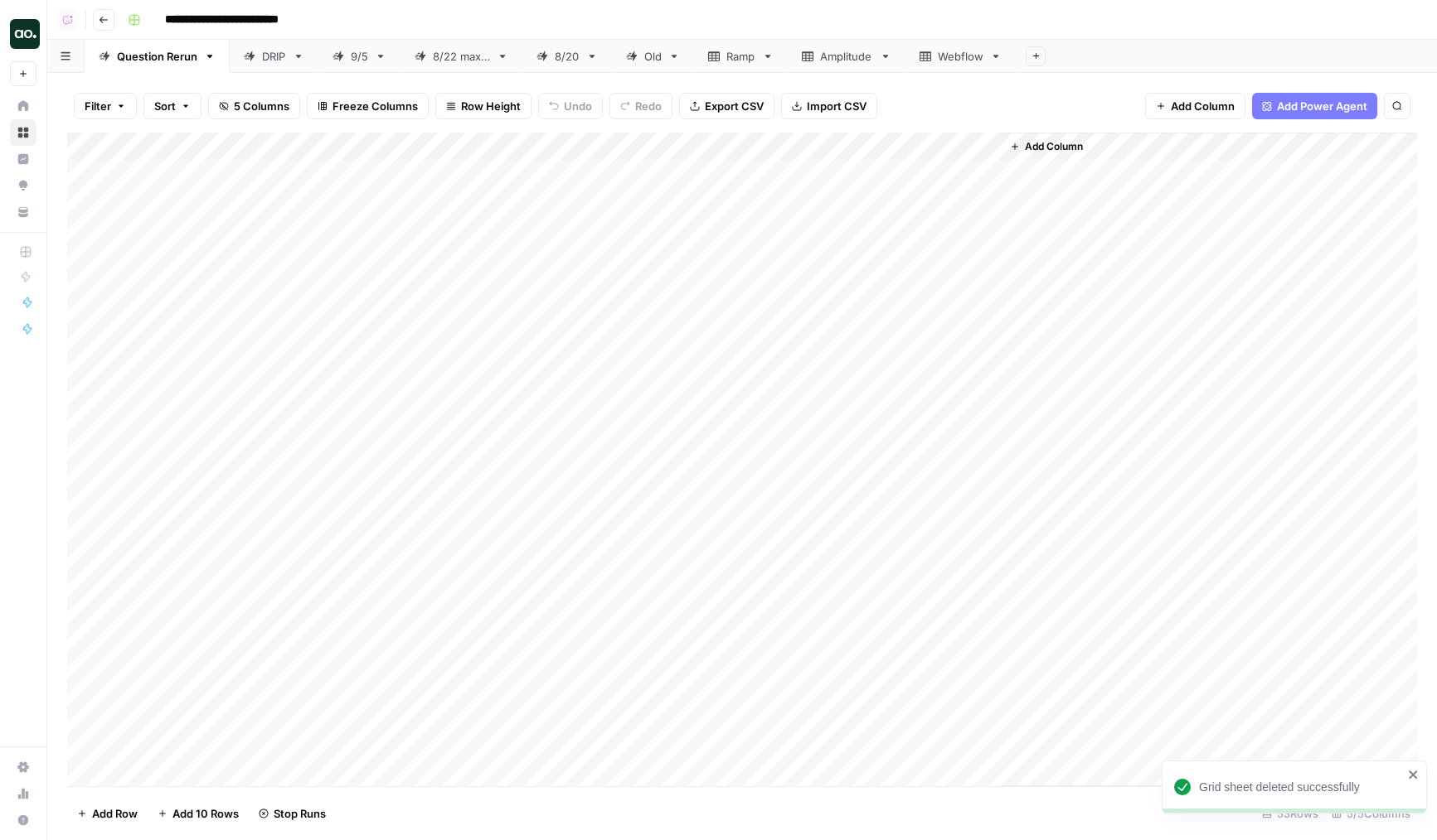
click at [995, 53] on icon at bounding box center [996, 57] width 12 height 12
click at [996, 57] on icon "button" at bounding box center [996, 57] width 12 height 12
click at [1014, 162] on div "Rename Sheet Duplicate Sheet Delete Sheet" at bounding box center [1060, 118] width 132 height 99
click at [1028, 147] on span "Delete Sheet" at bounding box center [1067, 148] width 80 height 17
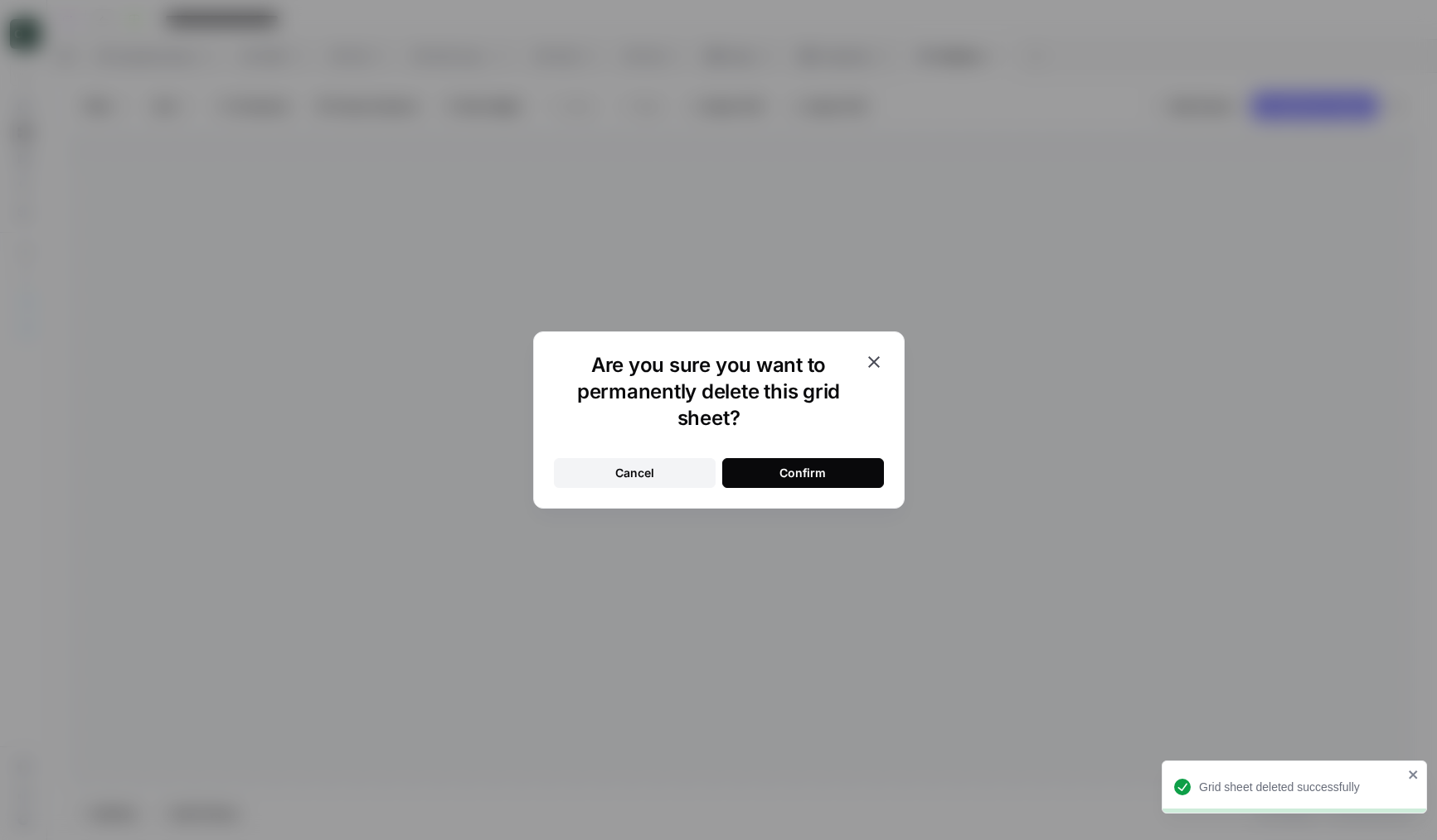
click at [756, 449] on div "Cancel Confirm" at bounding box center [719, 463] width 330 height 50
click at [767, 469] on button "Confirm" at bounding box center [803, 473] width 161 height 30
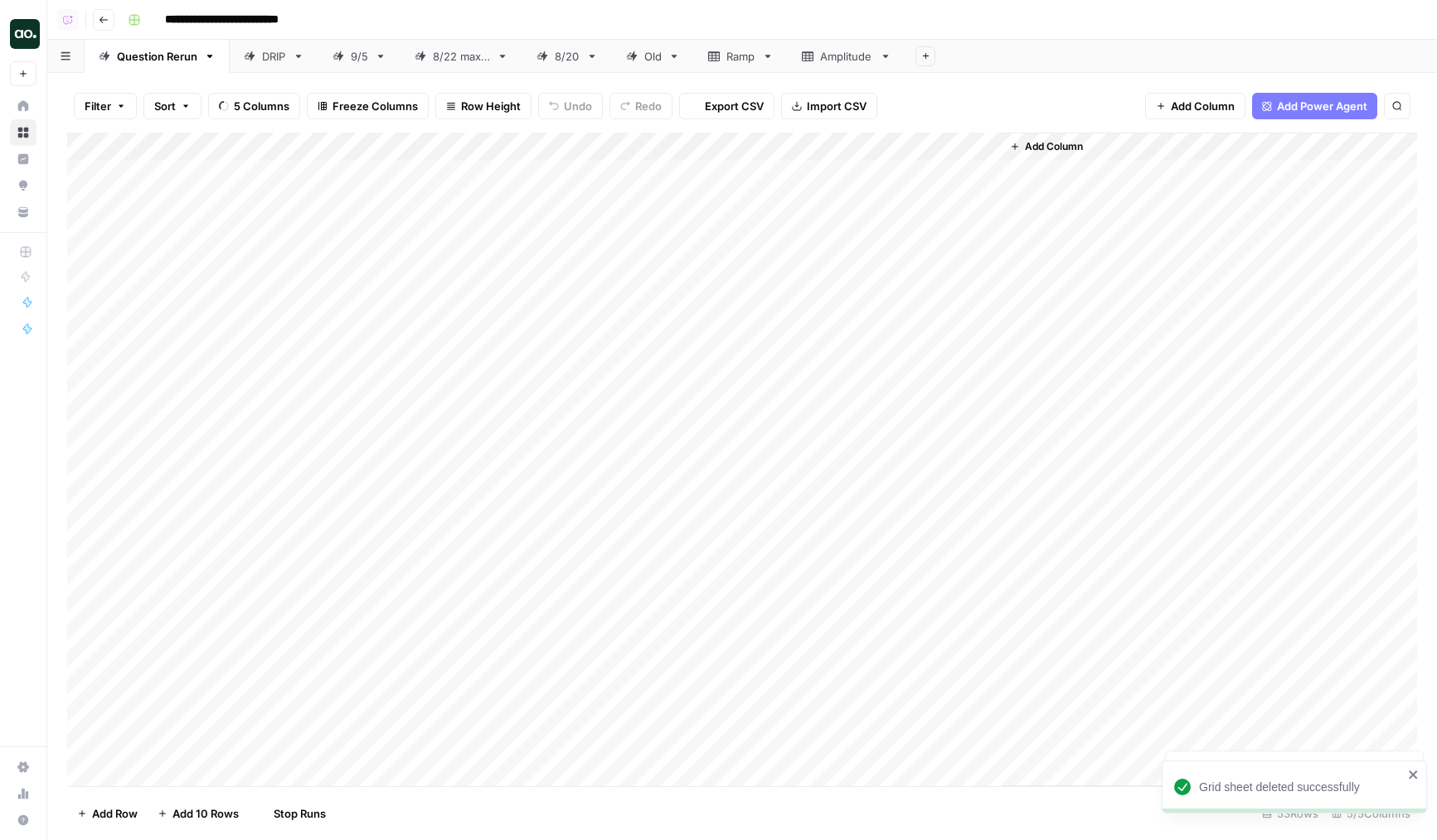
click at [247, 52] on icon at bounding box center [250, 57] width 12 height 12
click at [136, 60] on div "Question Rerun" at bounding box center [157, 57] width 81 height 17
click at [810, 172] on div "Add Column" at bounding box center [742, 459] width 1350 height 654
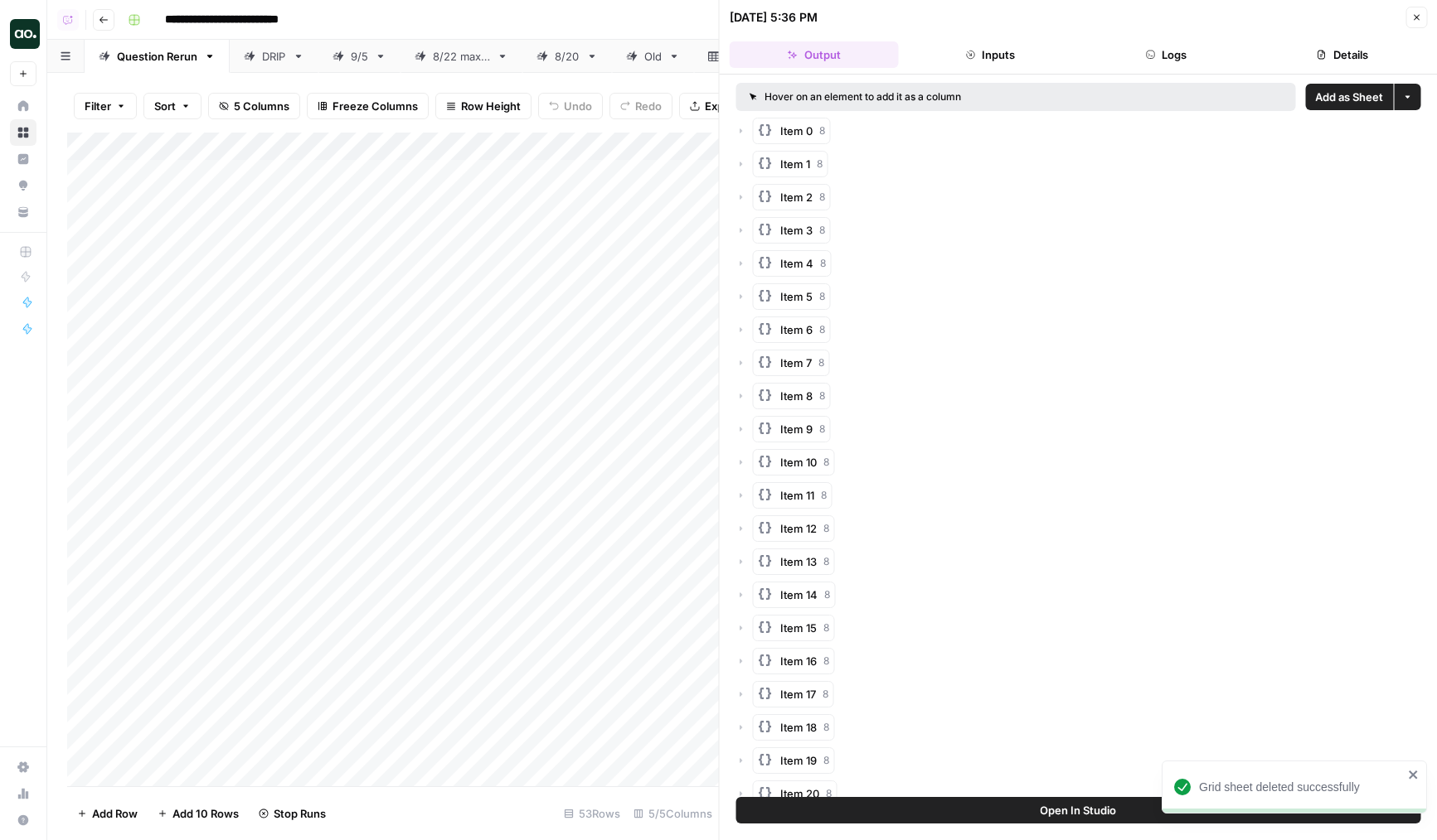
click at [1330, 90] on span "Add as Sheet" at bounding box center [1349, 97] width 68 height 17
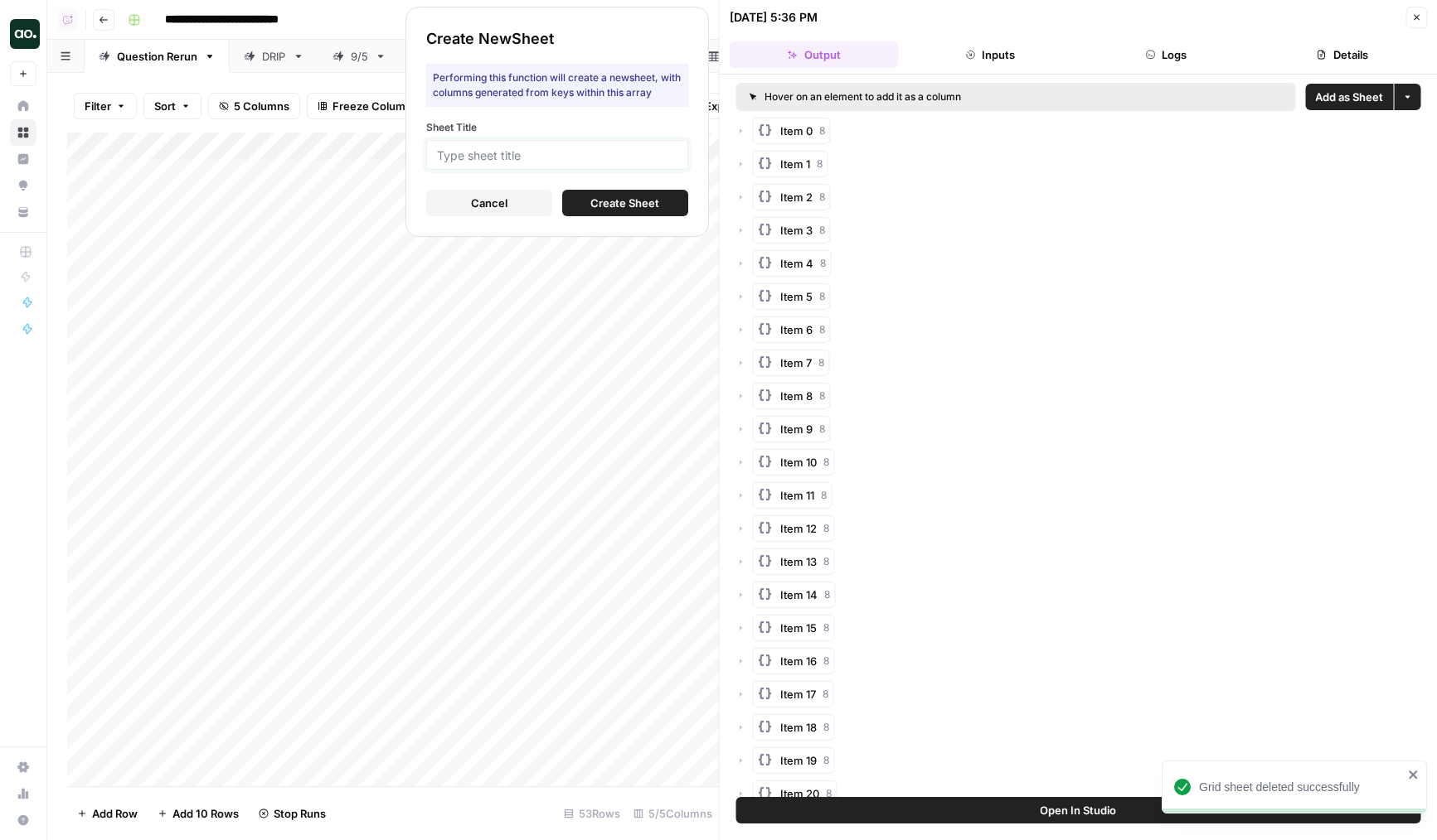
click at [607, 156] on input "Sheet Title" at bounding box center [557, 155] width 240 height 15
type input "k"
type input "Klaviyo"
click at [682, 203] on button "Create Sheet" at bounding box center [625, 203] width 126 height 27
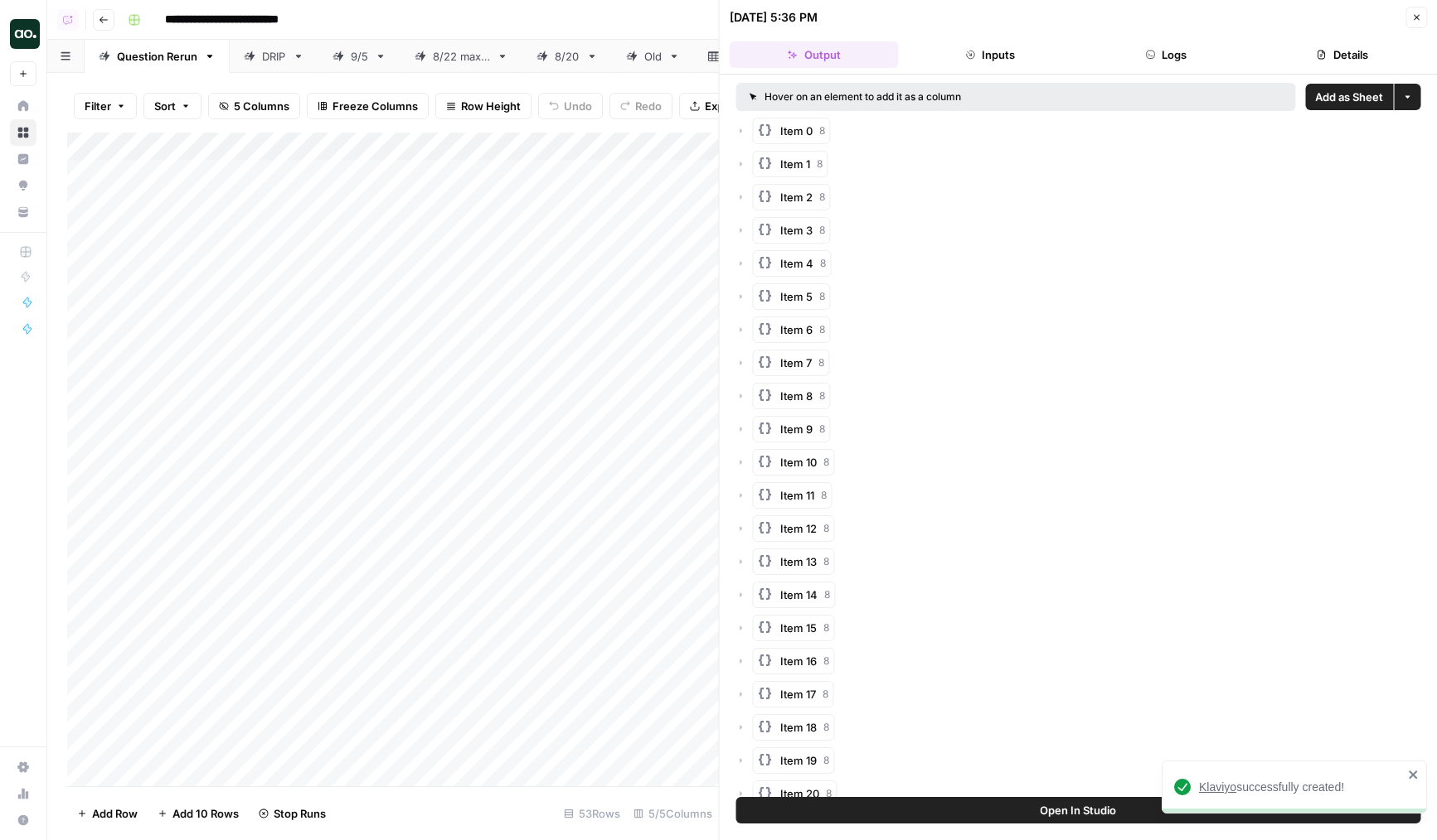
click at [1417, 21] on icon "button" at bounding box center [1416, 17] width 10 height 10
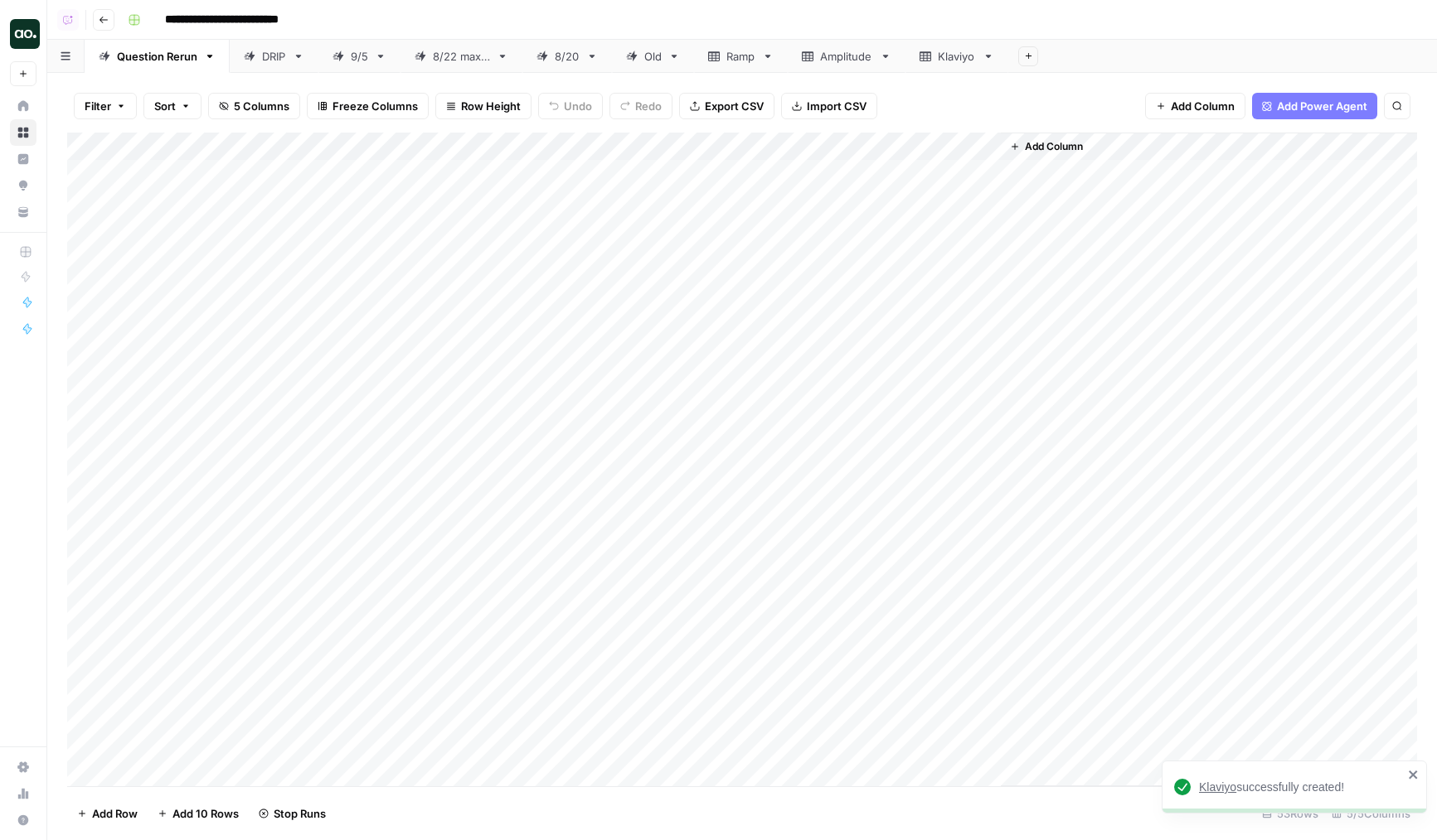
click at [946, 59] on div "Klaviyo" at bounding box center [957, 57] width 38 height 17
click at [323, 177] on div "Add Column" at bounding box center [742, 459] width 1350 height 654
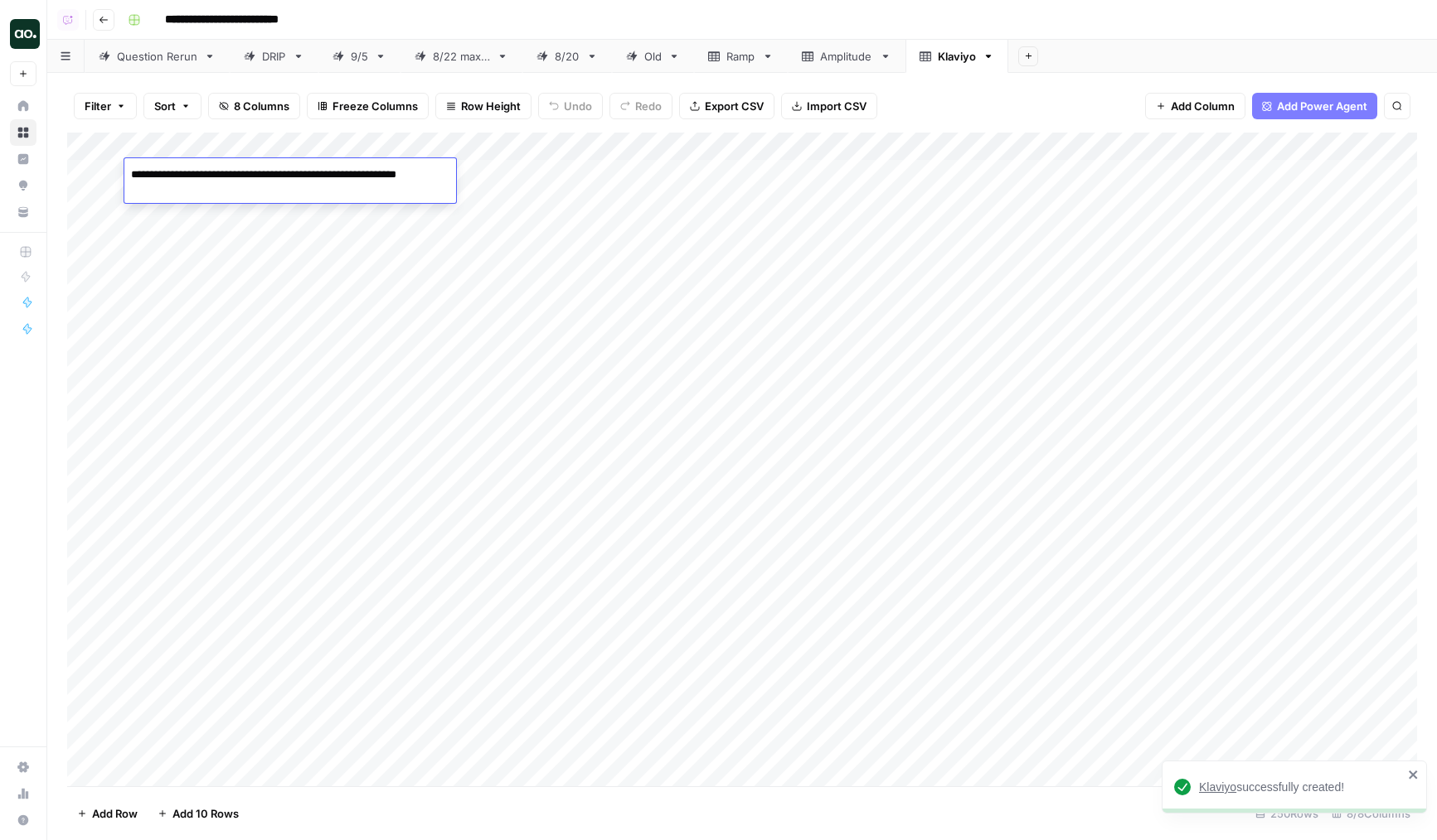
click at [284, 231] on div "Add Column" at bounding box center [742, 459] width 1350 height 654
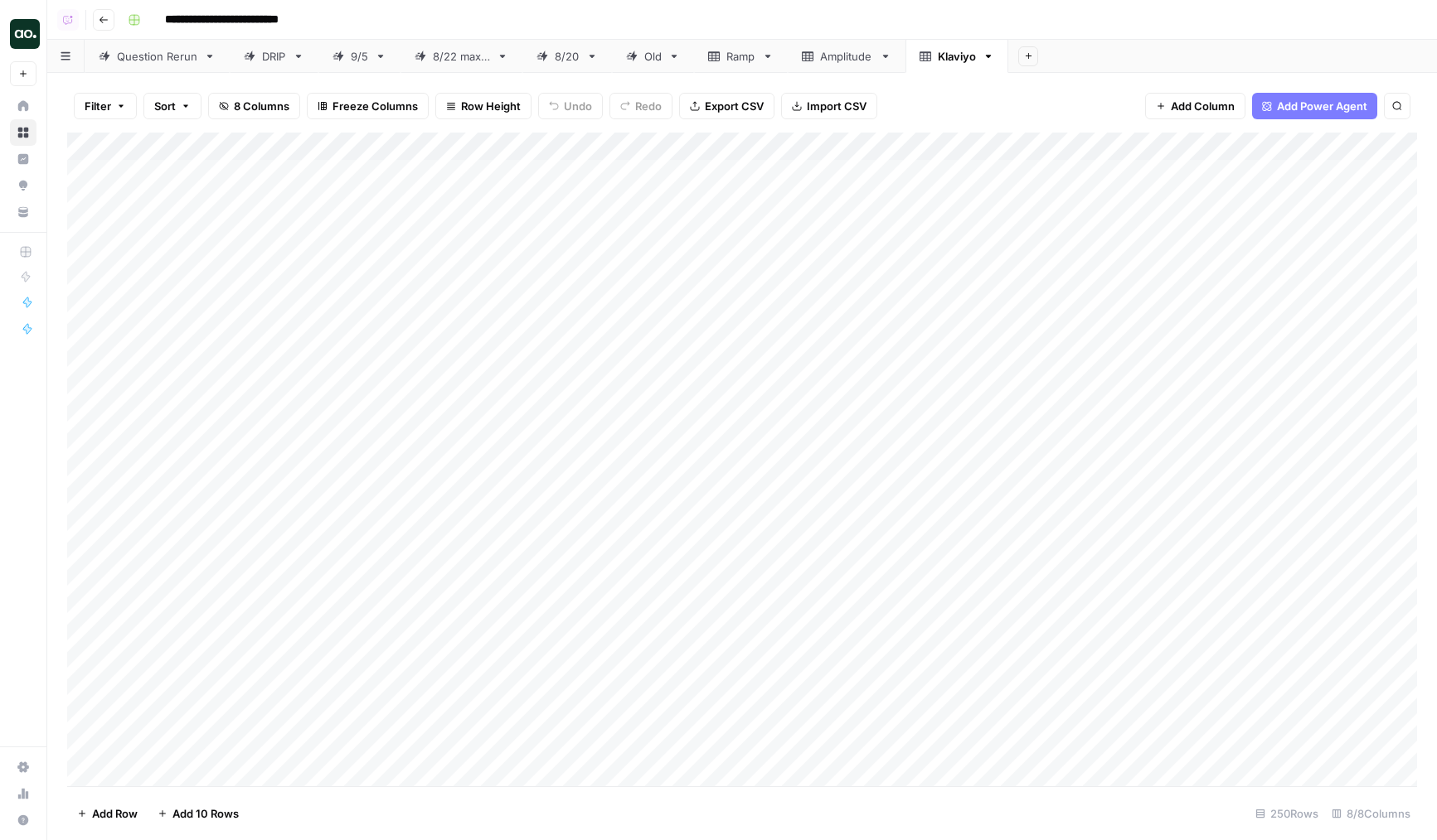
click at [281, 199] on div "Add Column" at bounding box center [742, 459] width 1350 height 654
click at [265, 336] on div "Add Column" at bounding box center [742, 459] width 1350 height 654
drag, startPoint x: 366, startPoint y: 145, endPoint x: 524, endPoint y: 149, distance: 158.1
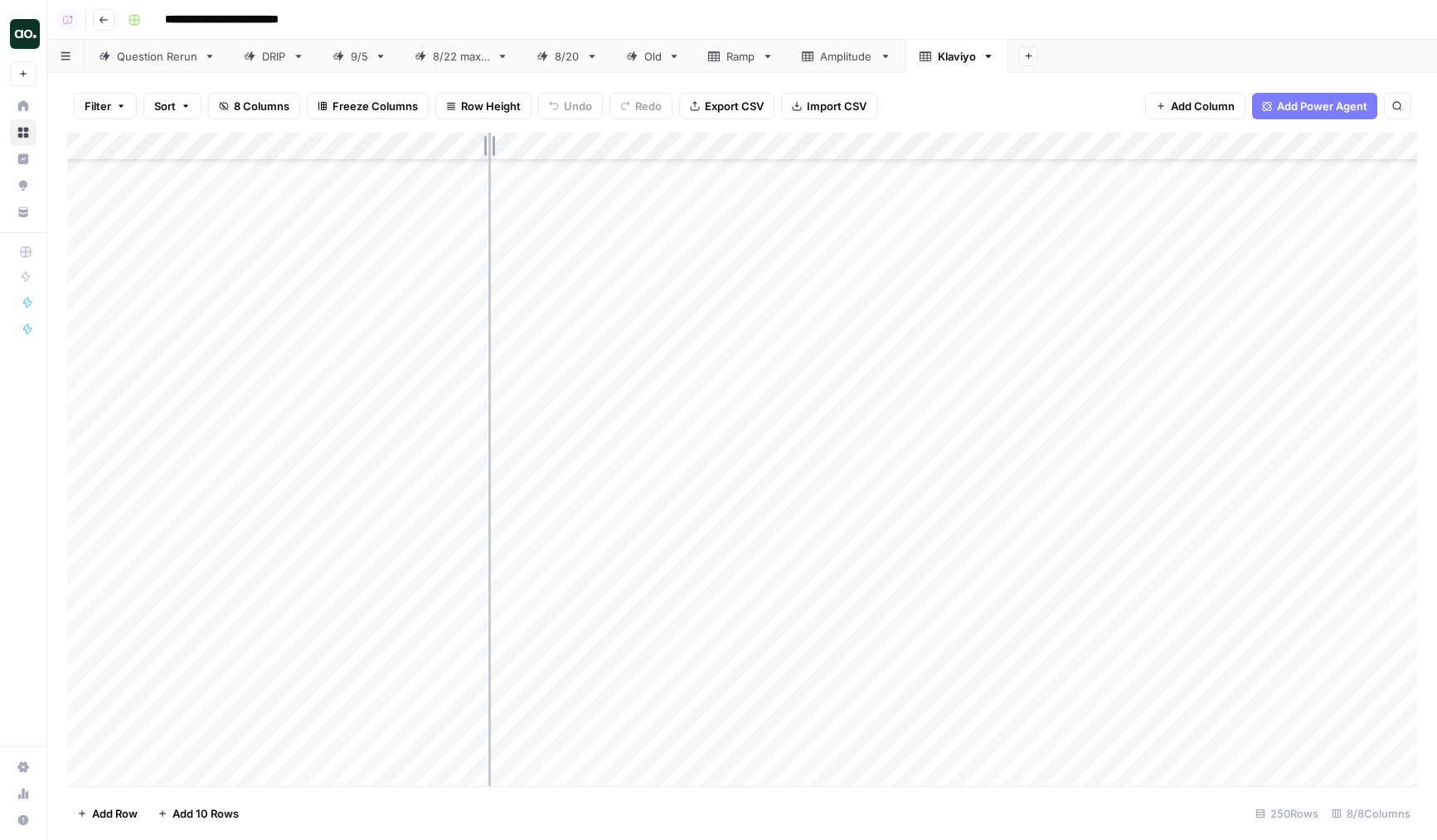
click at [524, 149] on div "Add Column" at bounding box center [742, 459] width 1350 height 654
click at [657, 296] on div "Add Column" at bounding box center [742, 459] width 1350 height 654
click at [725, 283] on div "Add Column" at bounding box center [742, 459] width 1350 height 654
drag, startPoint x: 1198, startPoint y: 146, endPoint x: 235, endPoint y: 180, distance: 963.6
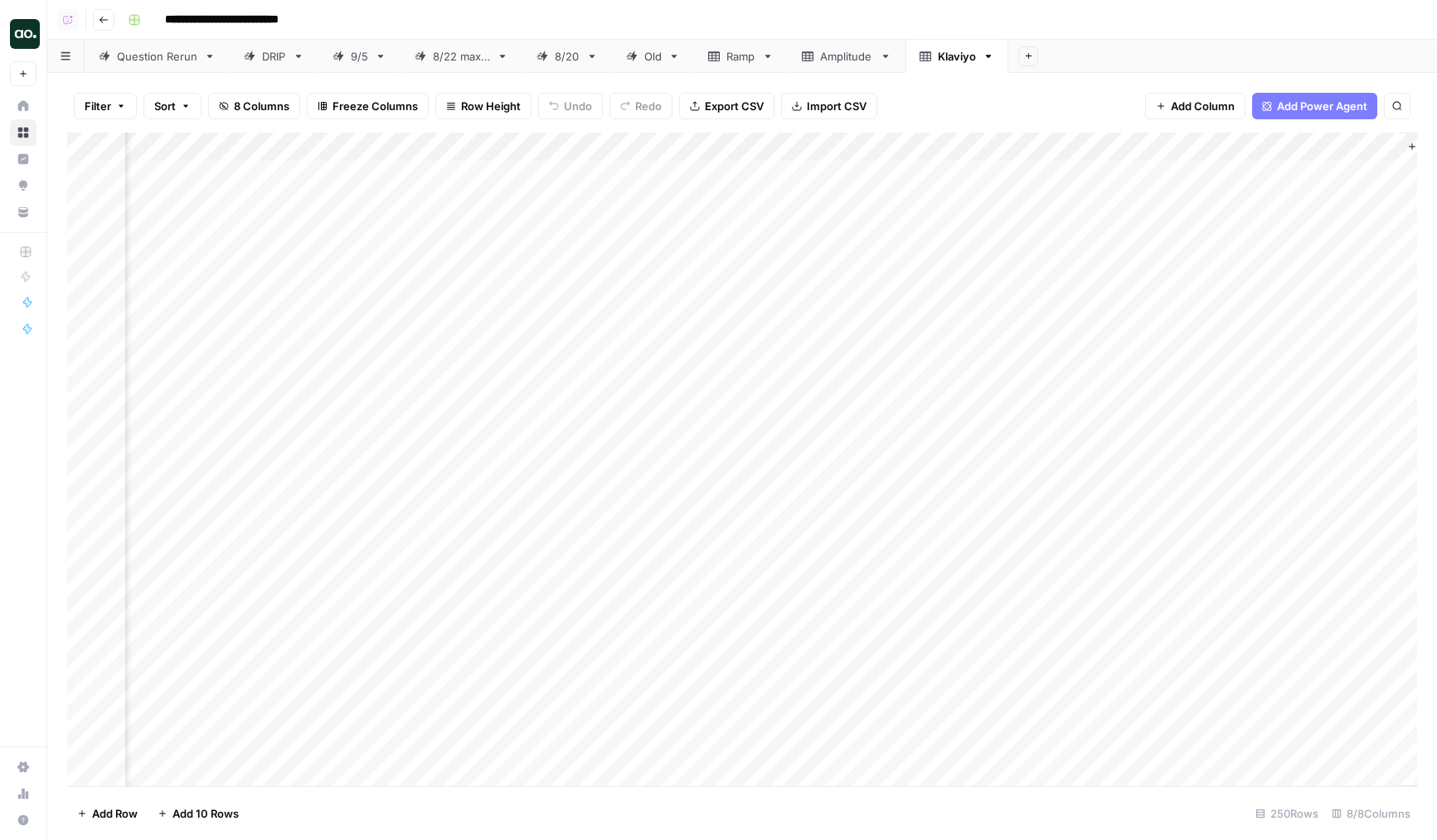
click at [235, 180] on div "Add Column" at bounding box center [742, 459] width 1350 height 654
drag, startPoint x: 280, startPoint y: 140, endPoint x: 194, endPoint y: 140, distance: 86.0
click at [194, 140] on div "Add Column" at bounding box center [742, 459] width 1350 height 654
drag, startPoint x: 461, startPoint y: 135, endPoint x: 245, endPoint y: 134, distance: 216.0
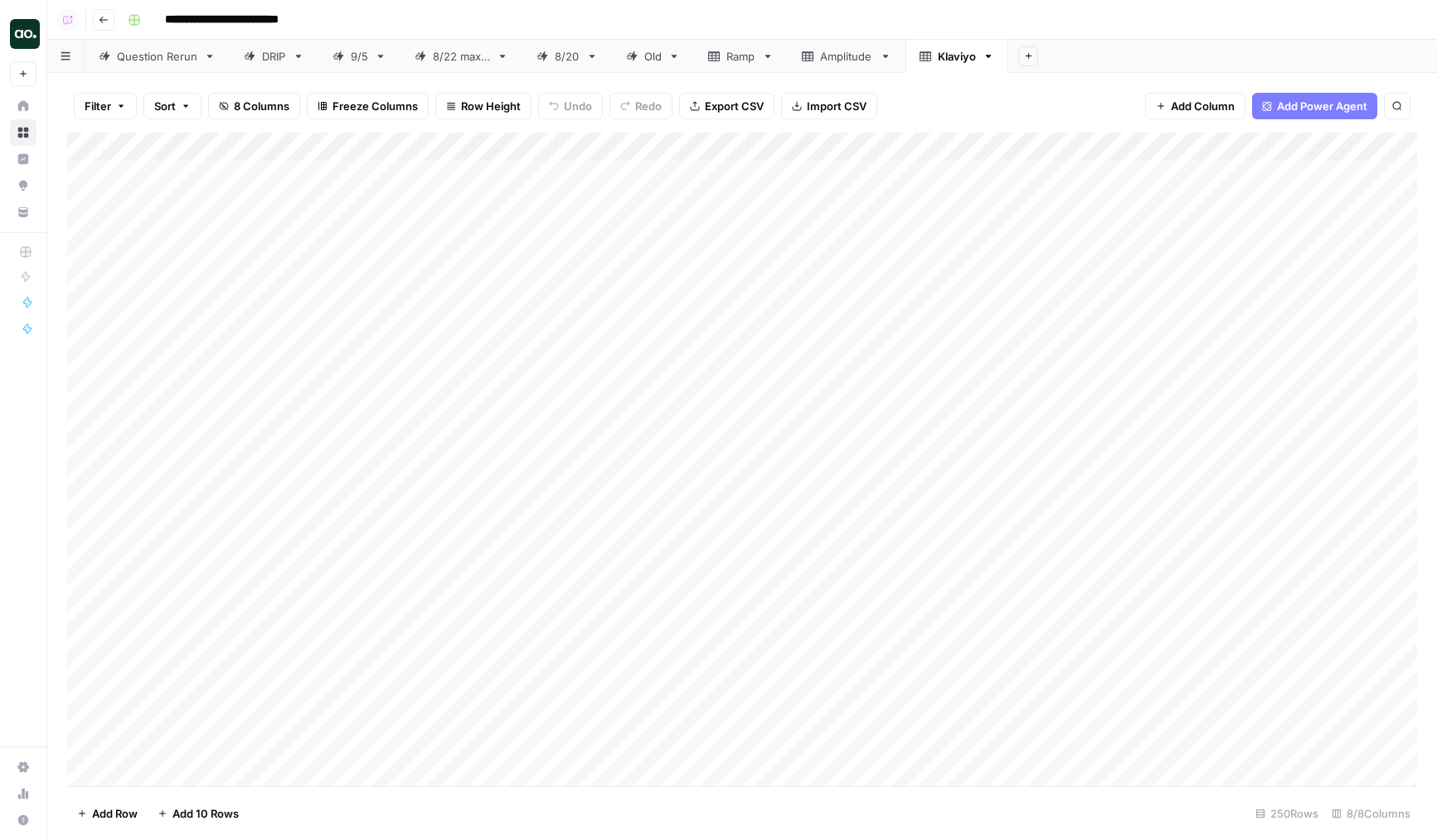
click at [245, 134] on div "Add Column" at bounding box center [742, 459] width 1350 height 654
click at [236, 135] on div "Add Column" at bounding box center [742, 459] width 1350 height 654
click at [221, 272] on button "Sort Ascending" at bounding box center [224, 263] width 183 height 23
drag, startPoint x: 249, startPoint y: 222, endPoint x: 217, endPoint y: 480, distance: 260.0
click at [217, 480] on div "Add Column" at bounding box center [742, 460] width 1350 height 652
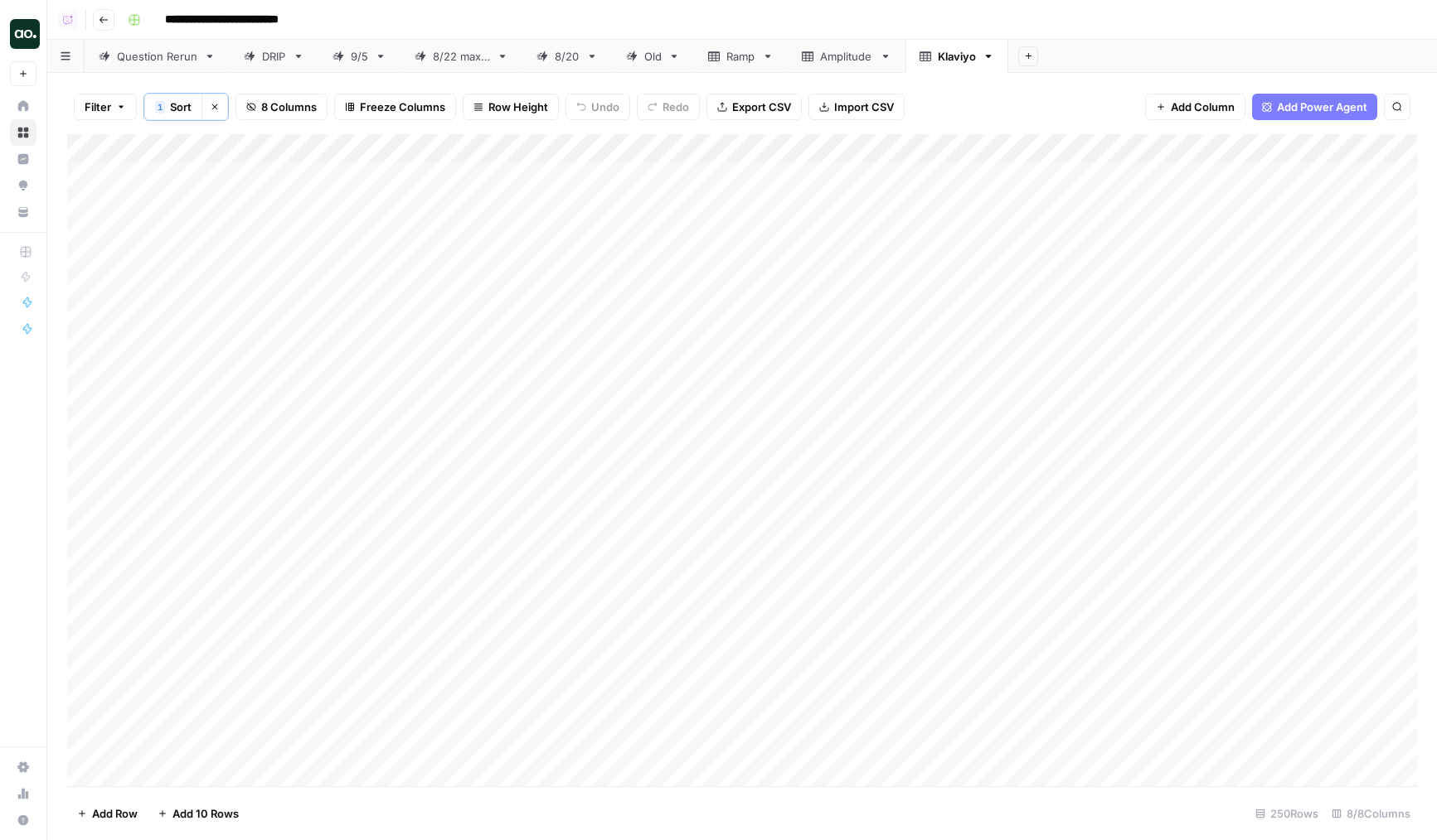
drag, startPoint x: 217, startPoint y: 490, endPoint x: 217, endPoint y: 200, distance: 290.0
click at [217, 200] on div "Add Column" at bounding box center [742, 460] width 1350 height 652
drag, startPoint x: 245, startPoint y: 440, endPoint x: 245, endPoint y: 492, distance: 52.0
click at [245, 492] on div "Add Column" at bounding box center [742, 460] width 1350 height 652
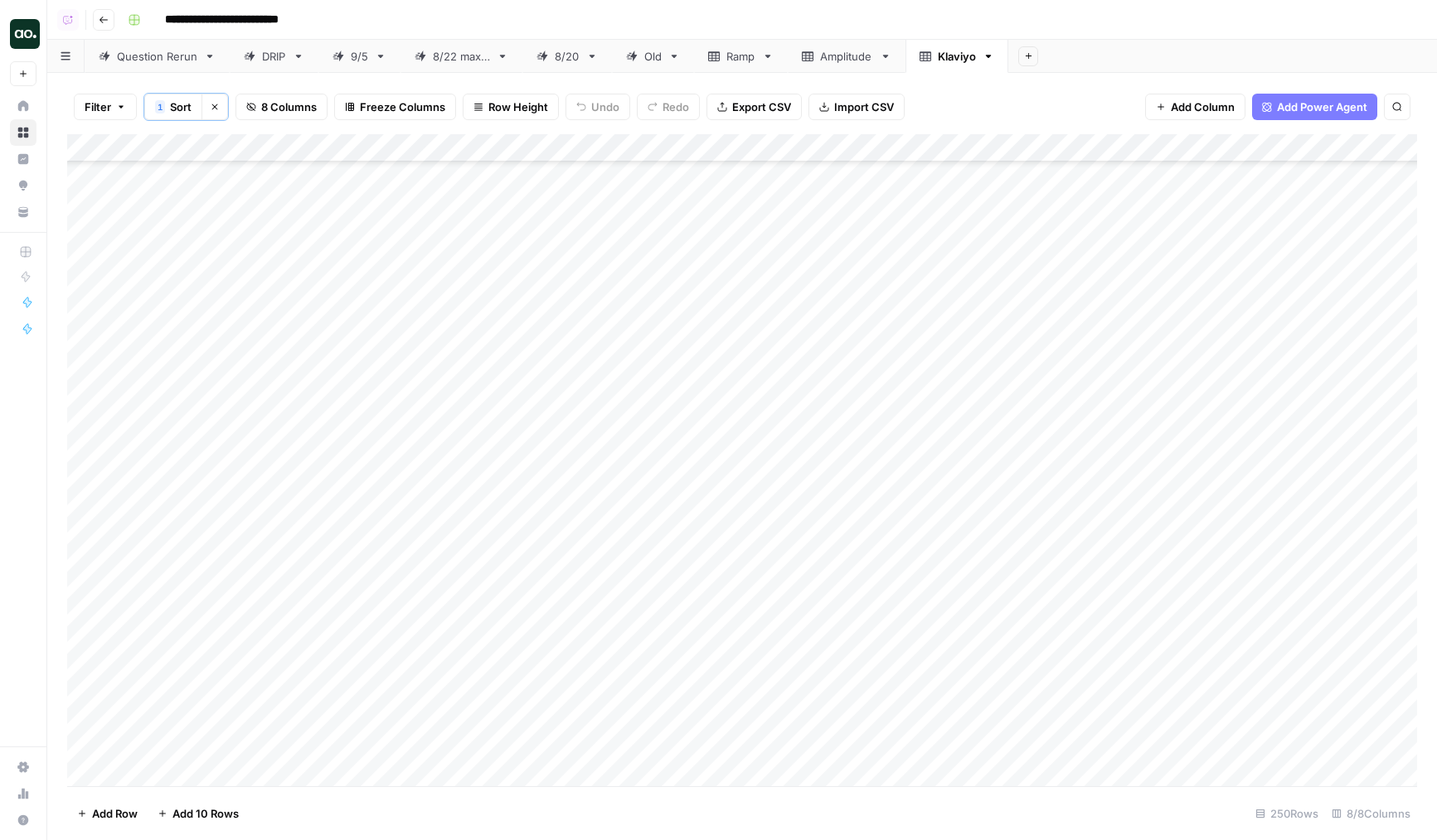
drag, startPoint x: 265, startPoint y: 425, endPoint x: 263, endPoint y: 534, distance: 109.0
click at [263, 534] on div "Add Column" at bounding box center [742, 460] width 1350 height 652
drag, startPoint x: 290, startPoint y: 500, endPoint x: 290, endPoint y: 521, distance: 21.0
click at [290, 521] on div "Add Column" at bounding box center [742, 460] width 1350 height 652
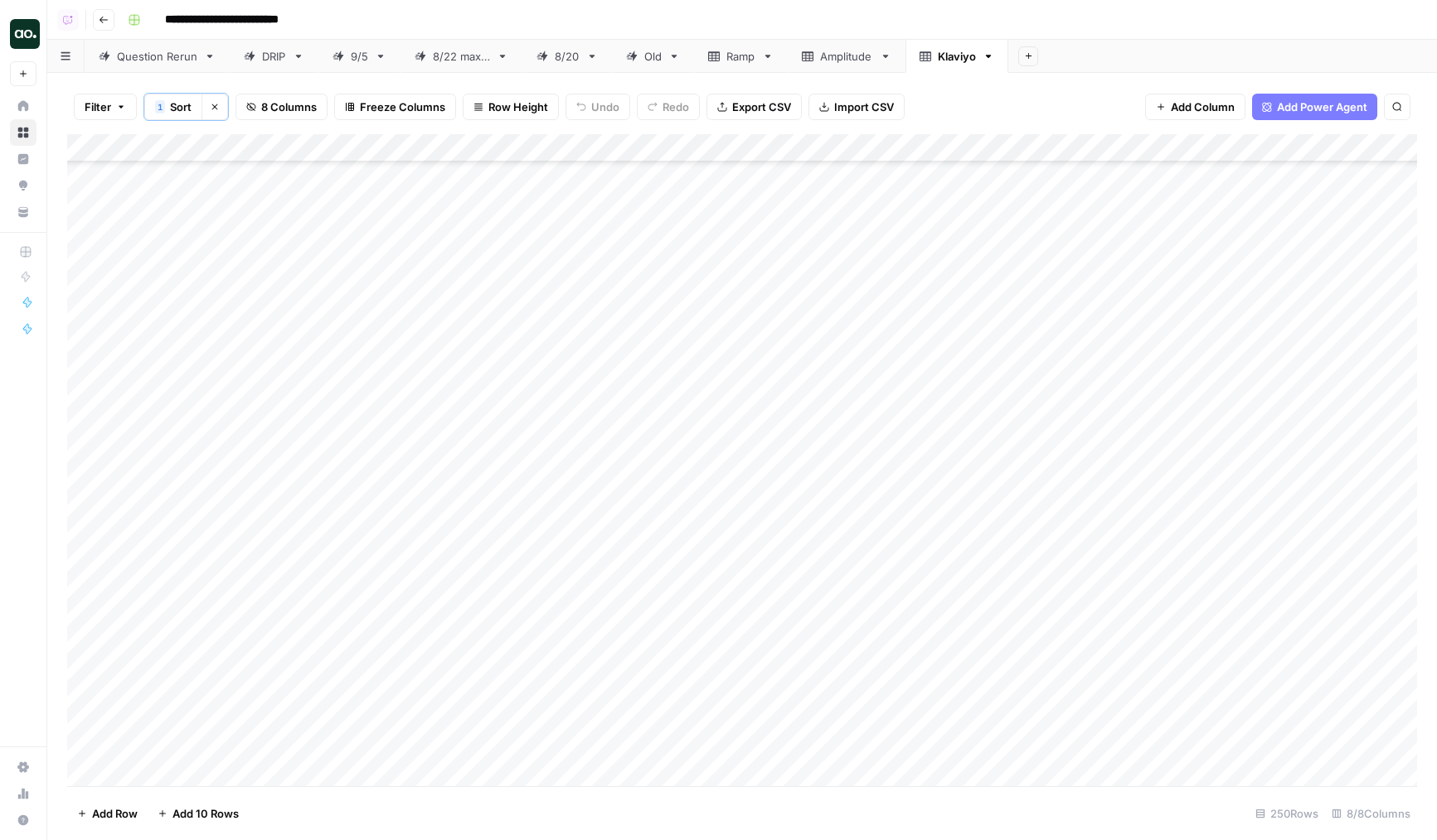
click at [277, 589] on div "Add Column" at bounding box center [742, 460] width 1350 height 652
drag, startPoint x: 256, startPoint y: 569, endPoint x: 254, endPoint y: 334, distance: 235.0
click at [254, 337] on div "Add Column" at bounding box center [742, 460] width 1350 height 652
click at [254, 334] on div "Add Column" at bounding box center [742, 460] width 1350 height 652
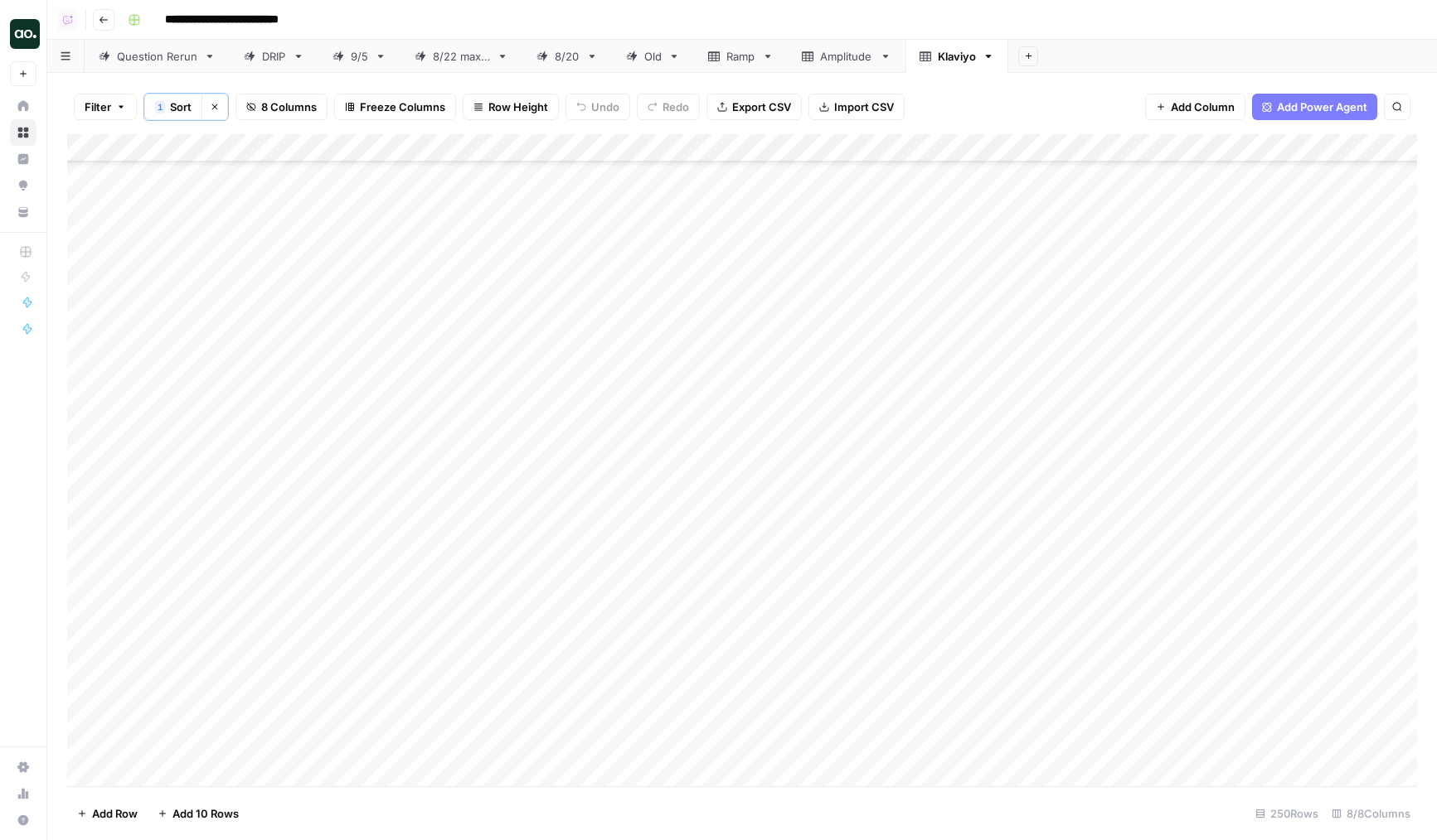
click at [250, 427] on div "Add Column" at bounding box center [742, 460] width 1350 height 652
drag, startPoint x: 270, startPoint y: 350, endPoint x: 269, endPoint y: 538, distance: 188.0
click at [269, 553] on div "Add Column" at bounding box center [742, 460] width 1350 height 652
click at [269, 538] on div "Add Column" at bounding box center [742, 460] width 1350 height 652
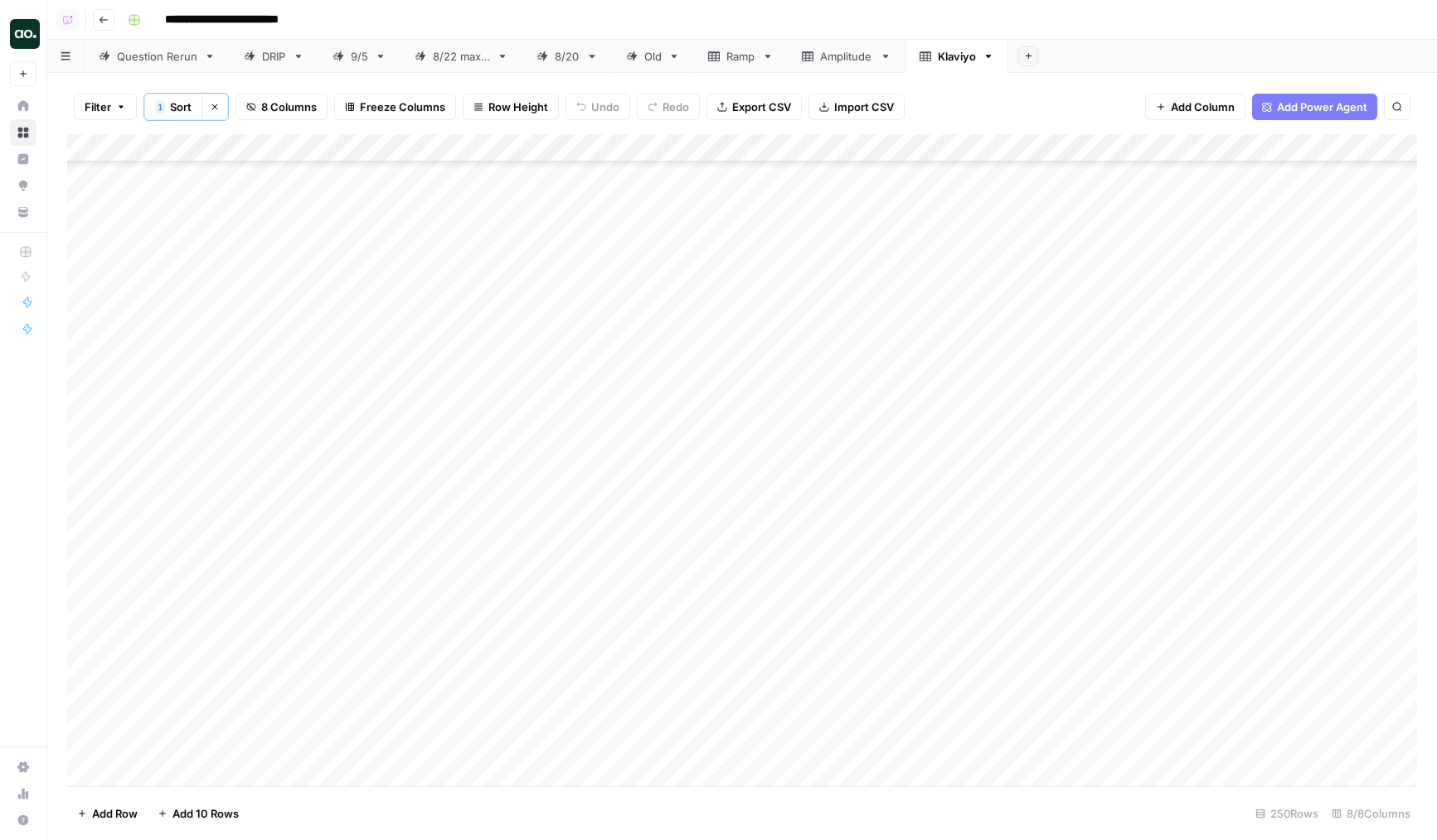
scroll to position [6447, 0]
drag, startPoint x: 288, startPoint y: 451, endPoint x: 284, endPoint y: 358, distance: 93.1
click at [284, 359] on div "Add Column" at bounding box center [742, 460] width 1350 height 652
click at [175, 60] on div "Question Rerun" at bounding box center [157, 57] width 81 height 17
click at [571, 179] on div "Add Column" at bounding box center [742, 459] width 1350 height 654
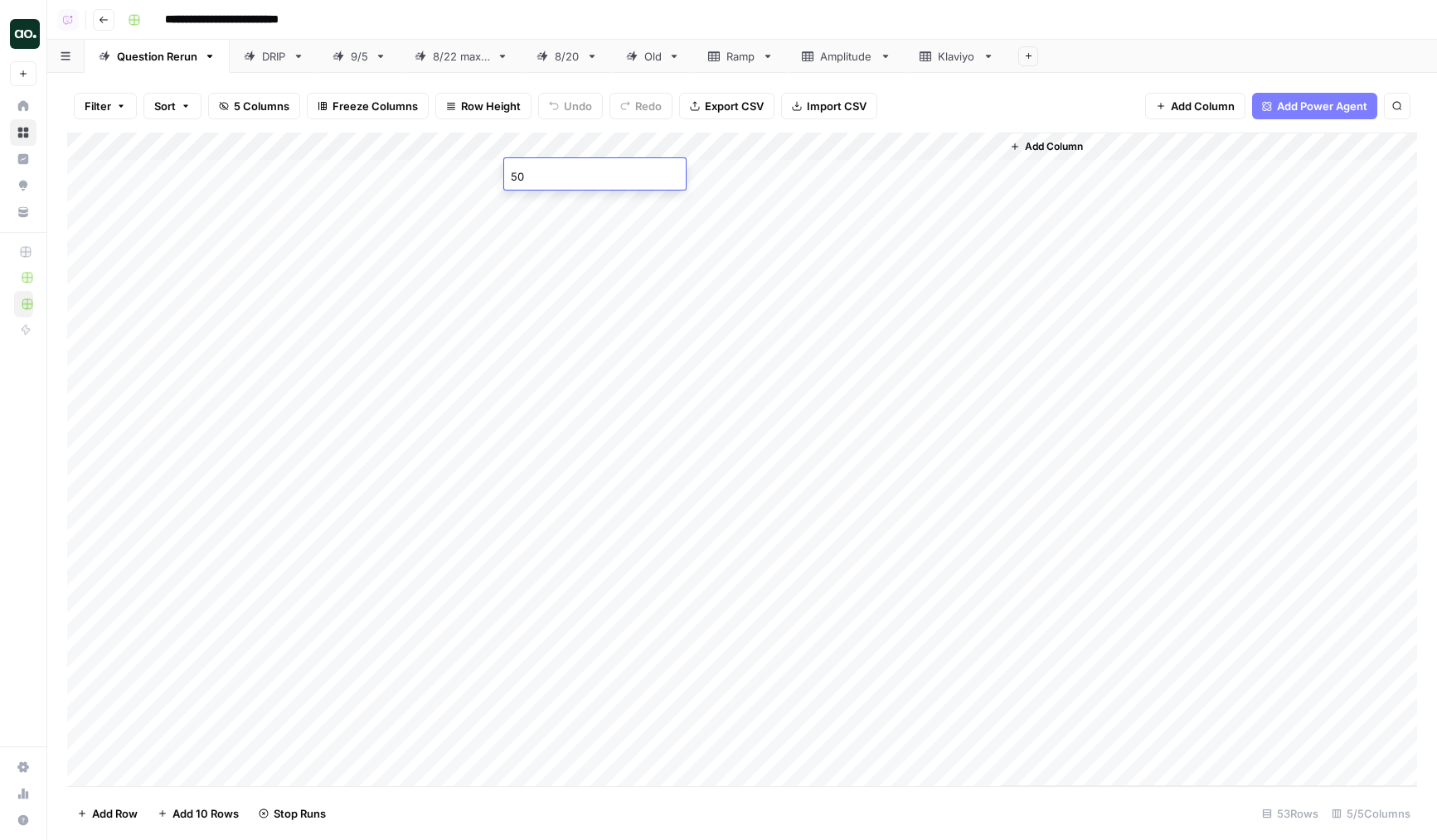
type input "500"
click at [580, 238] on div "Add Column" at bounding box center [742, 459] width 1350 height 654
type input "500"
click at [591, 404] on div "Add Column" at bounding box center [742, 459] width 1350 height 654
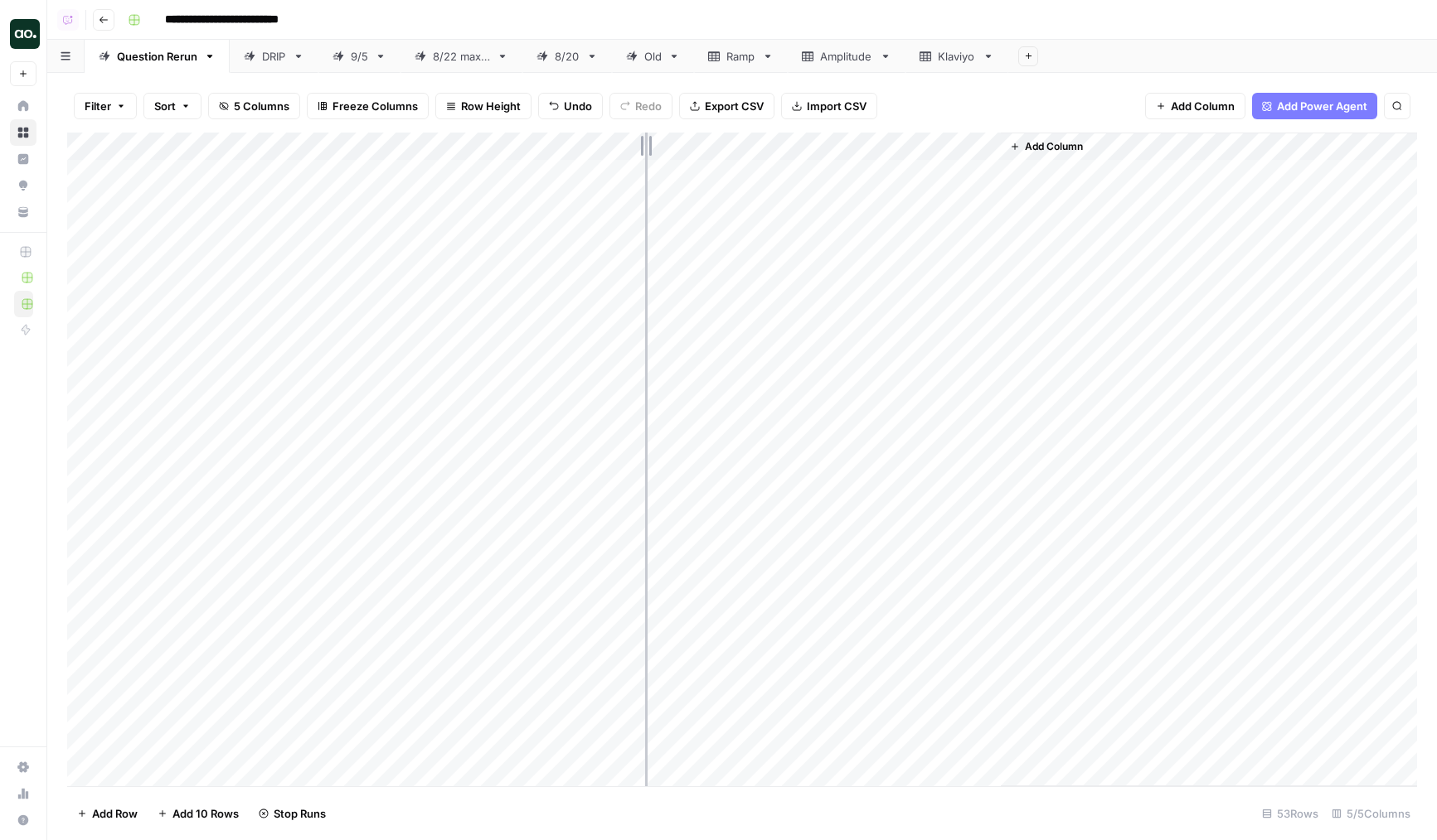
click at [642, 150] on div "Add Column" at bounding box center [742, 459] width 1350 height 654
drag, startPoint x: 505, startPoint y: 142, endPoint x: 419, endPoint y: 142, distance: 86.0
click at [419, 142] on div "Add Column" at bounding box center [742, 459] width 1350 height 654
click at [463, 282] on div "Add Column" at bounding box center [742, 459] width 1350 height 654
click at [342, 339] on div "Add Column" at bounding box center [742, 459] width 1350 height 654
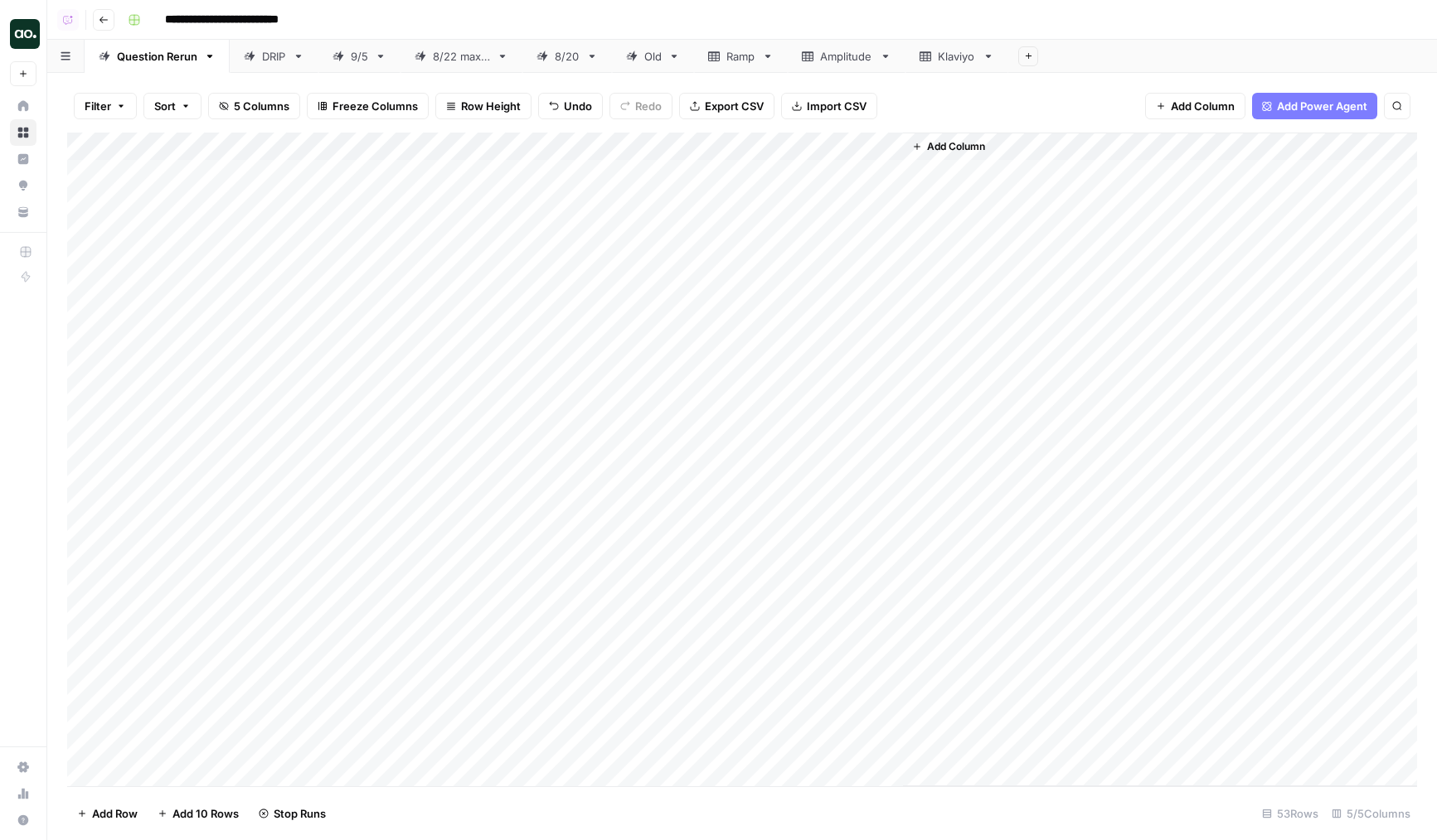
click at [464, 192] on div "Add Column" at bounding box center [742, 459] width 1350 height 654
type input "5"
click at [478, 205] on div "Add Column" at bounding box center [742, 459] width 1350 height 654
type input "500"
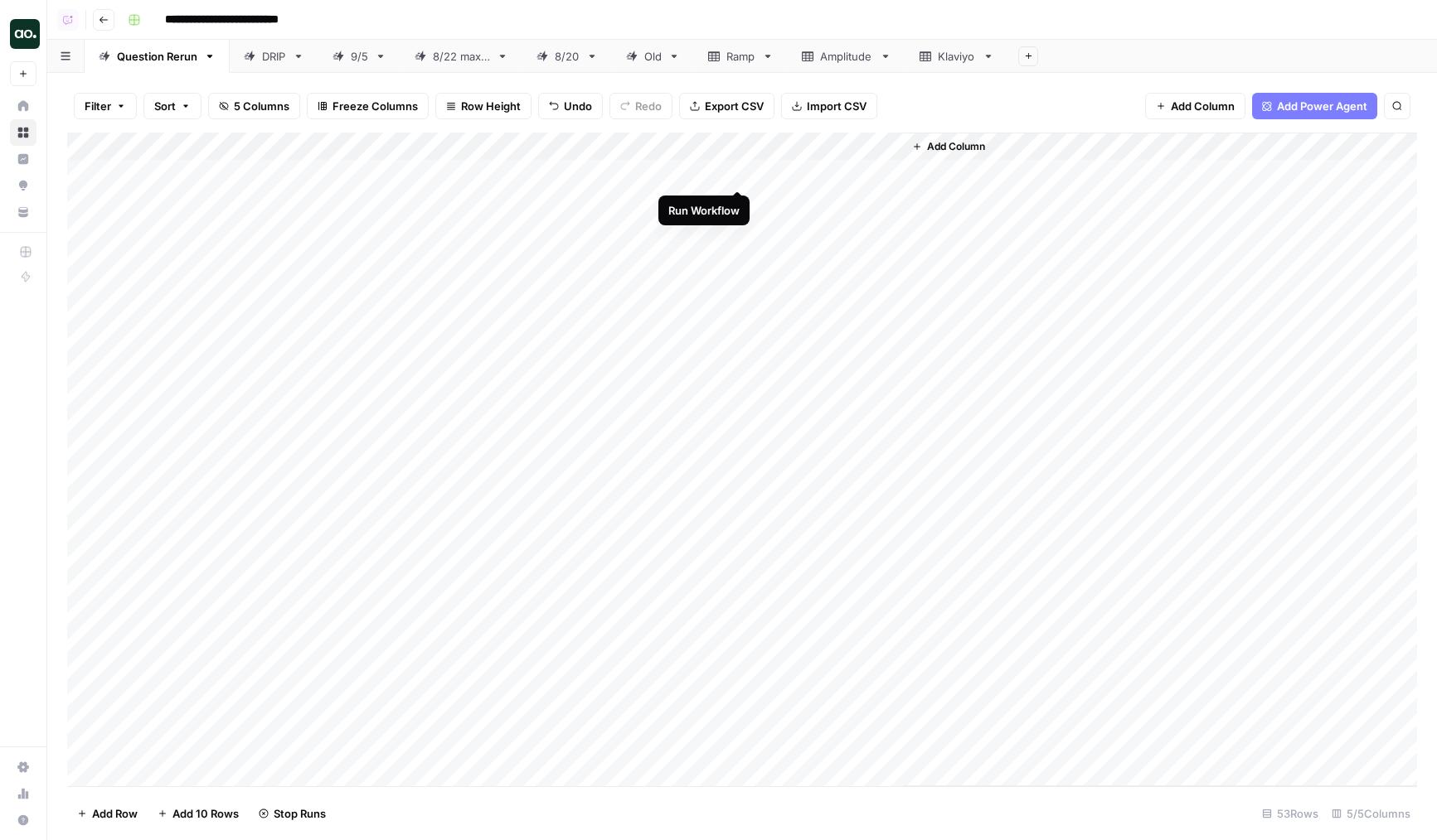
click at [736, 170] on div "Add Column" at bounding box center [742, 459] width 1350 height 654
click at [735, 206] on div "Add Column" at bounding box center [742, 459] width 1350 height 654
click at [738, 234] on div "Add Column" at bounding box center [742, 459] width 1350 height 654
click at [736, 263] on div "Add Column" at bounding box center [742, 459] width 1350 height 654
click at [383, 268] on div "Add Column" at bounding box center [742, 459] width 1350 height 654
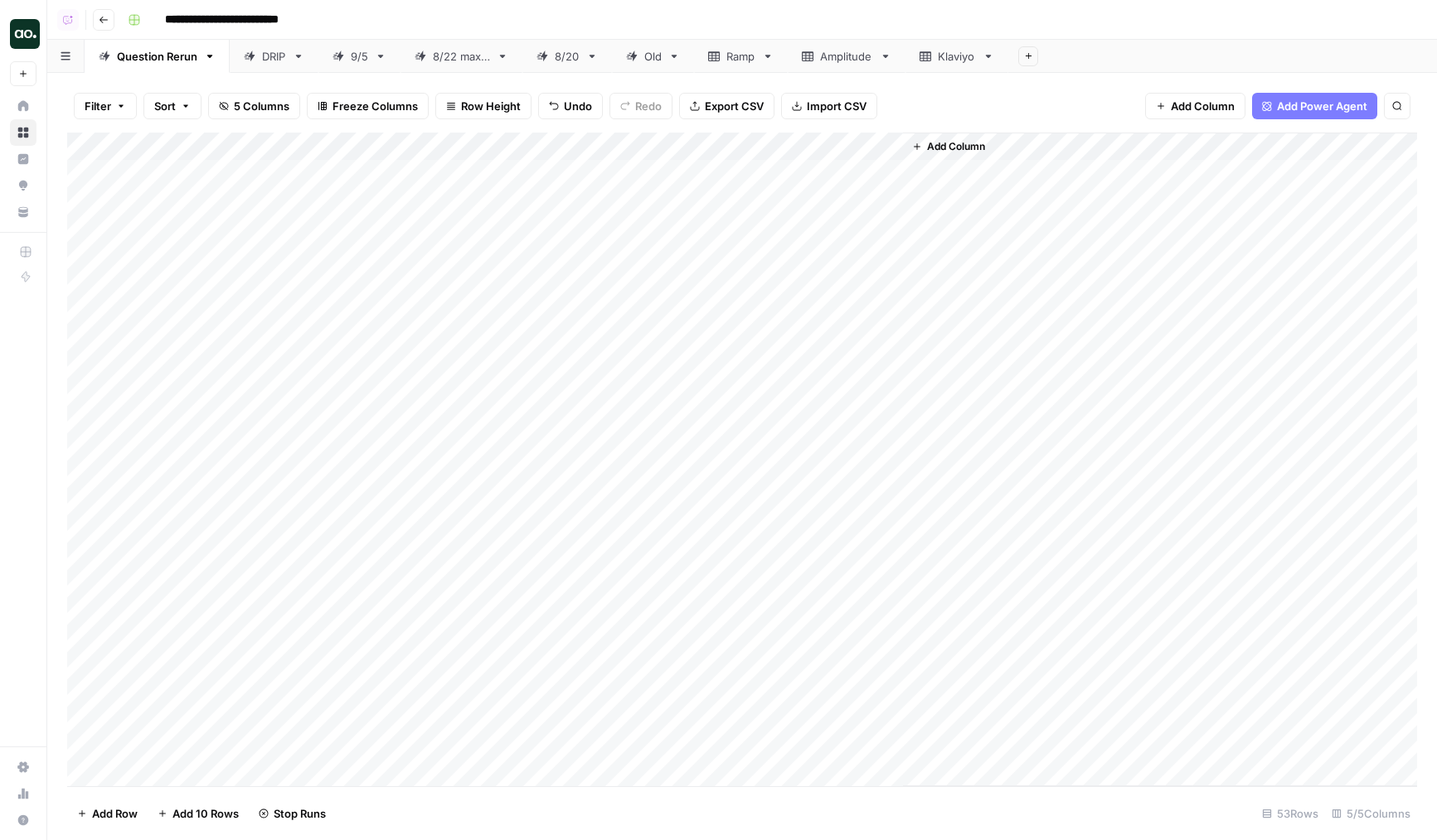
click at [206, 444] on div "Add Column" at bounding box center [742, 459] width 1350 height 654
